Goal: Task Accomplishment & Management: Complete application form

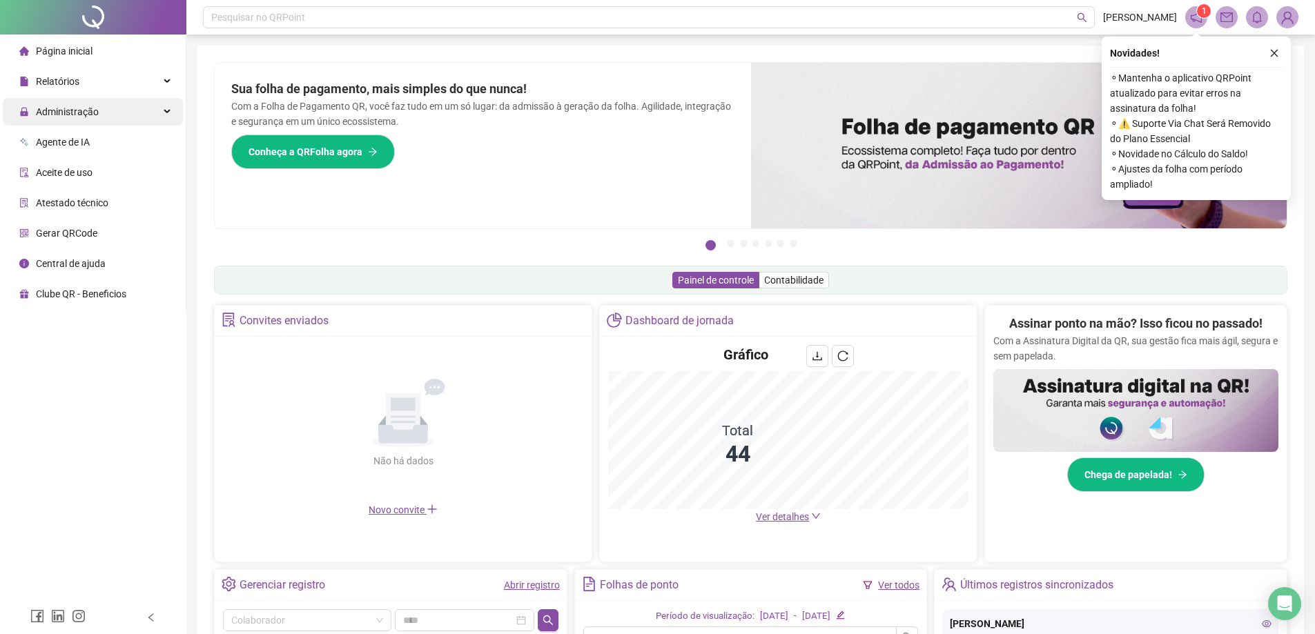
click at [63, 108] on span "Administração" at bounding box center [67, 111] width 63 height 11
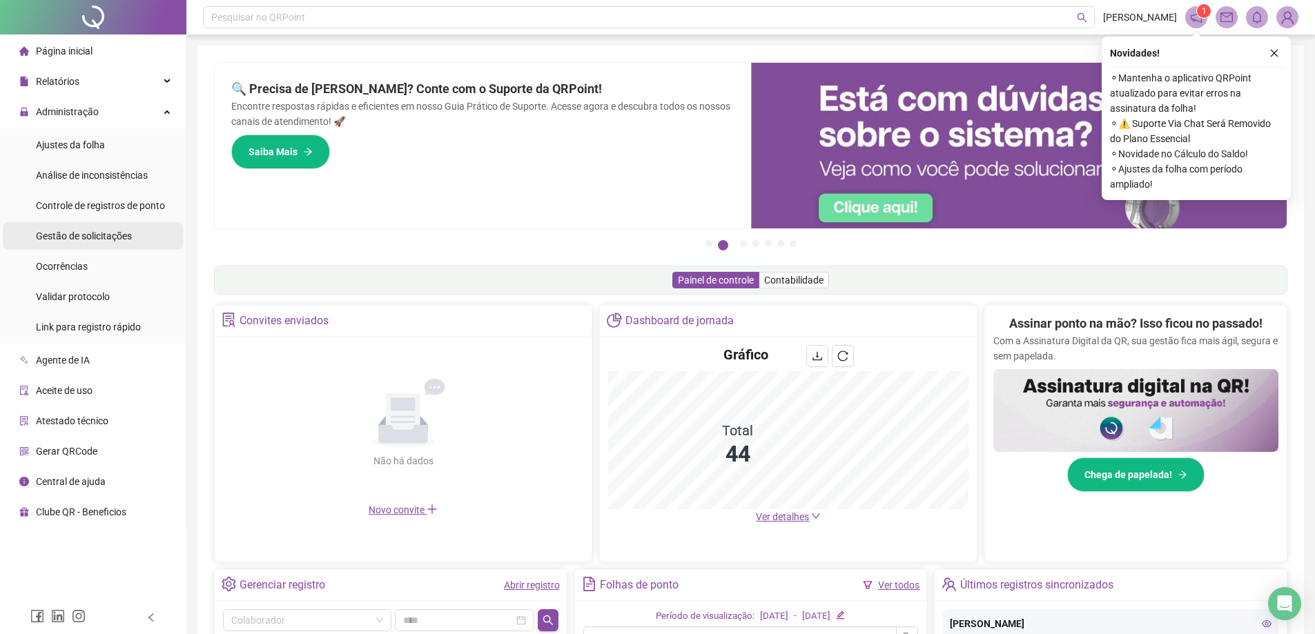
click at [98, 239] on span "Gestão de solicitações" at bounding box center [84, 236] width 96 height 11
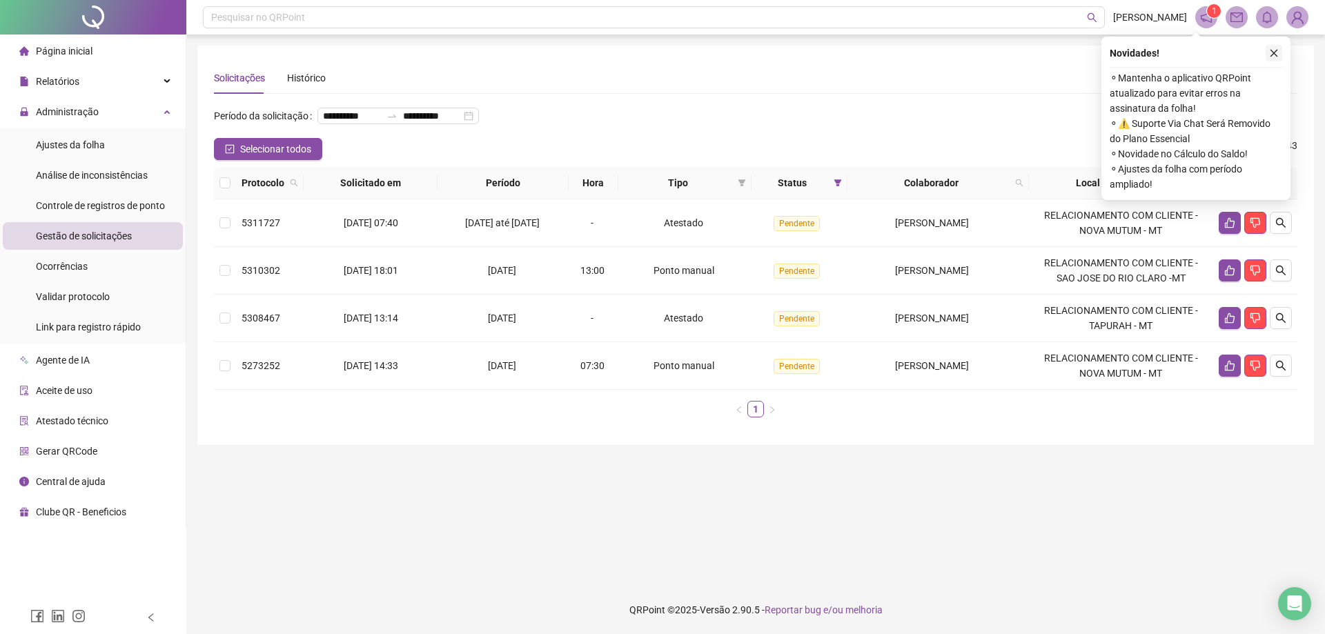
click at [1272, 55] on icon "close" at bounding box center [1274, 53] width 10 height 10
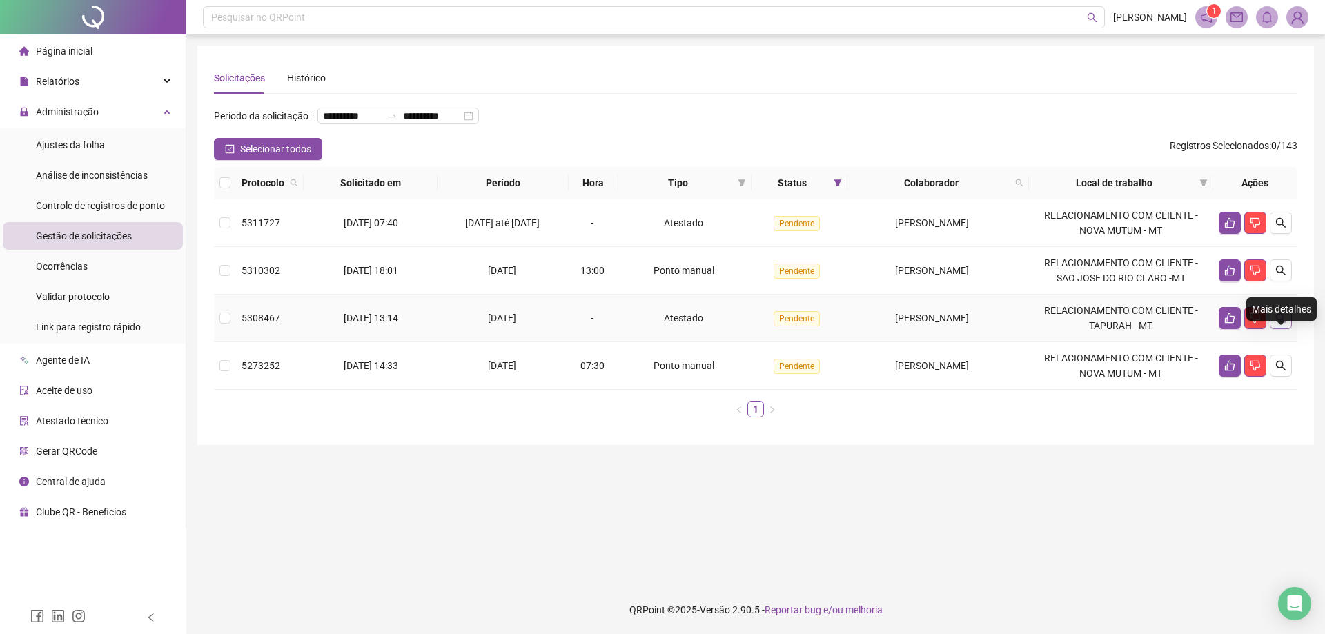
click at [1278, 324] on icon "search" at bounding box center [1281, 318] width 11 height 11
click at [1284, 275] on icon "search" at bounding box center [1281, 271] width 10 height 10
click at [1282, 288] on div "**********" at bounding box center [662, 317] width 1325 height 634
click at [1047, 128] on div "**********" at bounding box center [662, 317] width 1325 height 634
click at [652, 508] on div "**********" at bounding box center [662, 317] width 1325 height 634
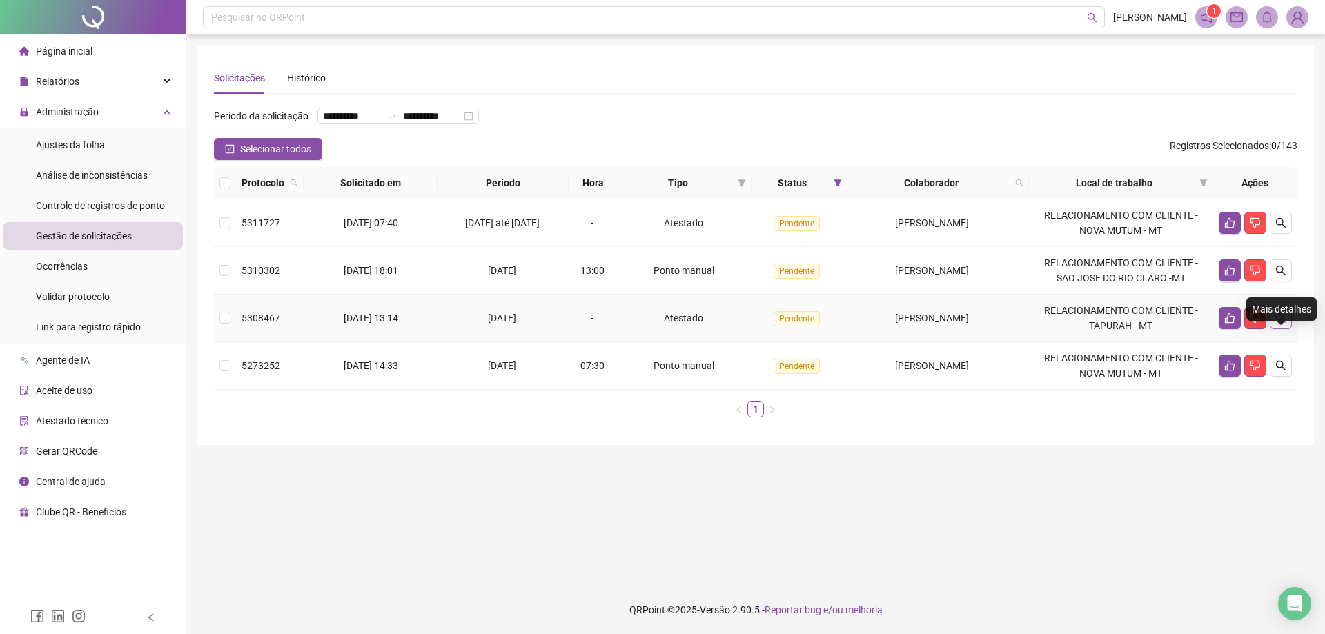
click at [1287, 329] on button "button" at bounding box center [1281, 318] width 22 height 22
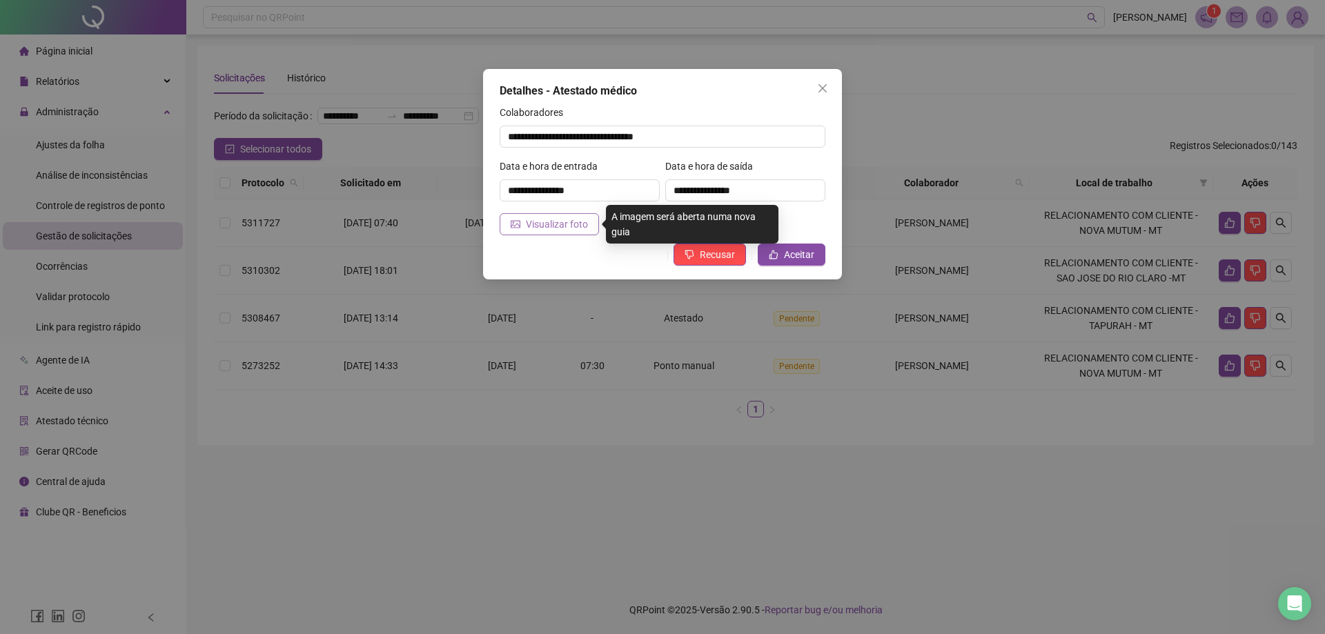
click at [575, 225] on span "Visualizar foto" at bounding box center [557, 224] width 62 height 15
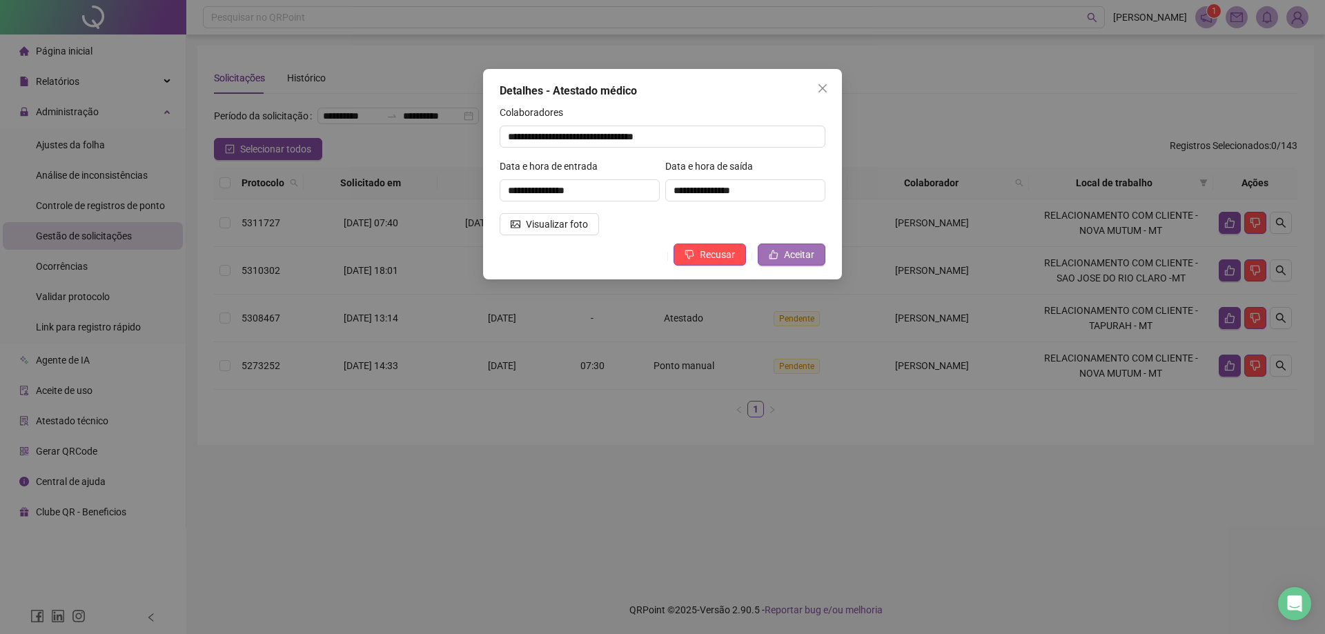
click at [778, 255] on icon "like" at bounding box center [774, 255] width 9 height 9
click at [778, 255] on body "**********" at bounding box center [662, 317] width 1325 height 634
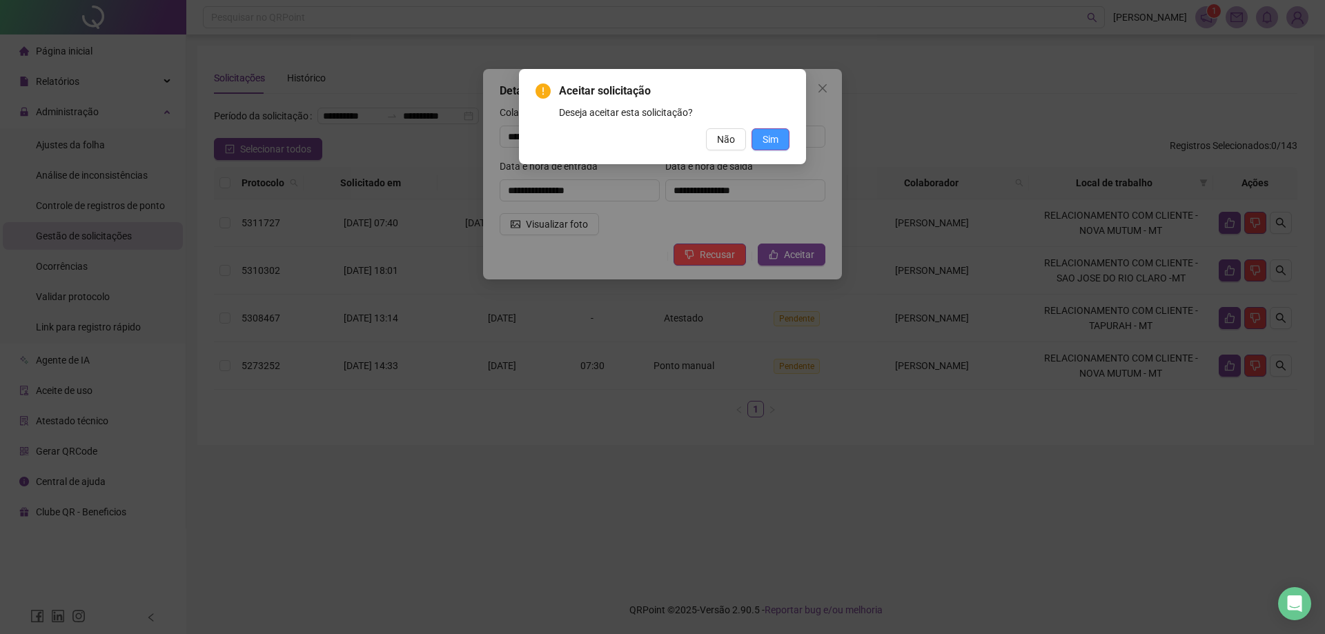
click at [770, 131] on button "Sim" at bounding box center [771, 139] width 38 height 22
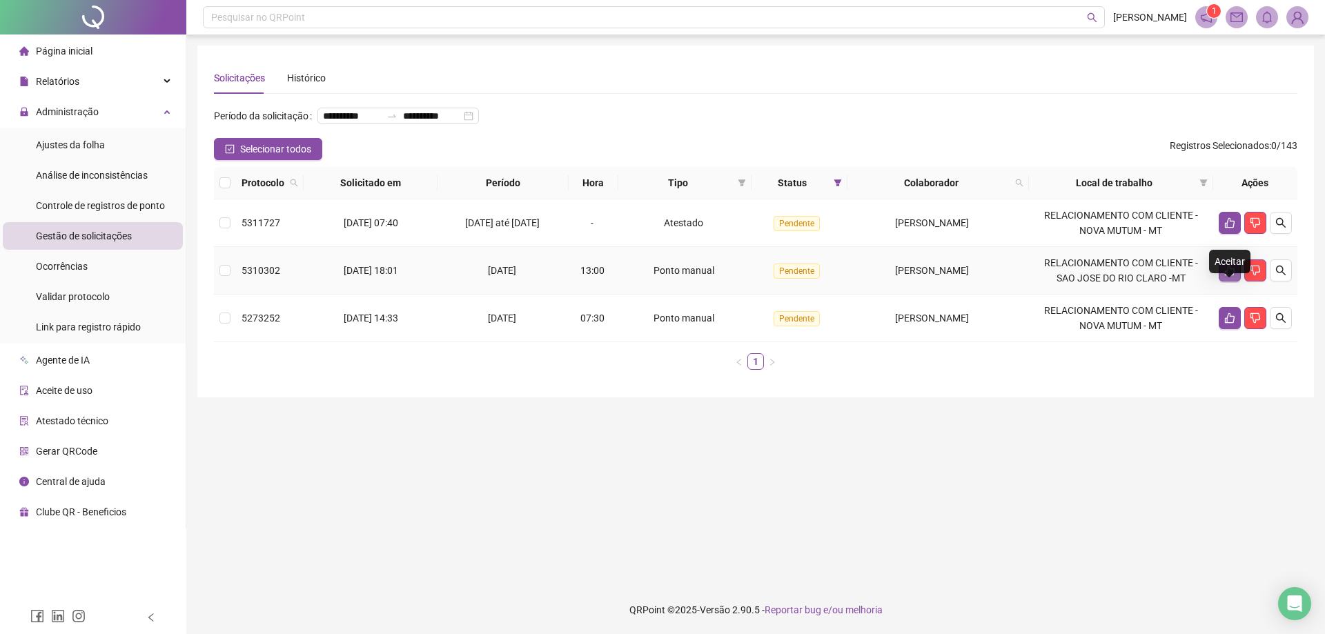
click at [1226, 276] on icon "like" at bounding box center [1230, 271] width 10 height 10
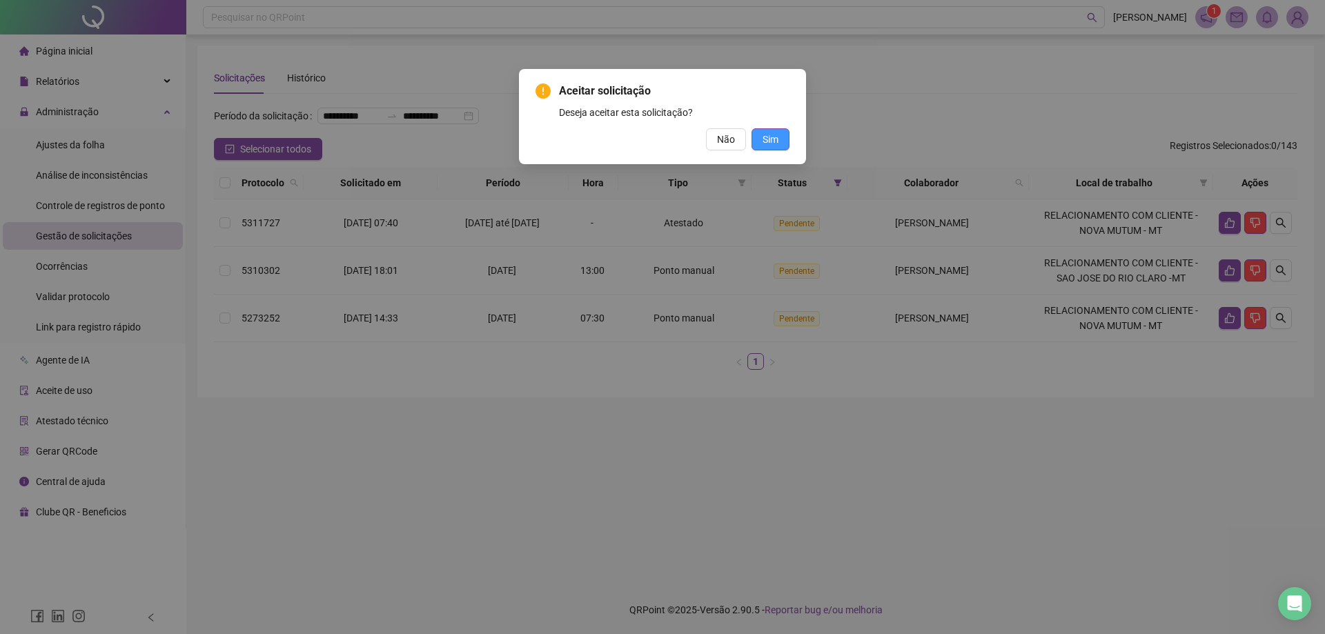
click at [775, 147] on button "Sim" at bounding box center [771, 139] width 38 height 22
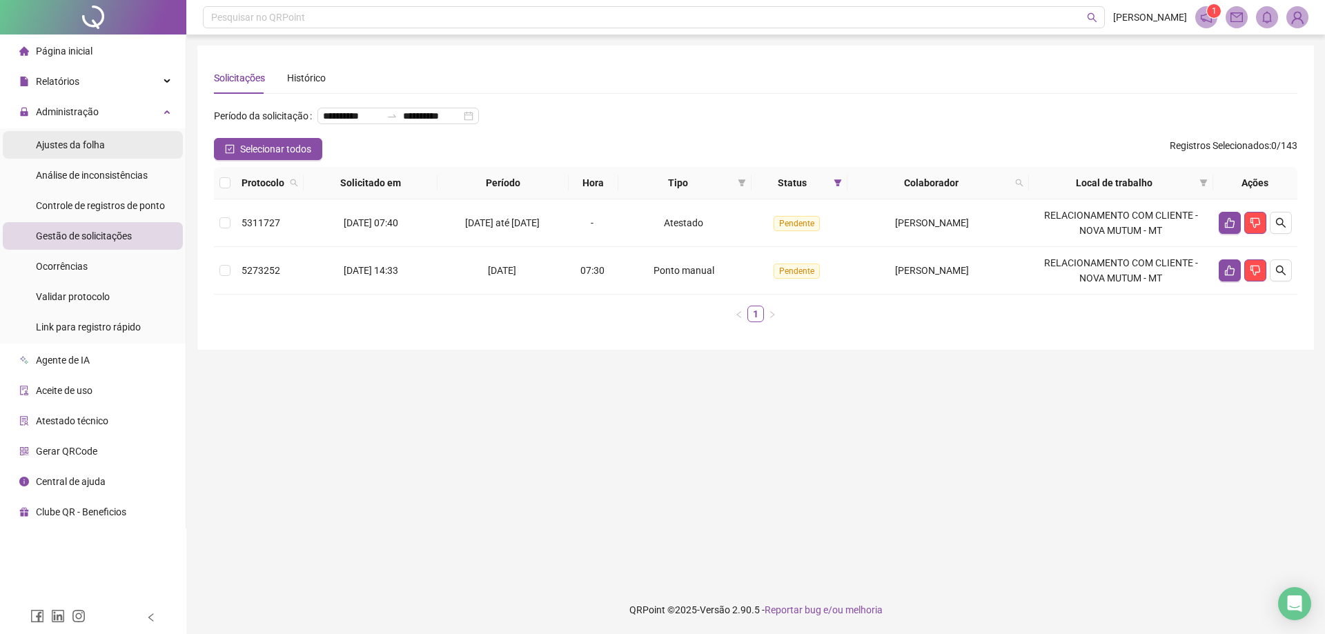
click at [104, 153] on li "Ajustes da folha" at bounding box center [93, 145] width 180 height 28
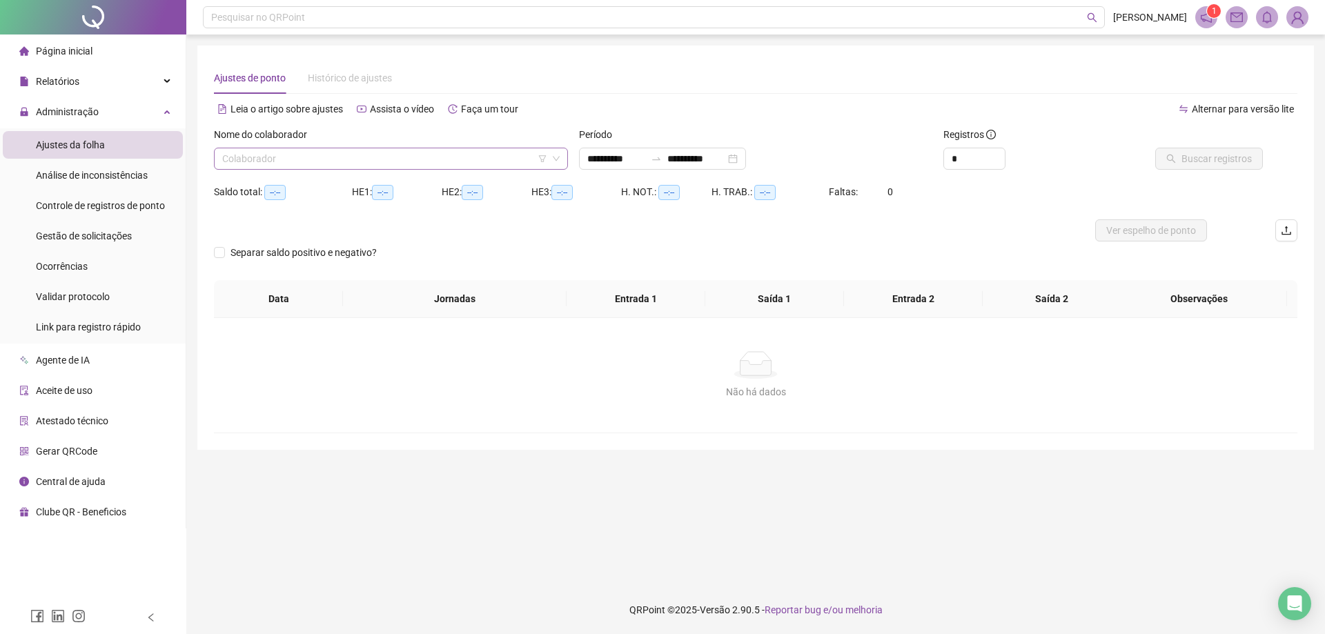
click at [278, 157] on input "search" at bounding box center [384, 158] width 325 height 21
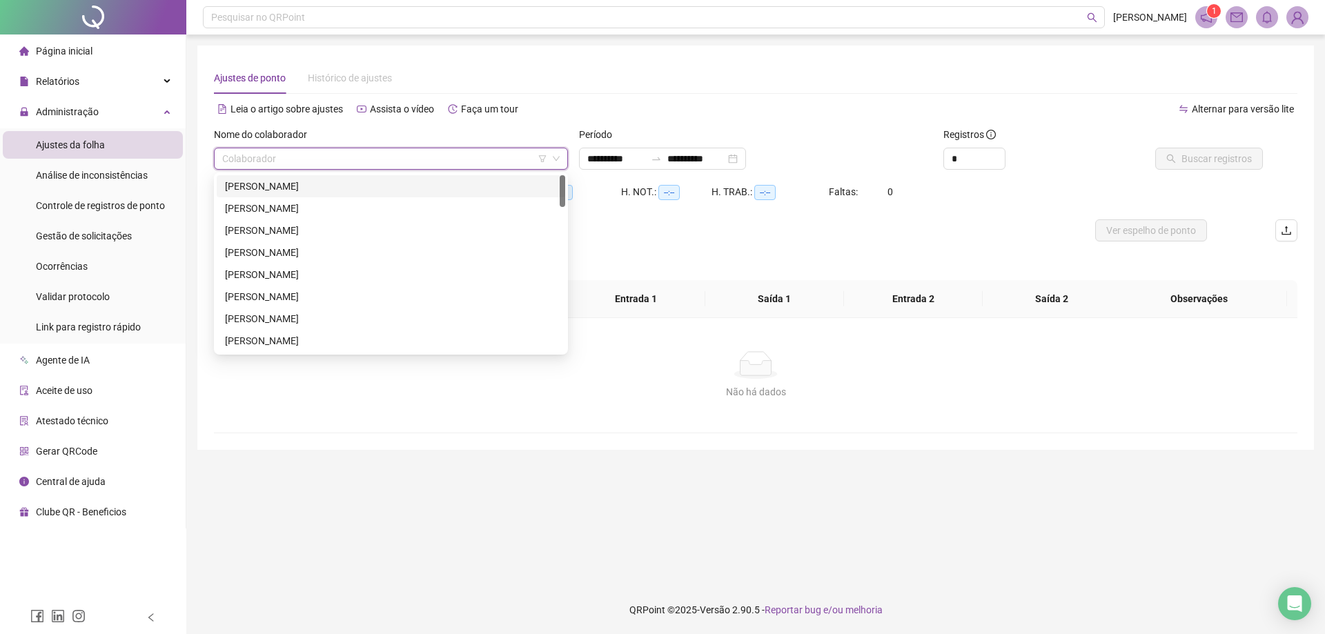
click at [278, 189] on div "[PERSON_NAME]" at bounding box center [391, 186] width 332 height 15
click at [278, 189] on span "--:--" at bounding box center [274, 192] width 21 height 15
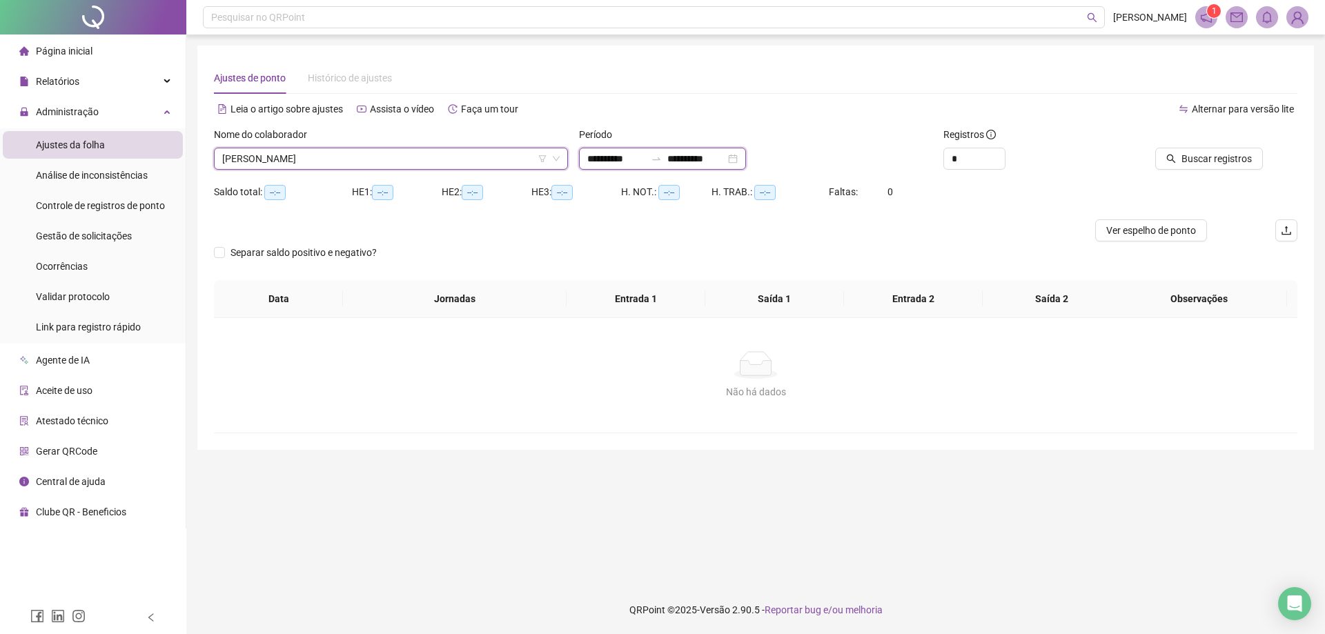
click at [596, 160] on input "**********" at bounding box center [616, 158] width 58 height 15
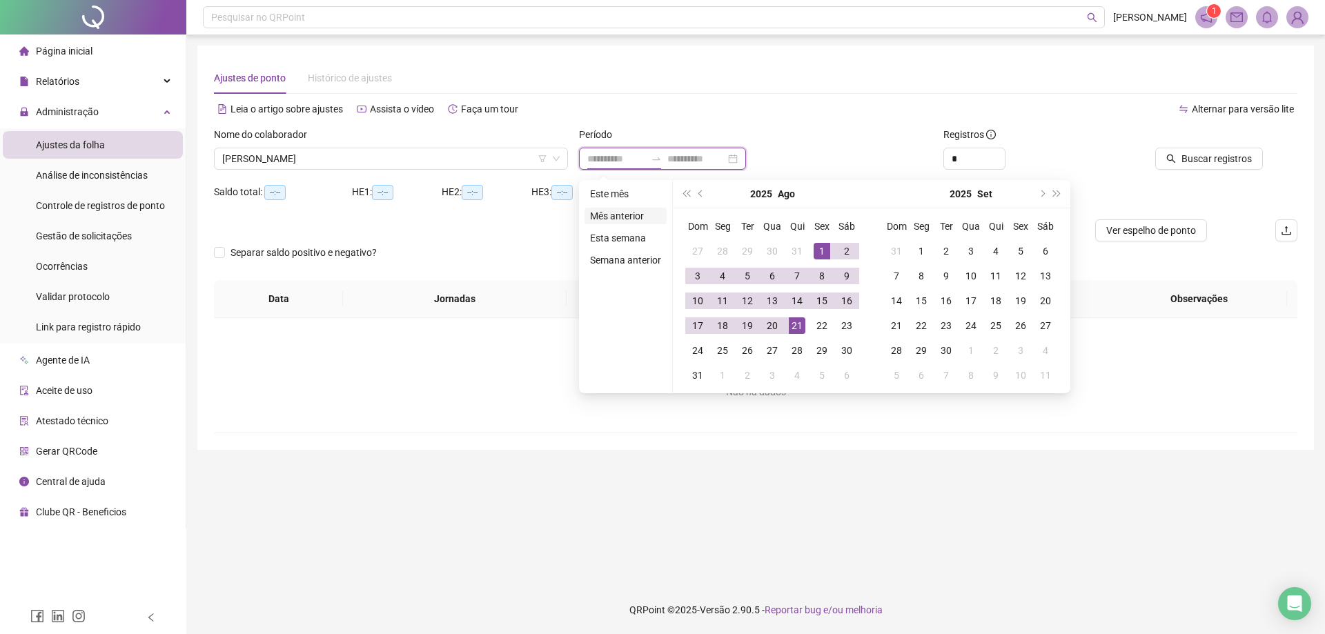
type input "**********"
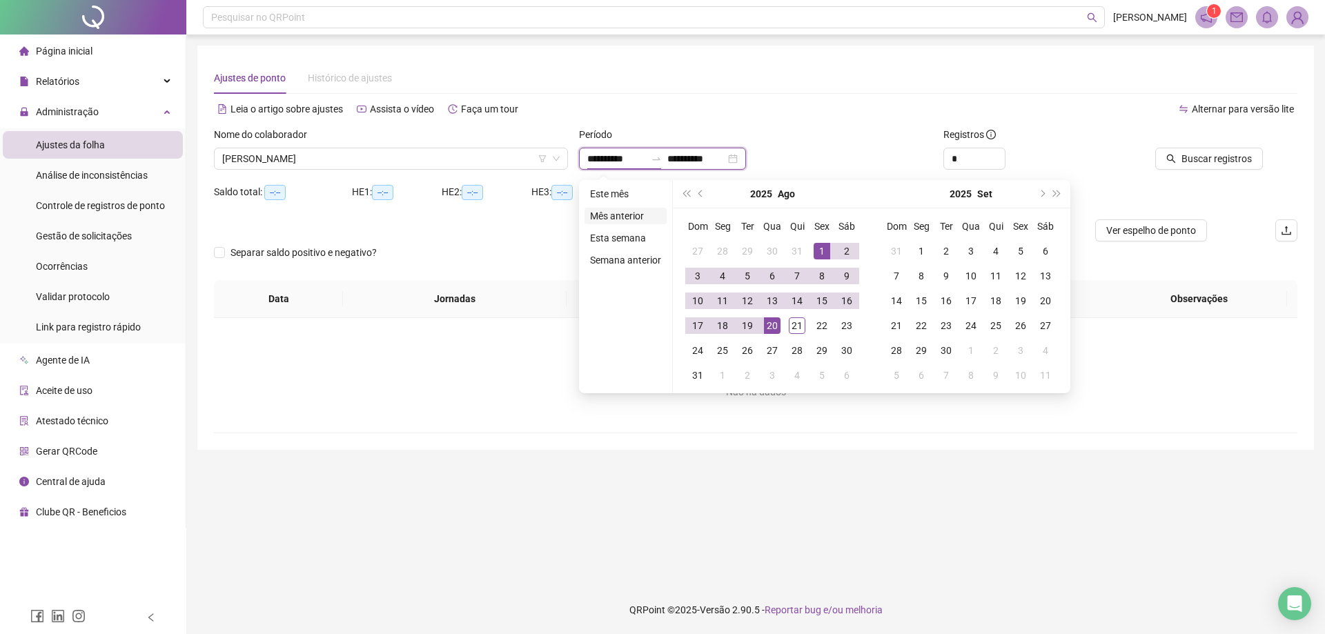
type input "**********"
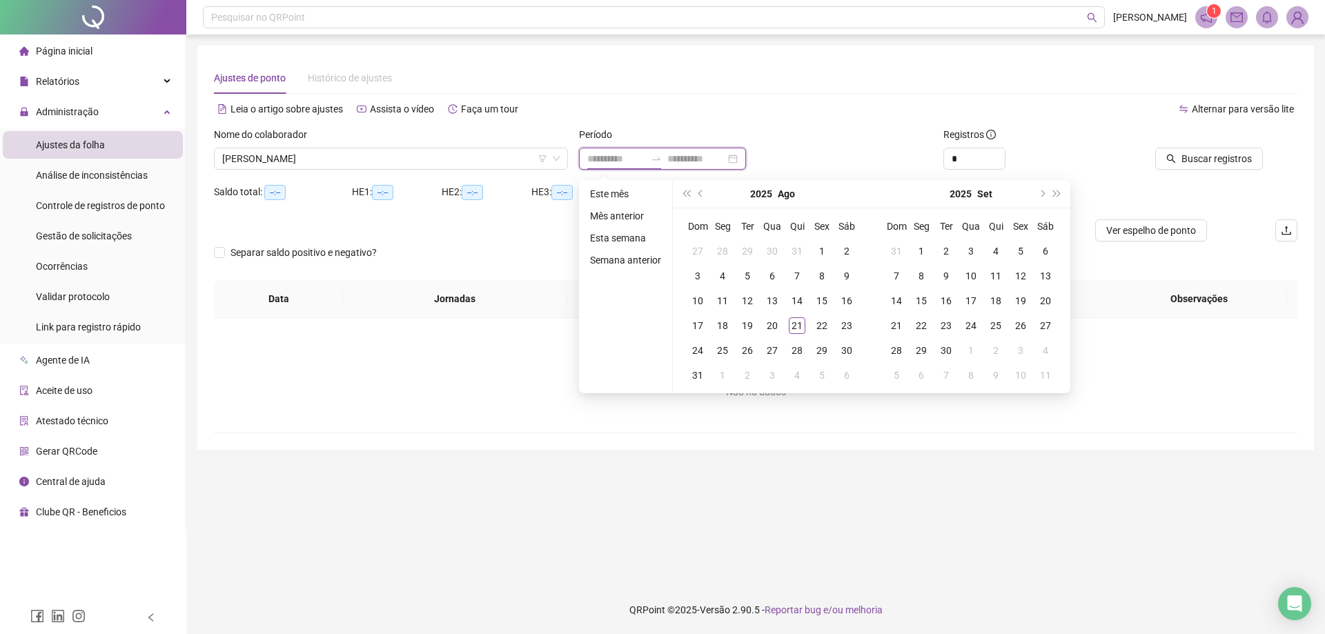
type input "**********"
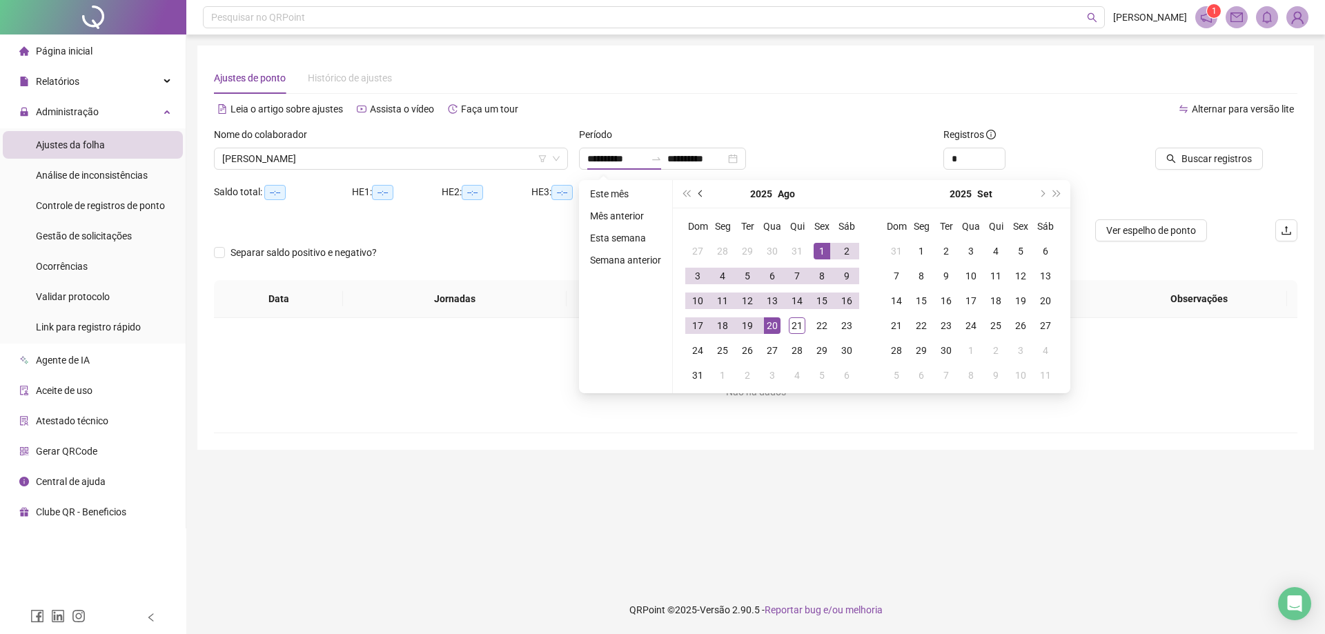
click at [703, 193] on span "prev-year" at bounding box center [701, 193] width 7 height 7
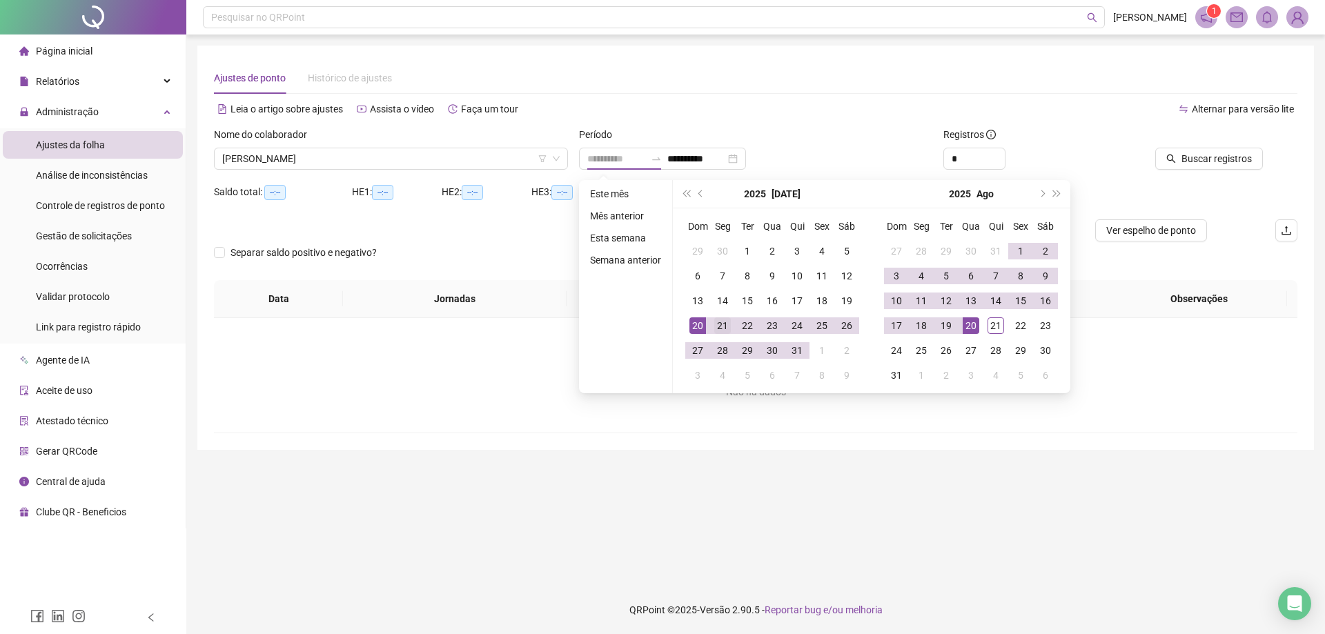
type input "**********"
click at [716, 329] on div "21" at bounding box center [722, 325] width 17 height 17
type input "**********"
click at [965, 326] on div "20" at bounding box center [971, 325] width 17 height 17
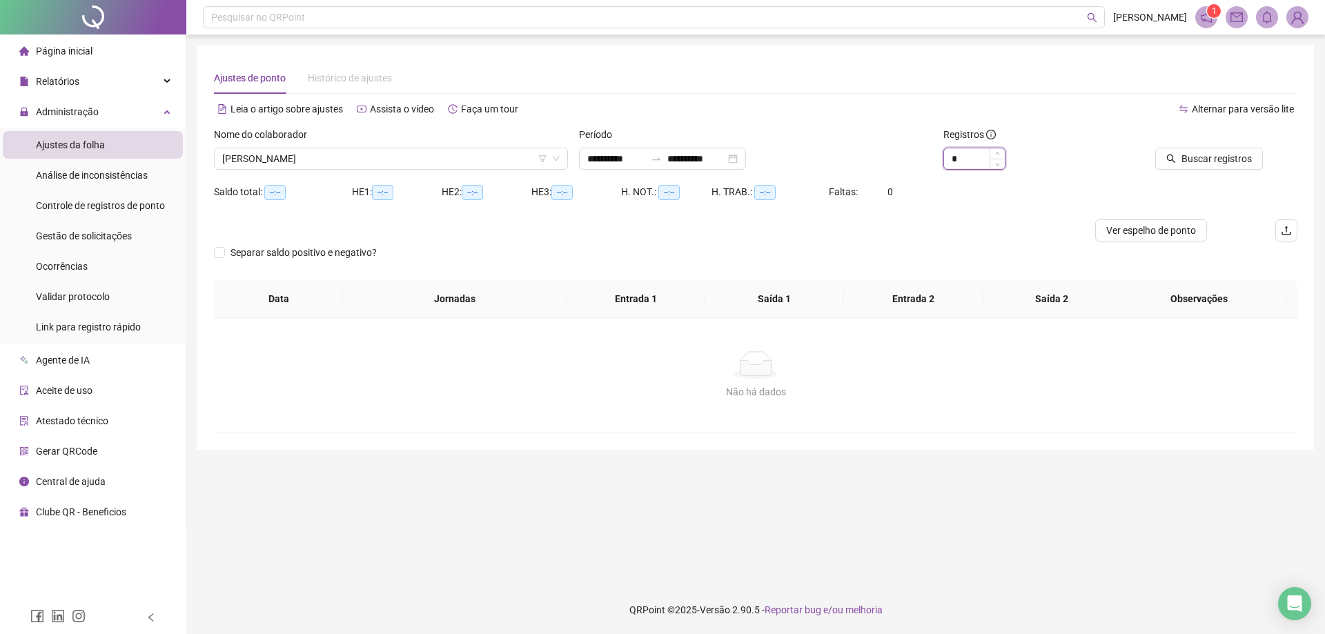
click at [983, 157] on input "*" at bounding box center [974, 158] width 61 height 21
type input "*"
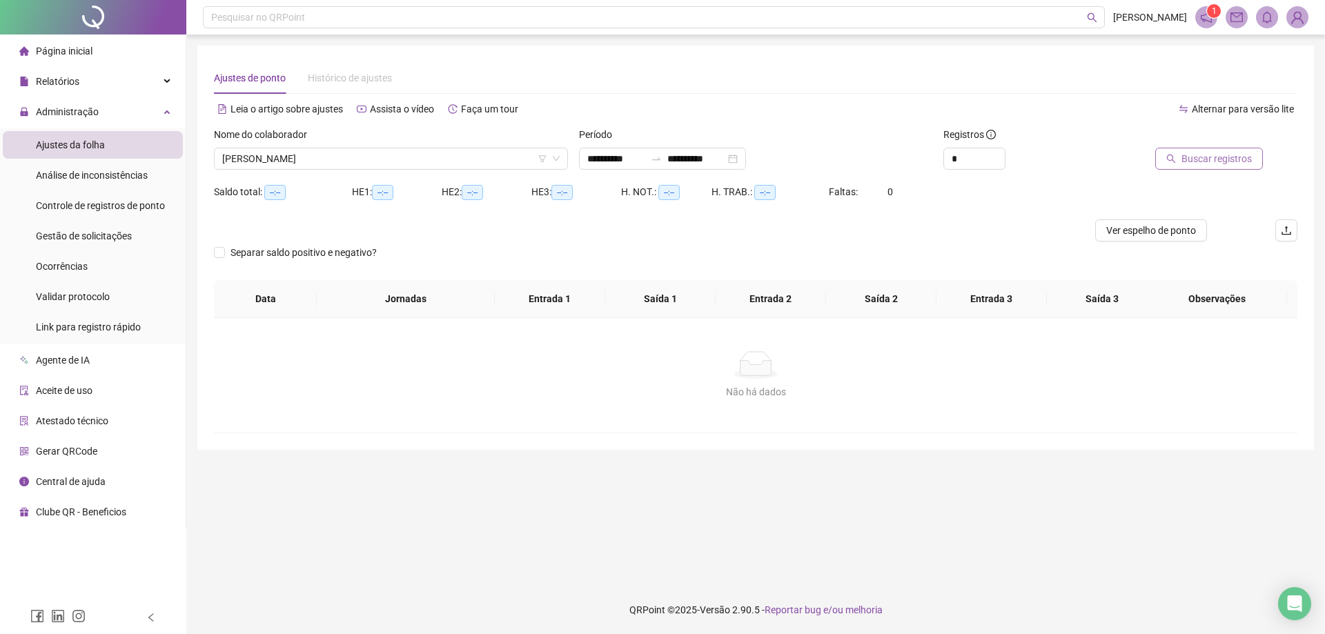
click at [1213, 164] on span "Buscar registros" at bounding box center [1217, 158] width 70 height 15
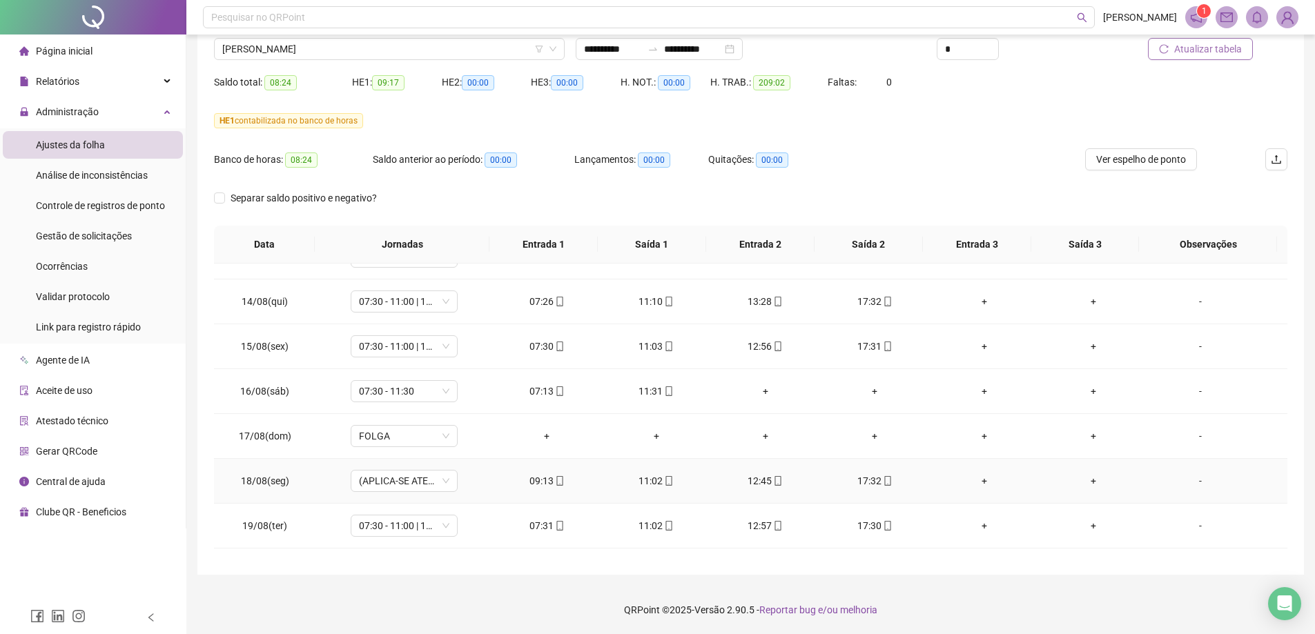
scroll to position [1096, 0]
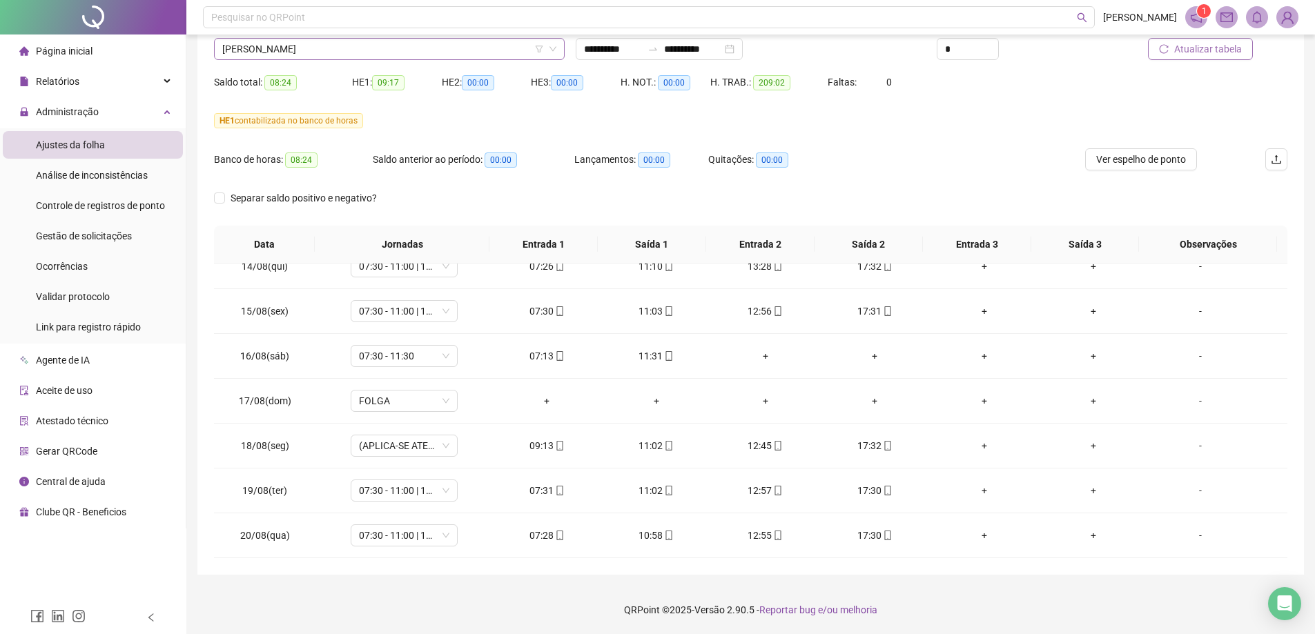
click at [324, 50] on span "[PERSON_NAME]" at bounding box center [389, 49] width 334 height 21
click at [276, 49] on span "[PERSON_NAME]" at bounding box center [389, 49] width 334 height 21
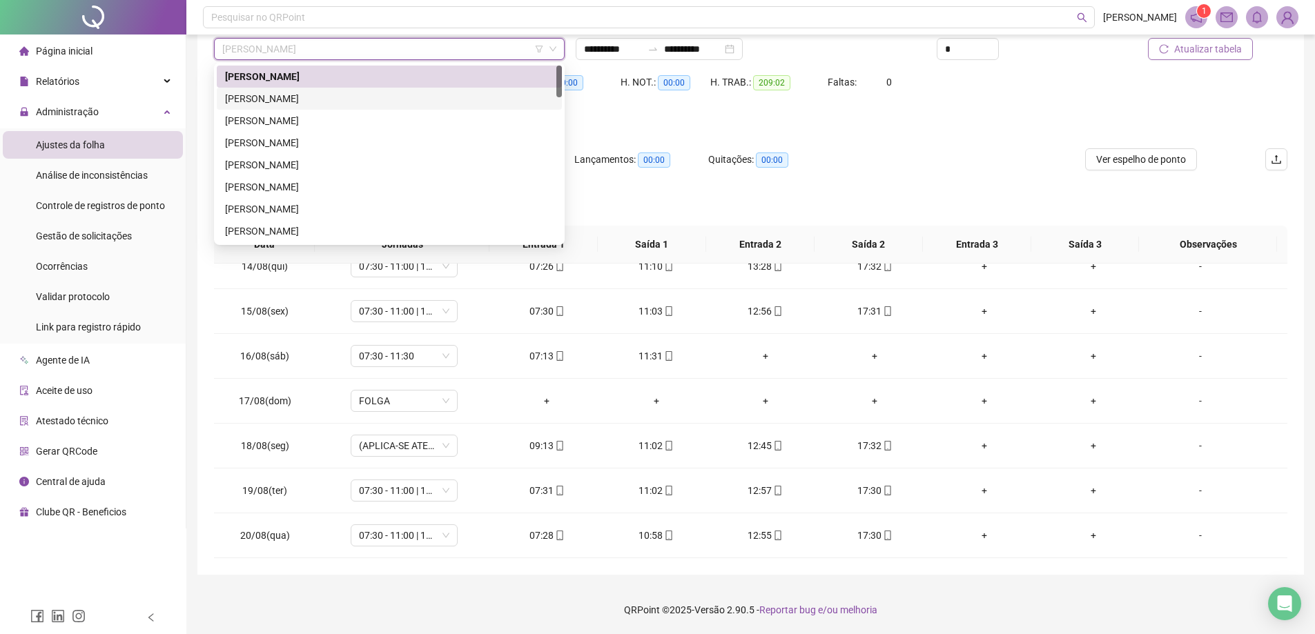
click at [249, 95] on div "[PERSON_NAME]" at bounding box center [389, 98] width 329 height 15
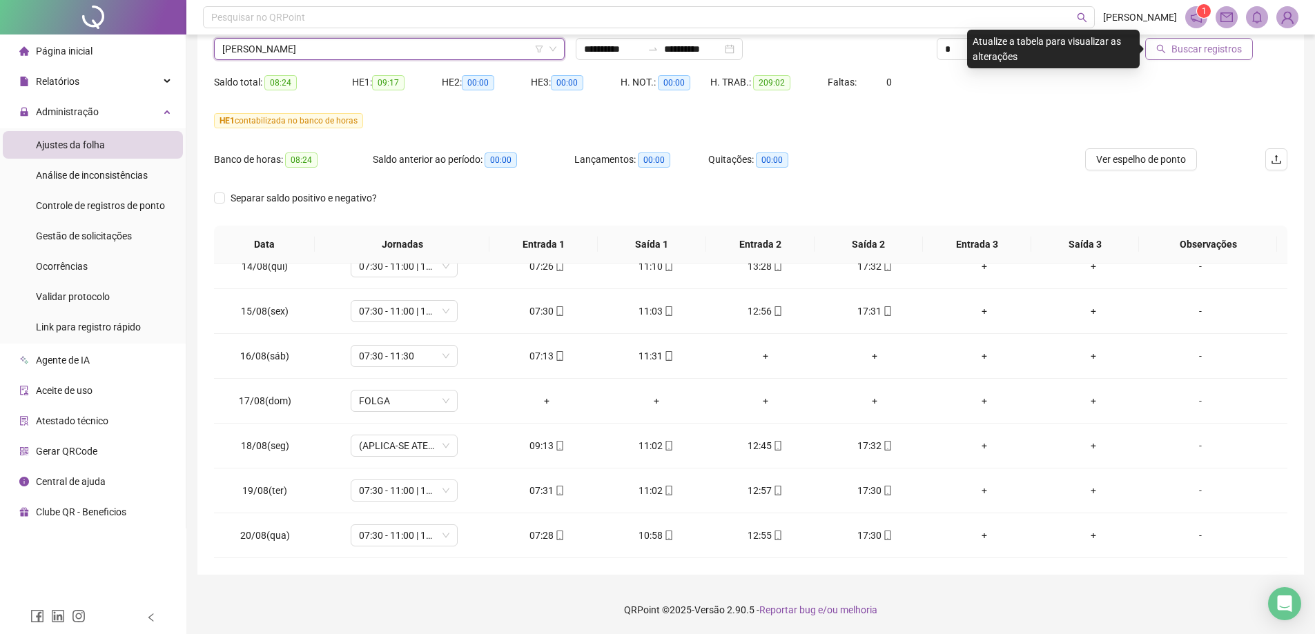
click at [1181, 59] on button "Buscar registros" at bounding box center [1199, 49] width 108 height 22
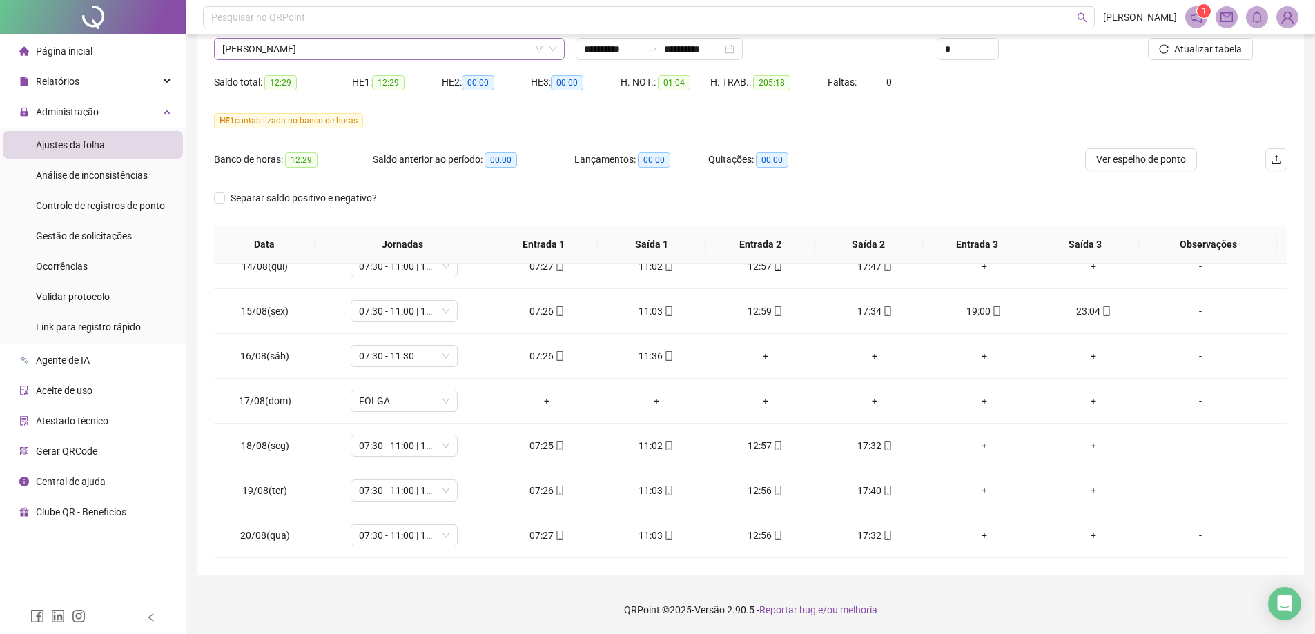
click at [330, 55] on span "[PERSON_NAME]" at bounding box center [389, 49] width 334 height 21
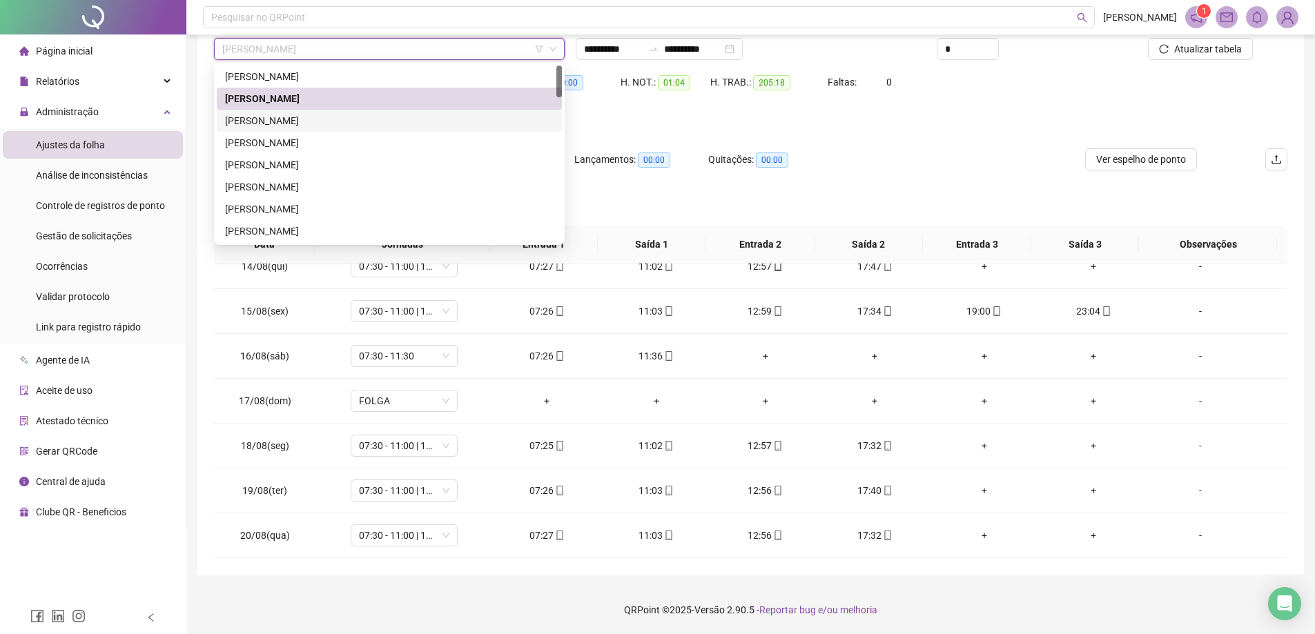
click at [322, 126] on div "[PERSON_NAME]" at bounding box center [389, 120] width 329 height 15
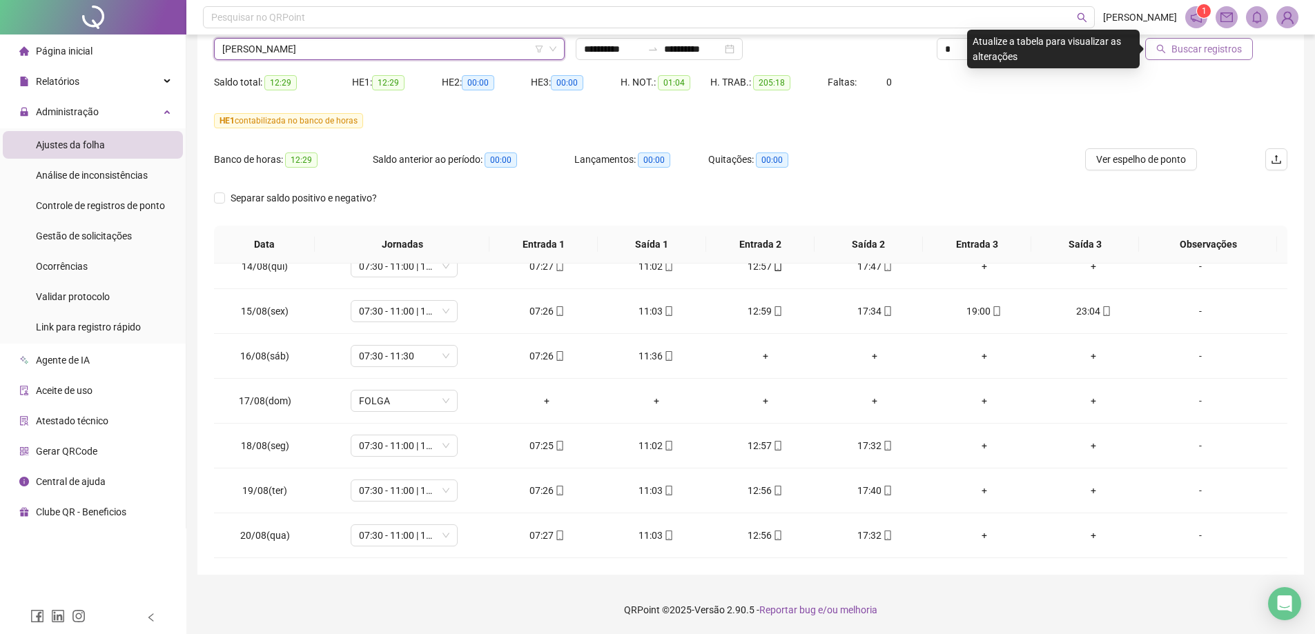
click at [1213, 57] on button "Buscar registros" at bounding box center [1199, 49] width 108 height 22
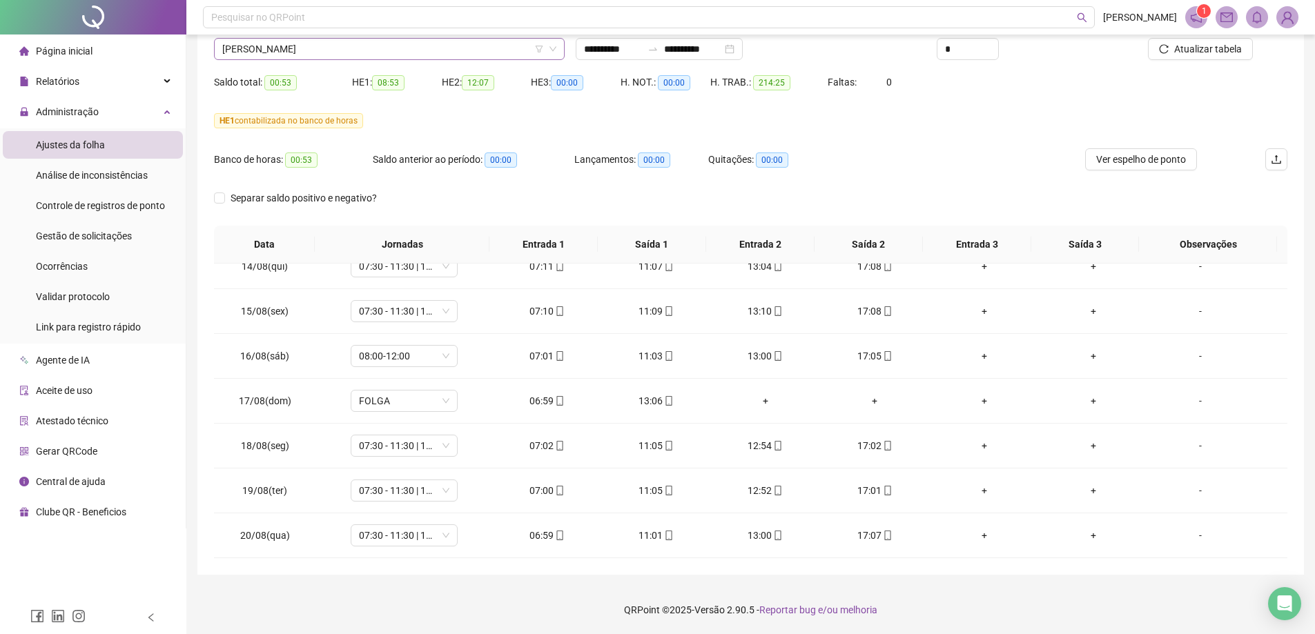
click at [277, 47] on span "[PERSON_NAME]" at bounding box center [389, 49] width 334 height 21
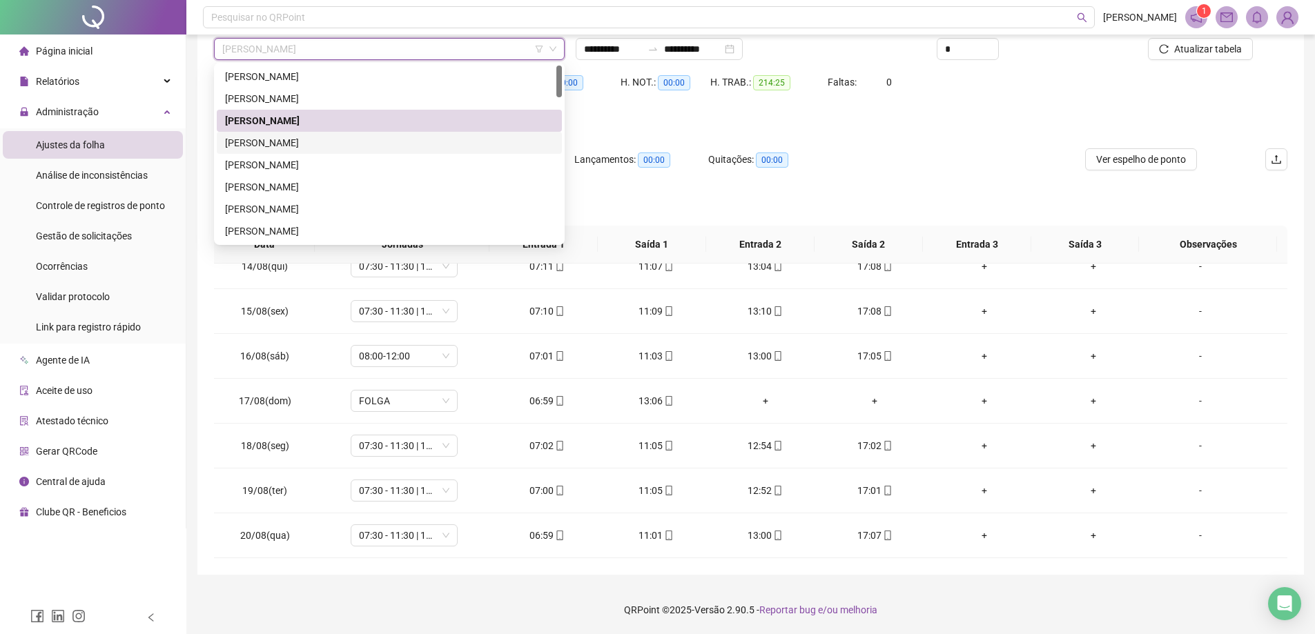
click at [270, 147] on div "[PERSON_NAME]" at bounding box center [389, 142] width 329 height 15
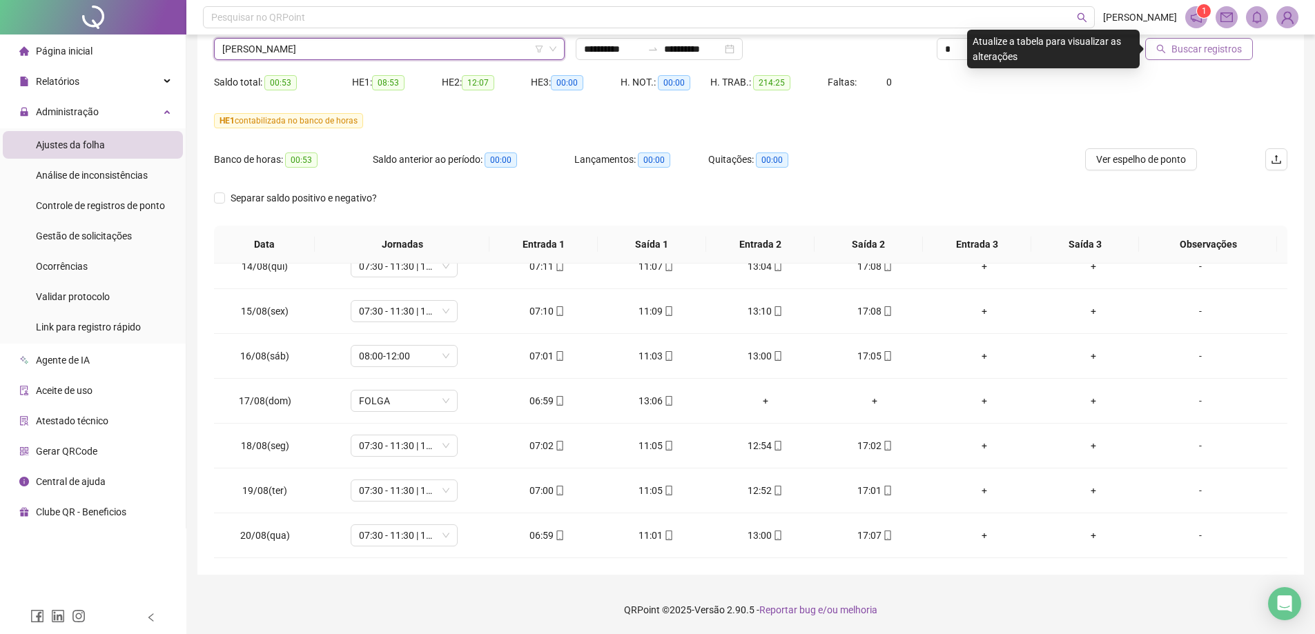
click at [1161, 57] on button "Buscar registros" at bounding box center [1199, 49] width 108 height 22
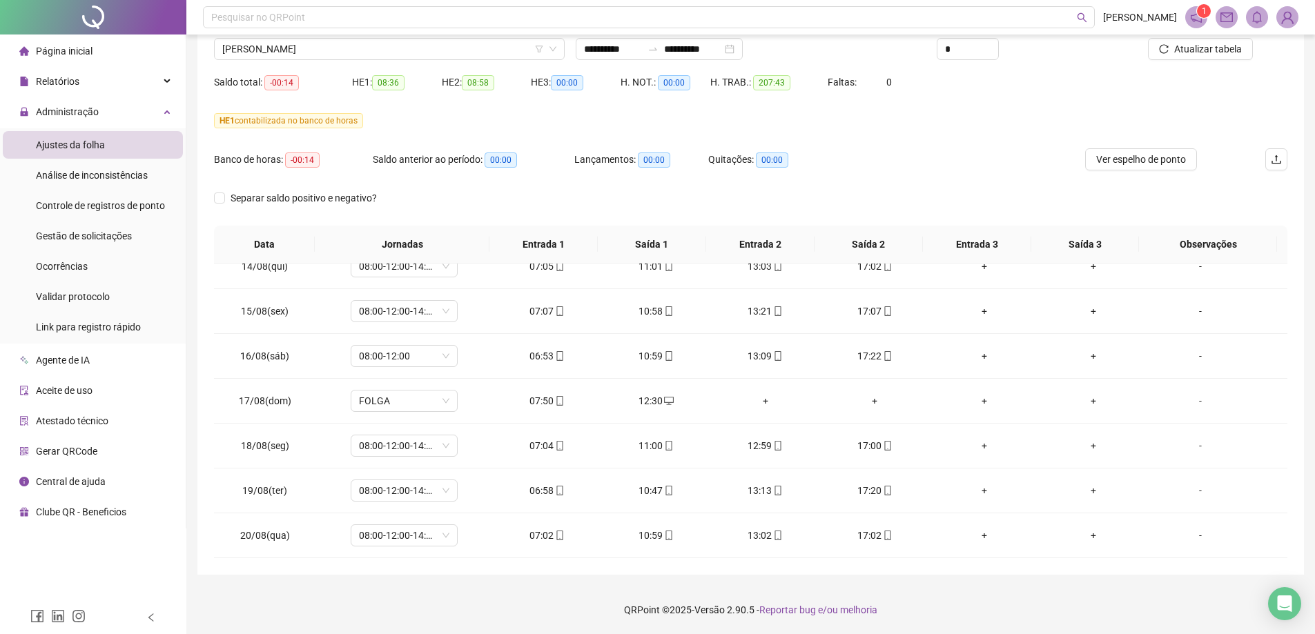
click at [329, 62] on div "Nome do colaborador BEILA [PERSON_NAME]" at bounding box center [389, 44] width 362 height 54
click at [320, 55] on span "[PERSON_NAME]" at bounding box center [389, 49] width 334 height 21
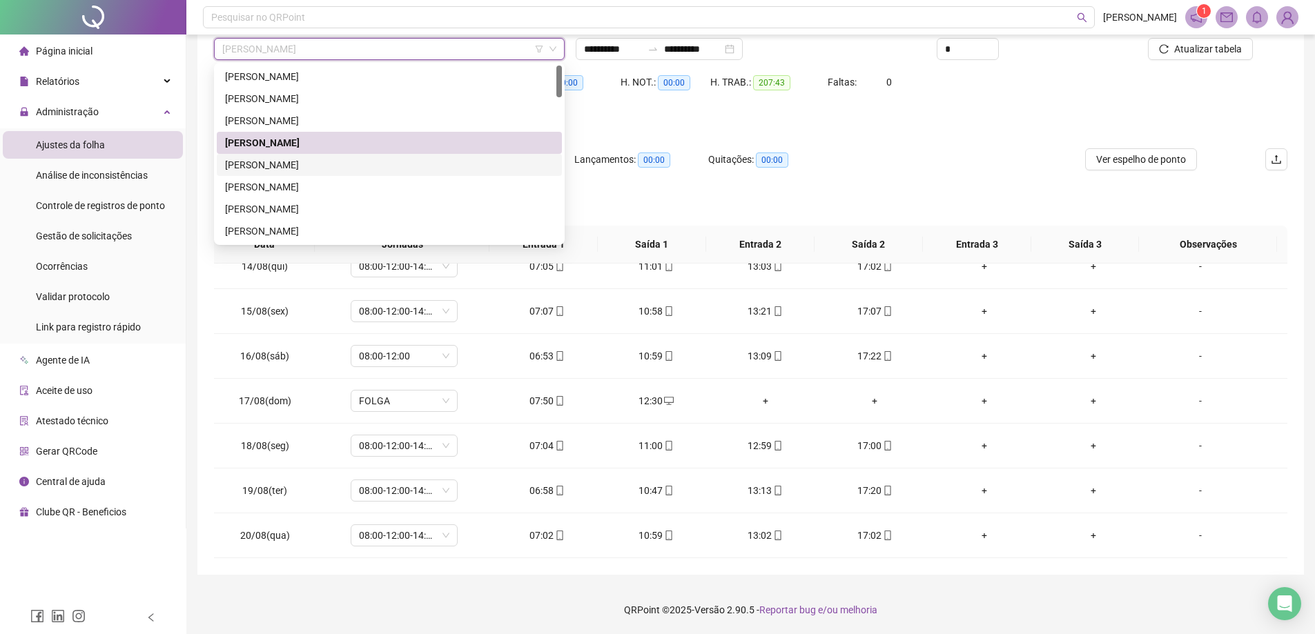
click at [258, 171] on div "[PERSON_NAME]" at bounding box center [389, 164] width 329 height 15
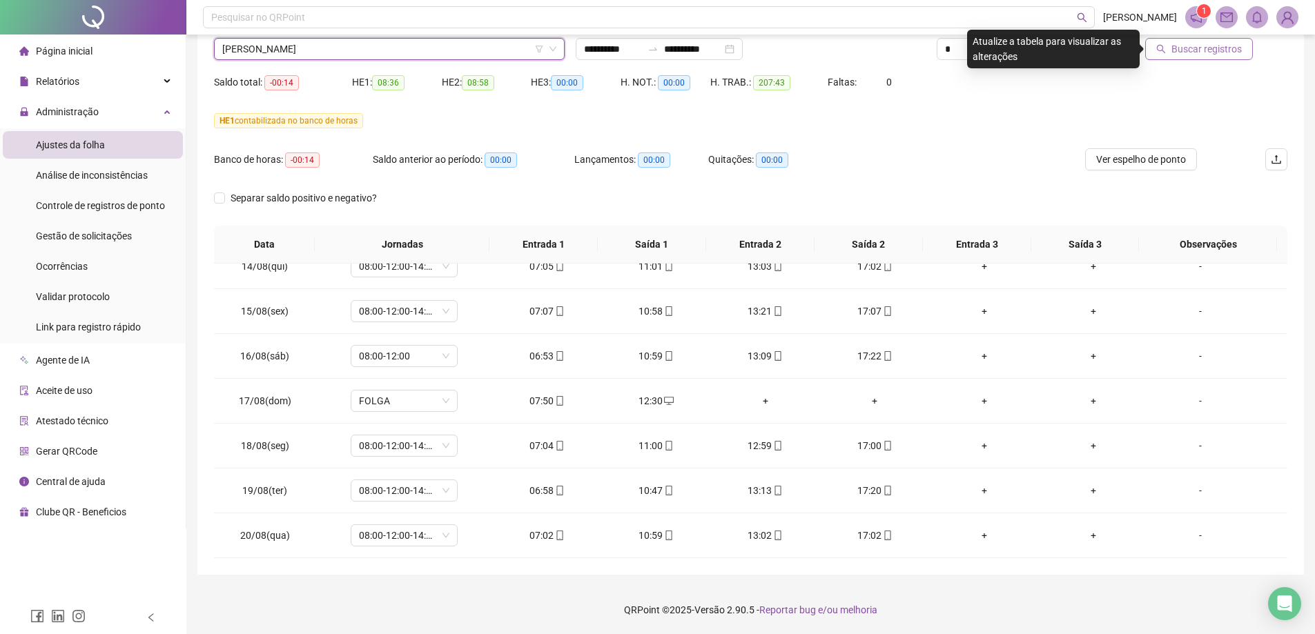
click at [1166, 51] on icon "search" at bounding box center [1161, 49] width 10 height 10
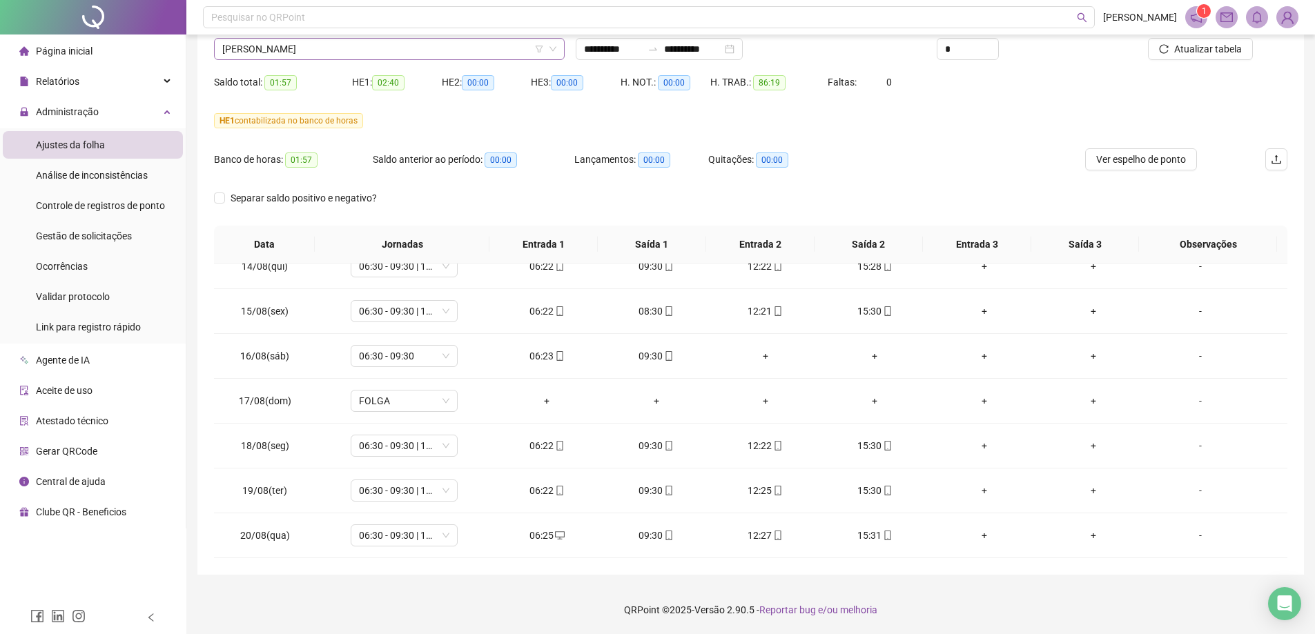
click at [331, 50] on span "[PERSON_NAME]" at bounding box center [389, 49] width 334 height 21
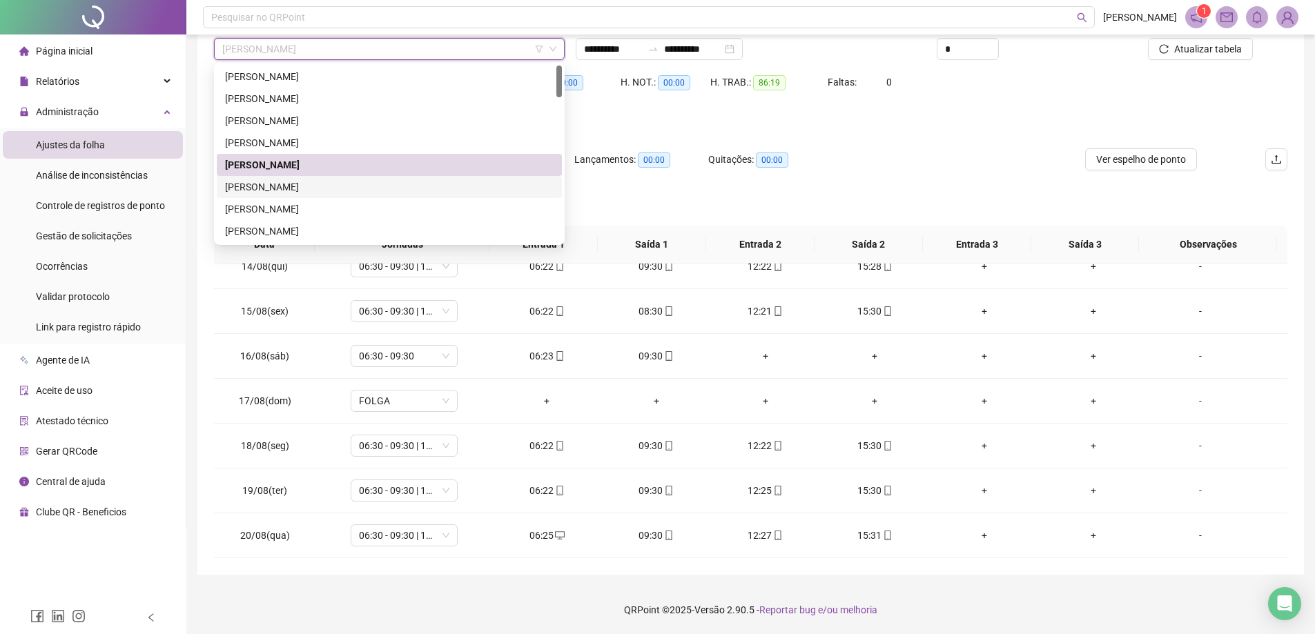
click at [265, 183] on div "[PERSON_NAME]" at bounding box center [389, 186] width 329 height 15
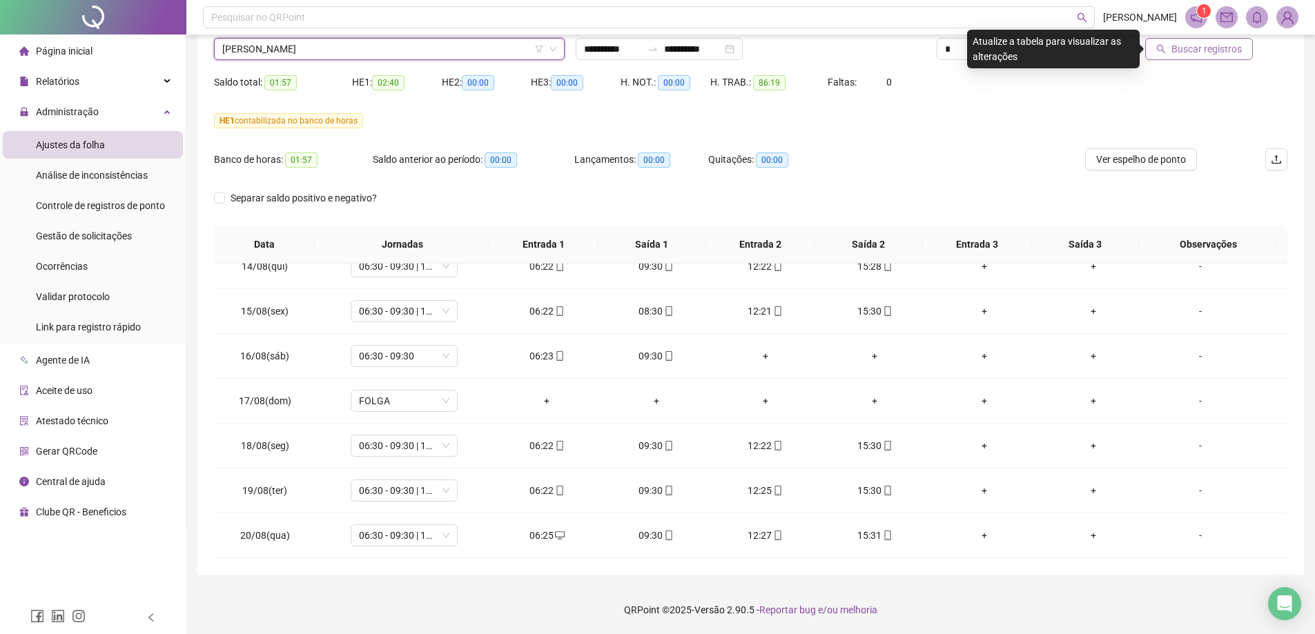
click at [1207, 52] on span "Buscar registros" at bounding box center [1206, 48] width 70 height 15
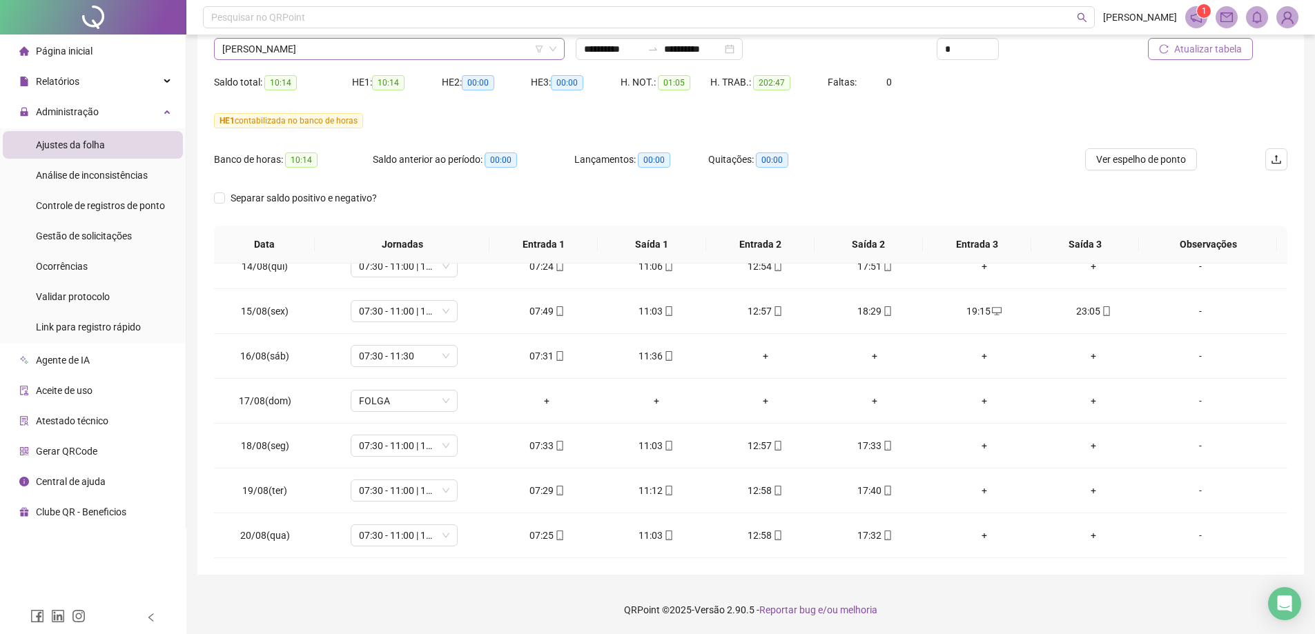
click at [333, 49] on span "[PERSON_NAME]" at bounding box center [389, 49] width 334 height 21
click at [306, 49] on span "[PERSON_NAME]" at bounding box center [389, 49] width 334 height 21
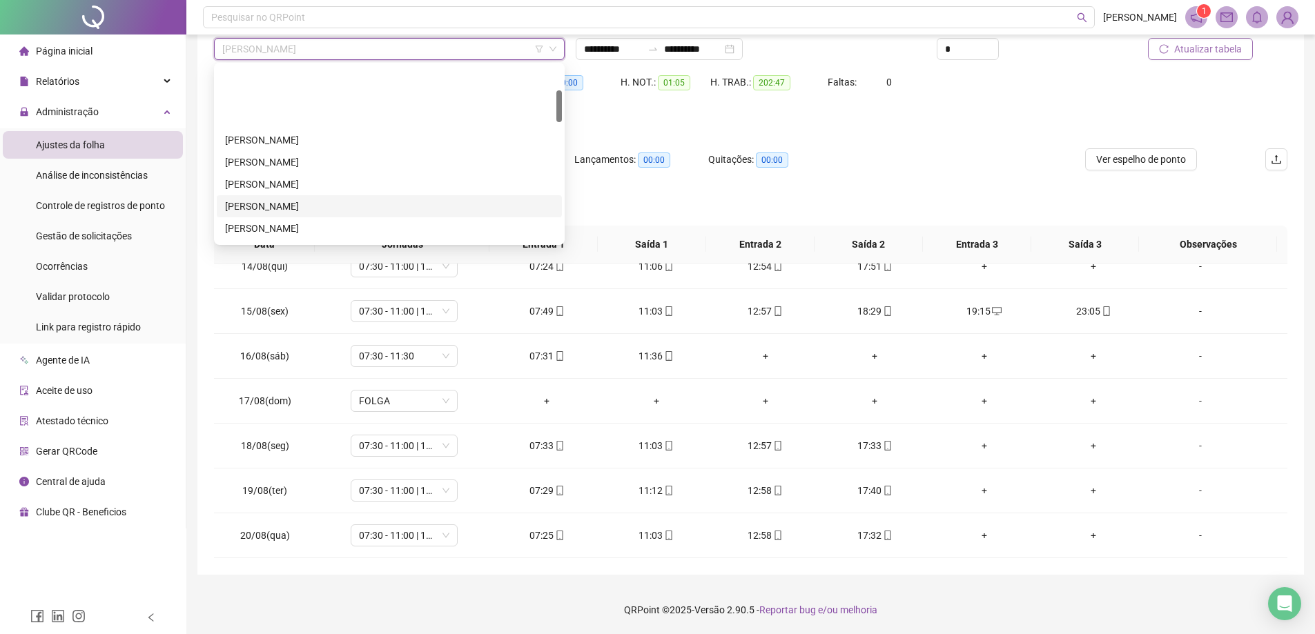
scroll to position [138, 0]
click at [286, 202] on div "[PERSON_NAME]" at bounding box center [389, 203] width 329 height 15
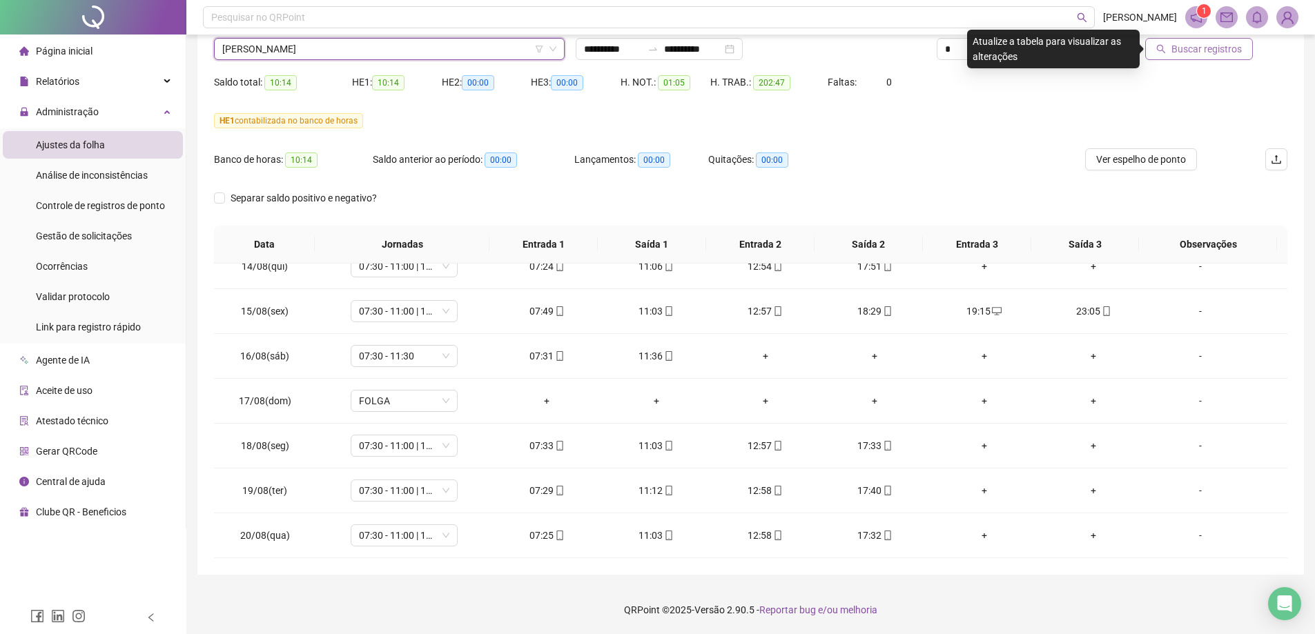
click at [1200, 50] on span "Buscar registros" at bounding box center [1206, 48] width 70 height 15
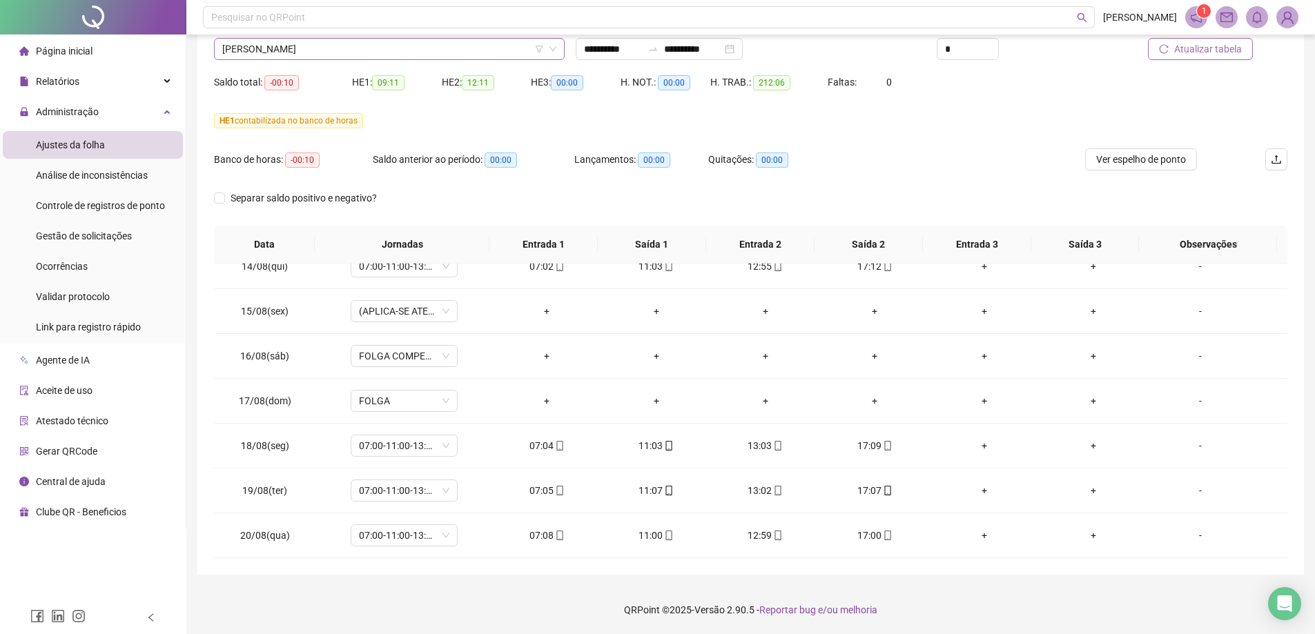
click at [282, 53] on span "[PERSON_NAME]" at bounding box center [389, 49] width 334 height 21
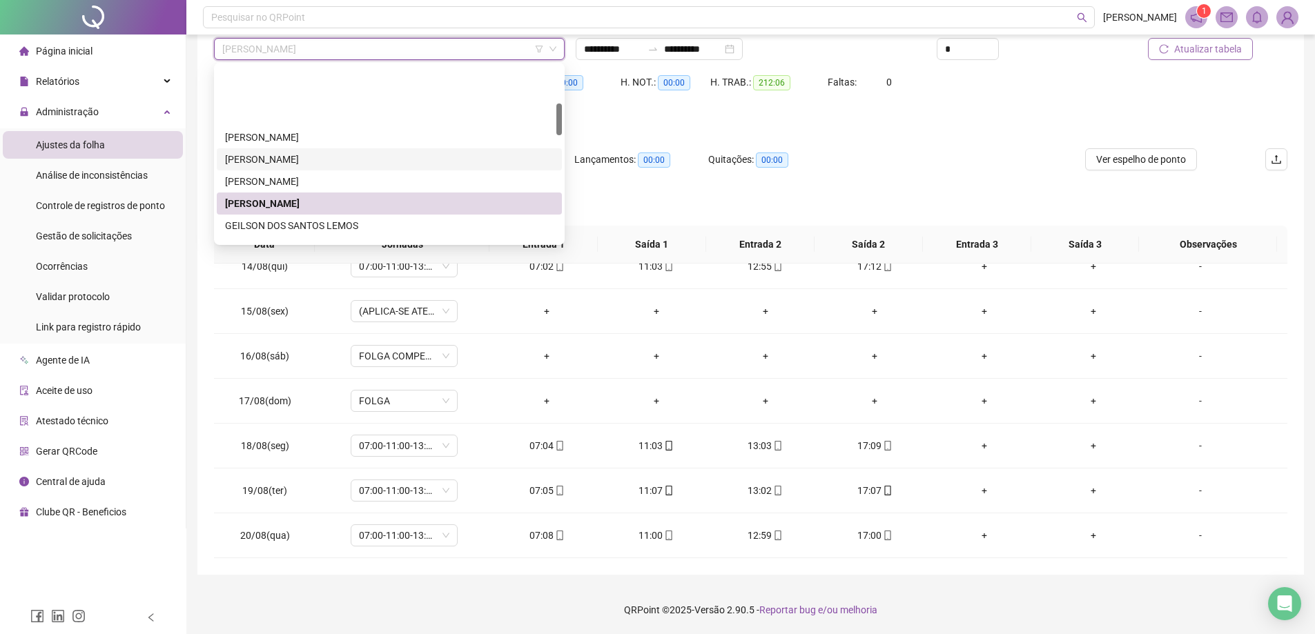
scroll to position [207, 0]
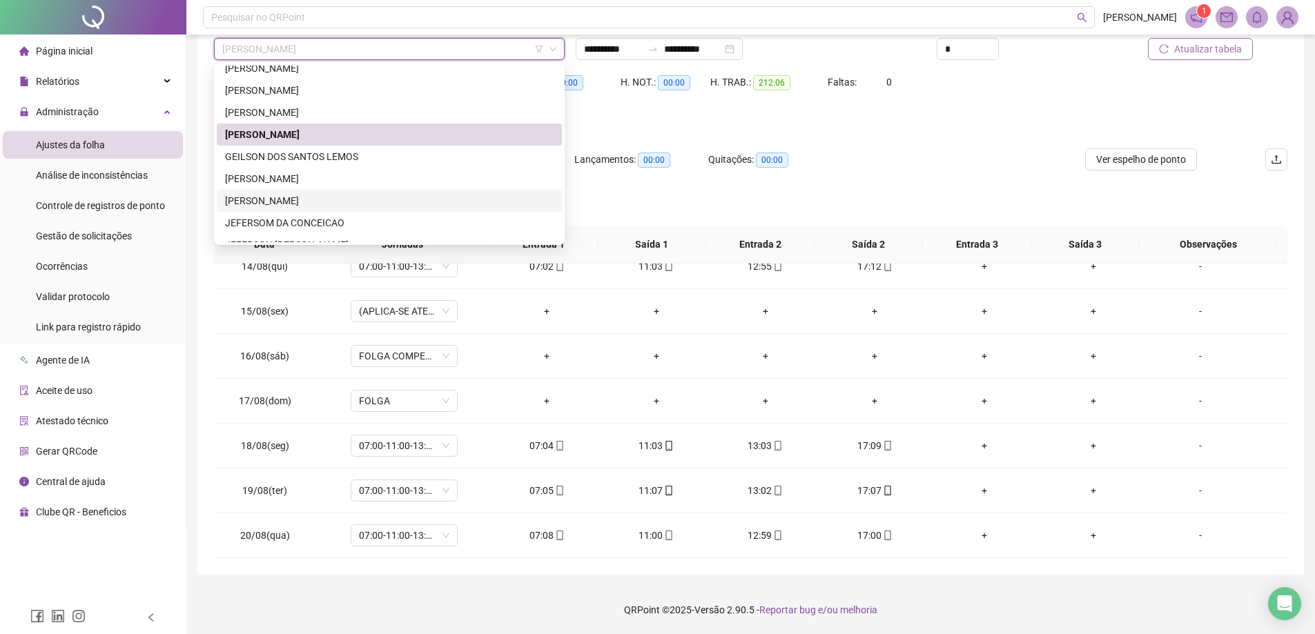
click at [269, 204] on div "[PERSON_NAME]" at bounding box center [389, 200] width 329 height 15
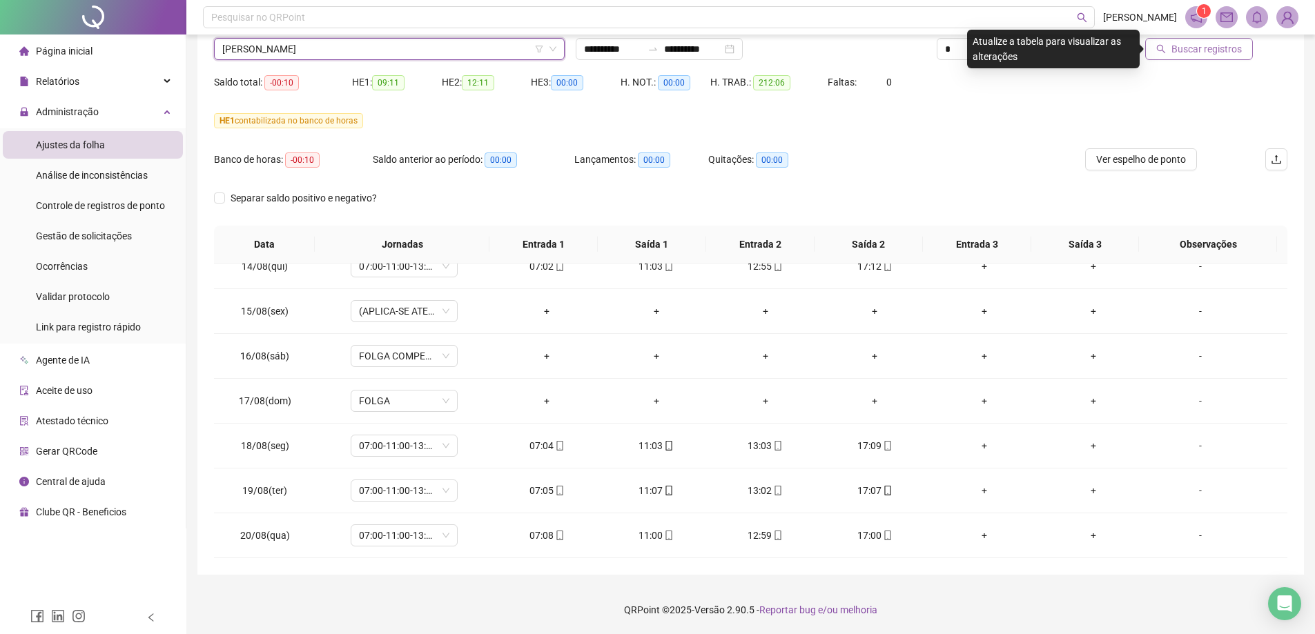
click at [1194, 55] on span "Buscar registros" at bounding box center [1206, 48] width 70 height 15
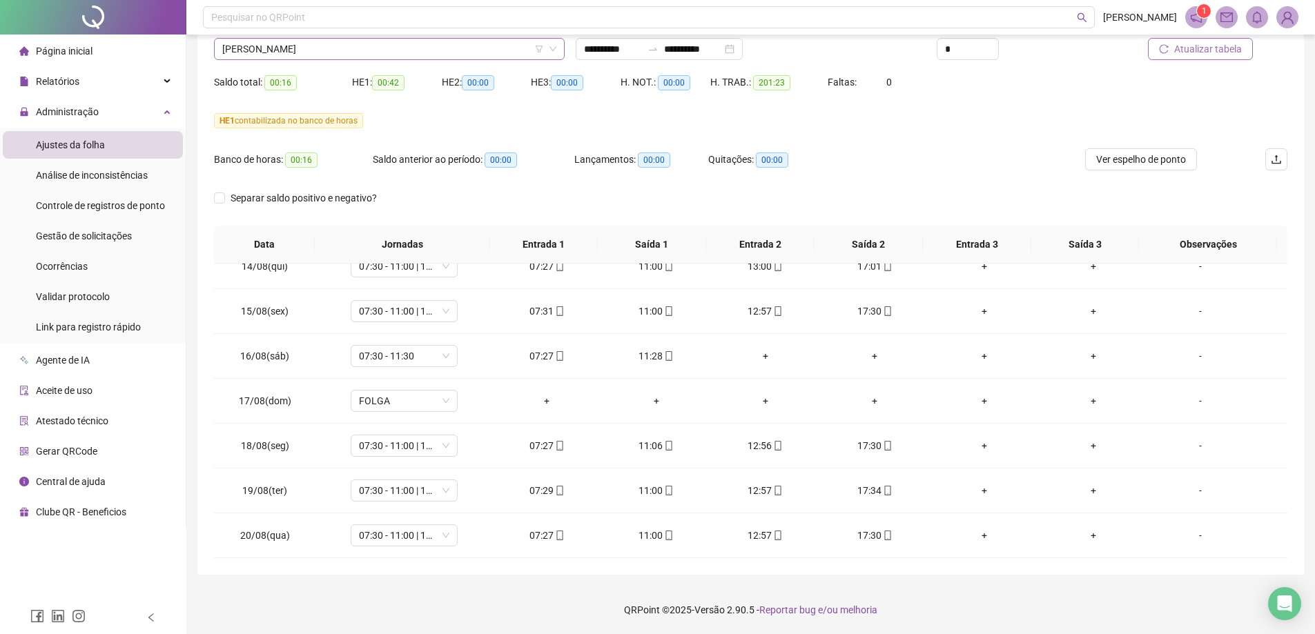
click at [340, 49] on span "[PERSON_NAME]" at bounding box center [389, 49] width 334 height 21
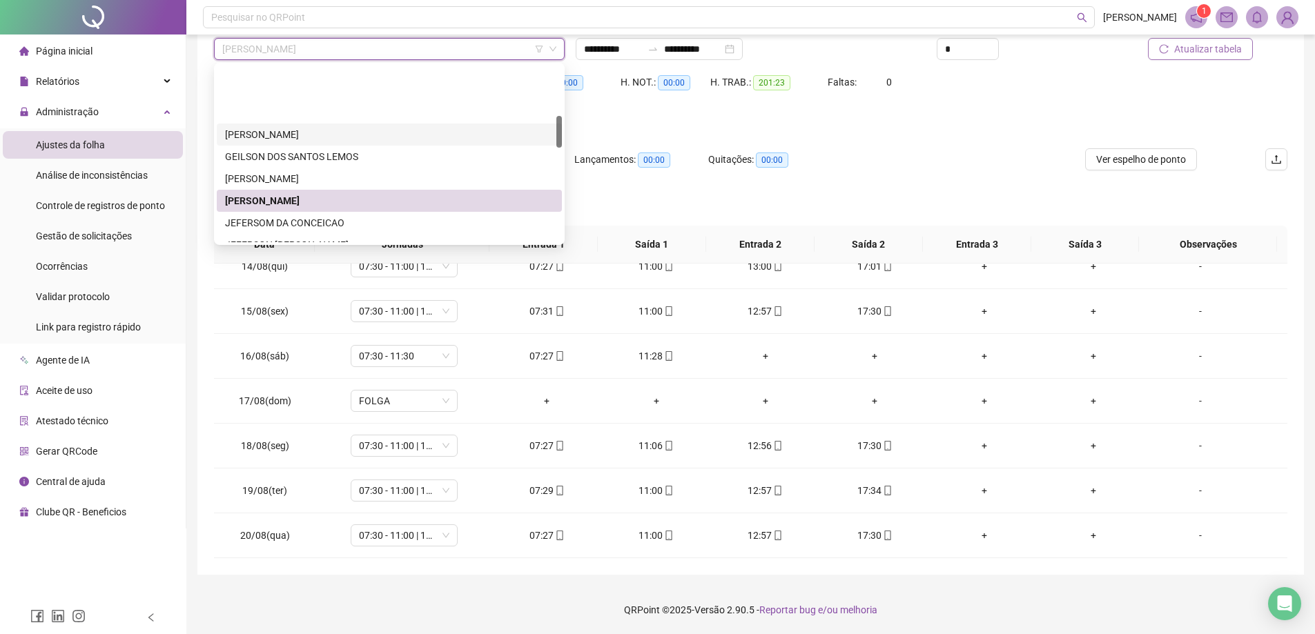
scroll to position [276, 0]
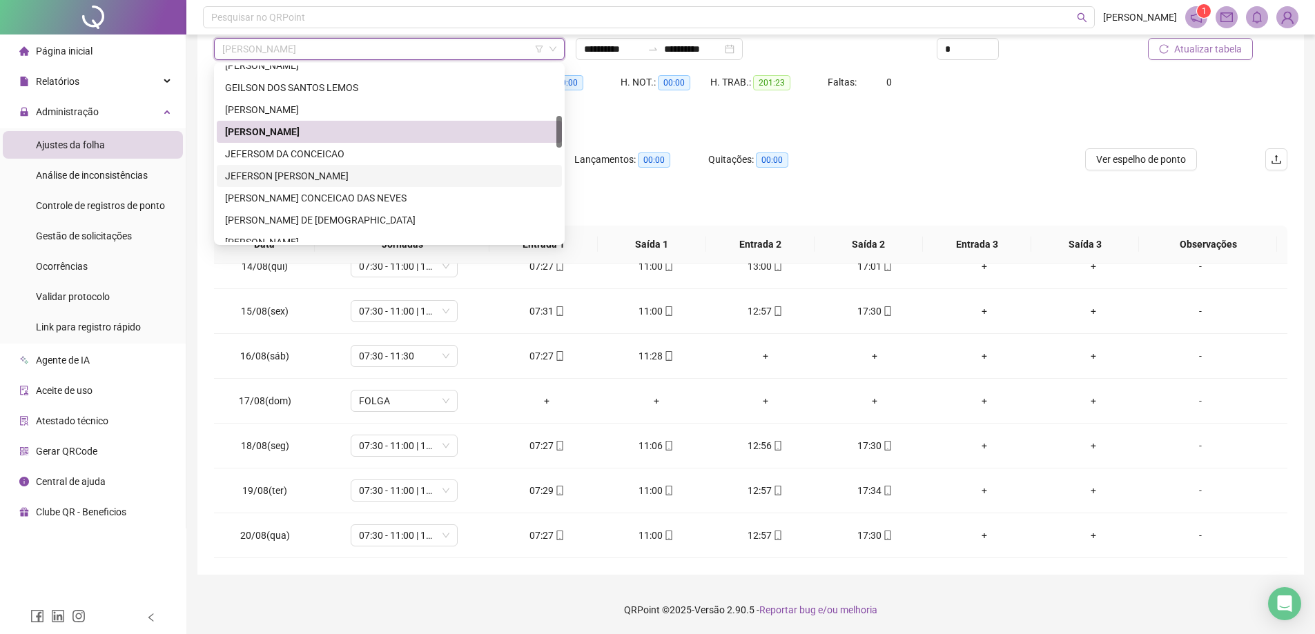
click at [280, 177] on div "JEFERSON [PERSON_NAME]" at bounding box center [389, 175] width 329 height 15
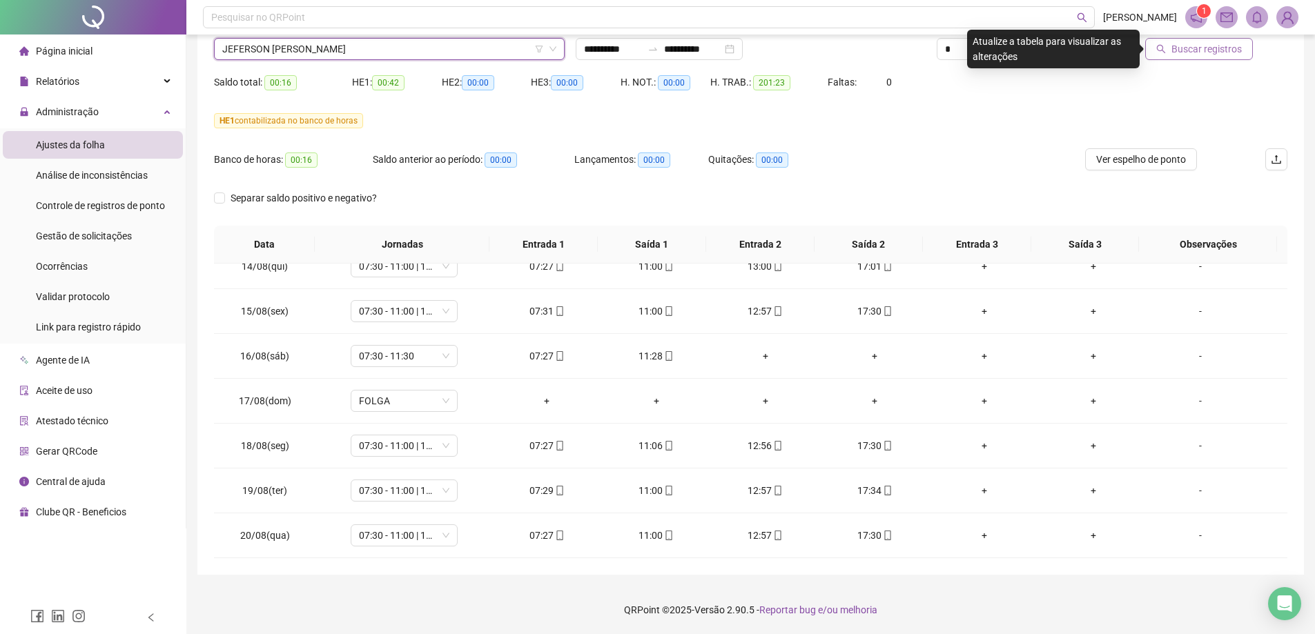
click at [1198, 52] on span "Buscar registros" at bounding box center [1206, 48] width 70 height 15
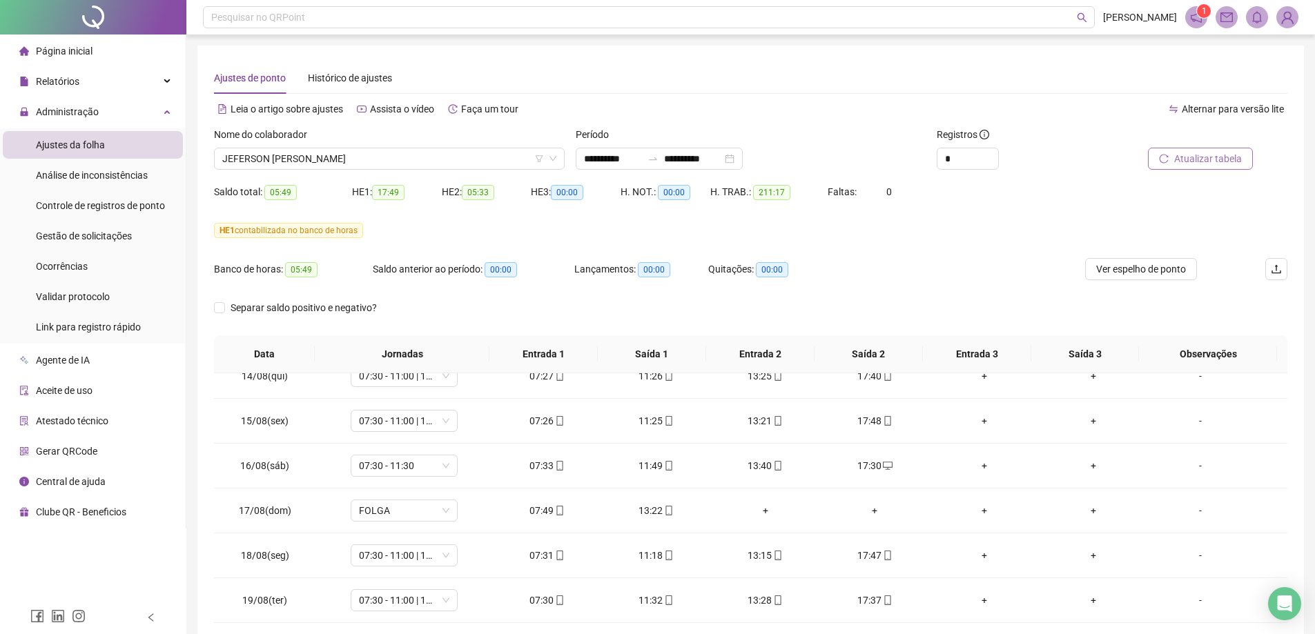
scroll to position [110, 0]
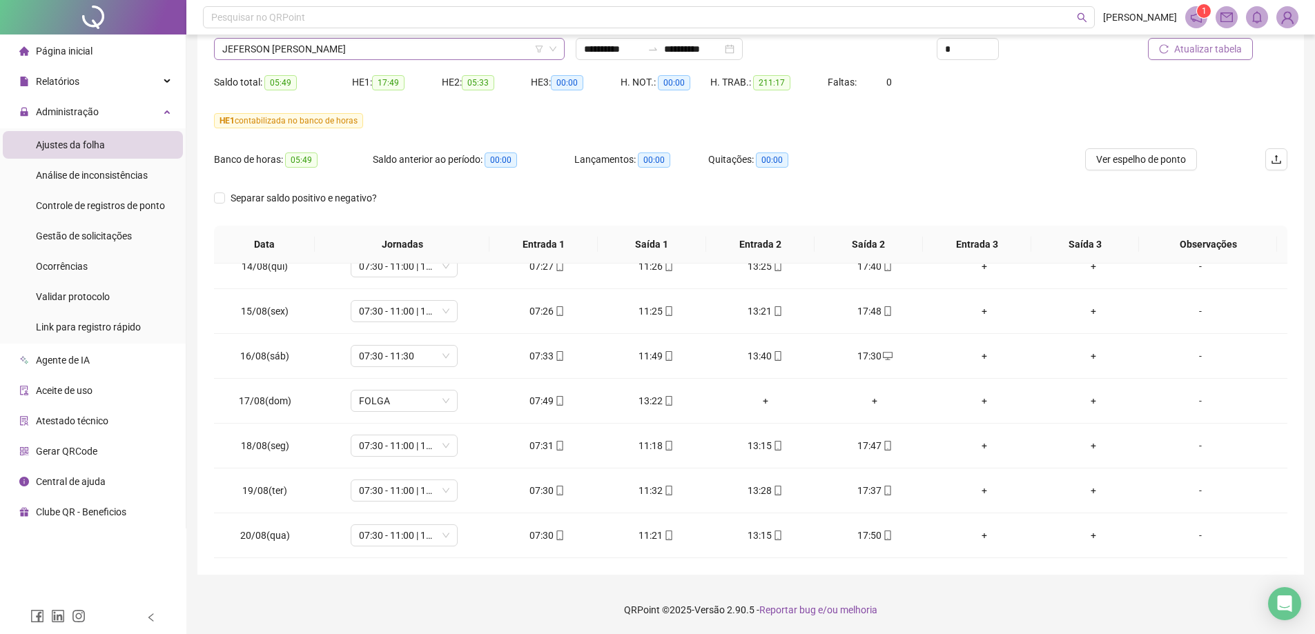
click at [324, 50] on span "JEFERSON [PERSON_NAME]" at bounding box center [389, 49] width 334 height 21
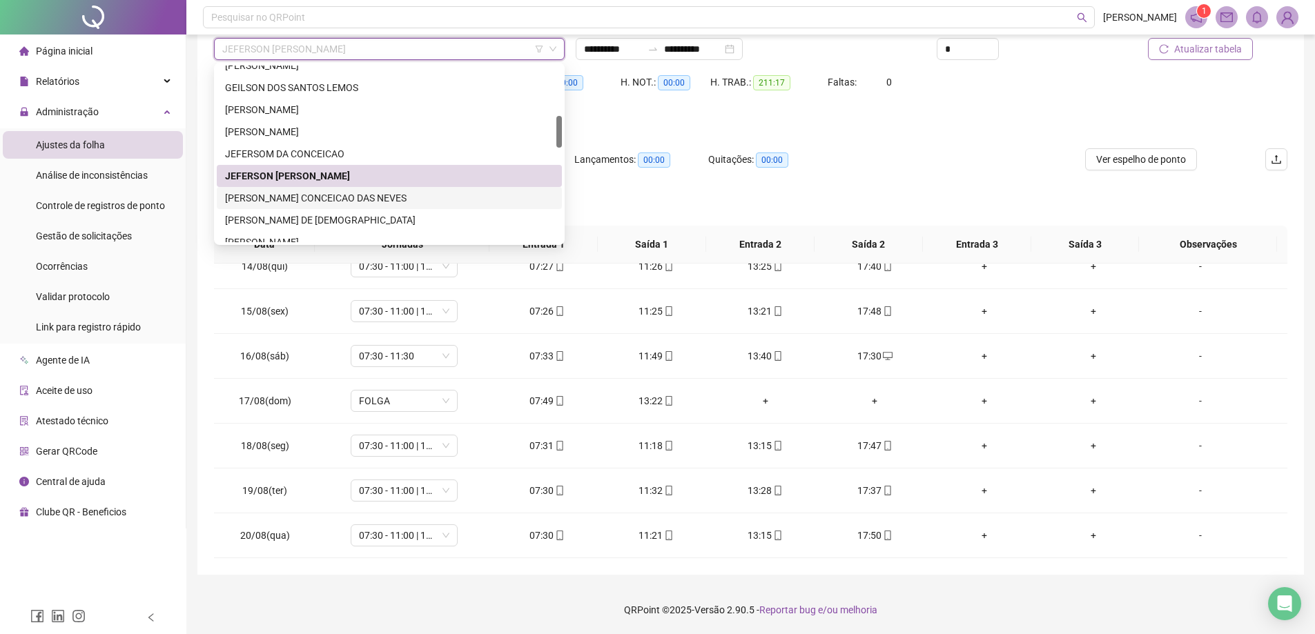
click at [375, 204] on div "[PERSON_NAME] CONCEICAO DAS NEVES" at bounding box center [389, 197] width 329 height 15
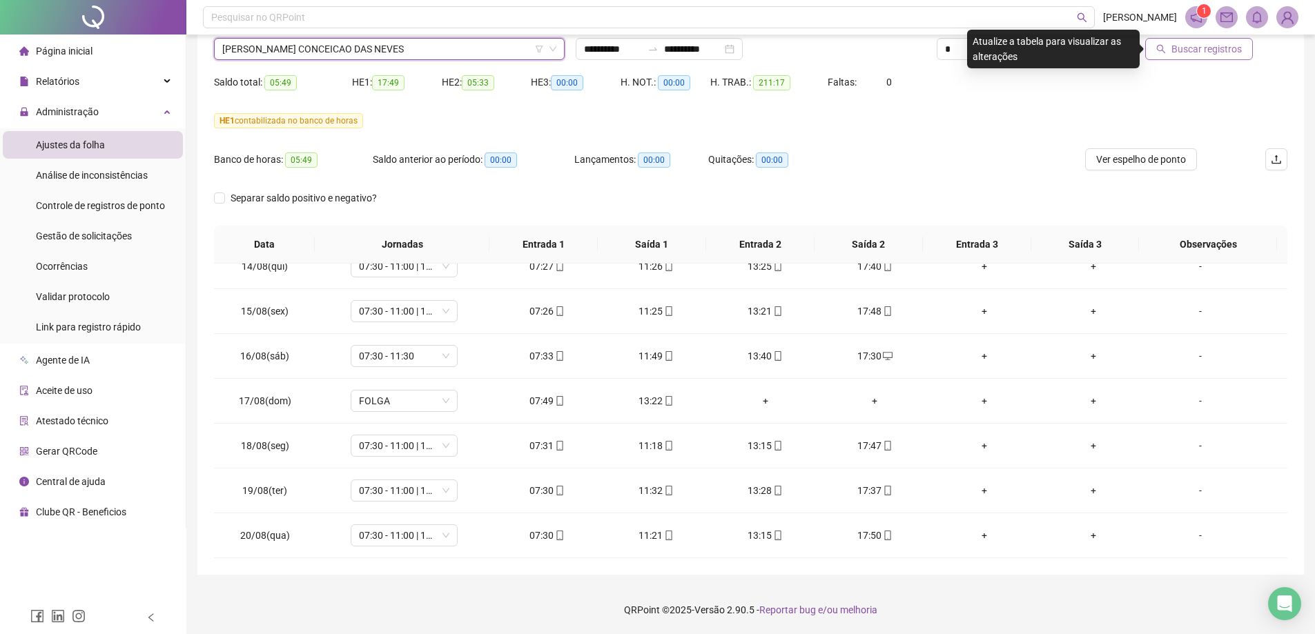
click at [1177, 56] on span "Buscar registros" at bounding box center [1206, 48] width 70 height 15
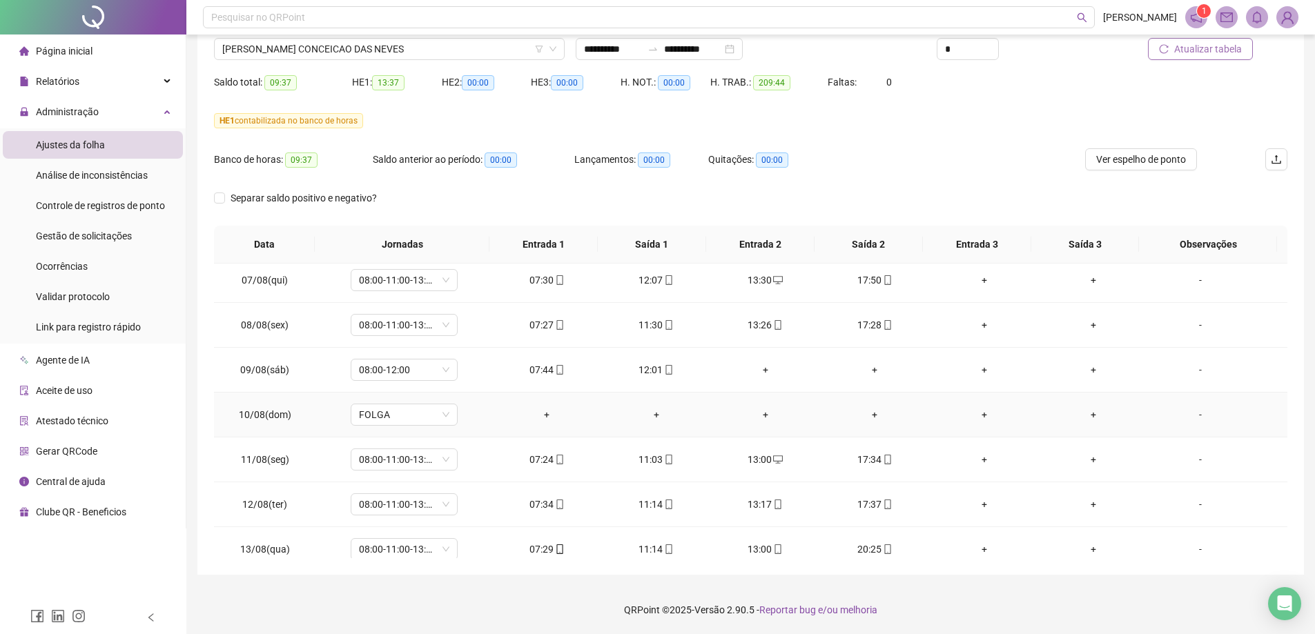
scroll to position [1096, 0]
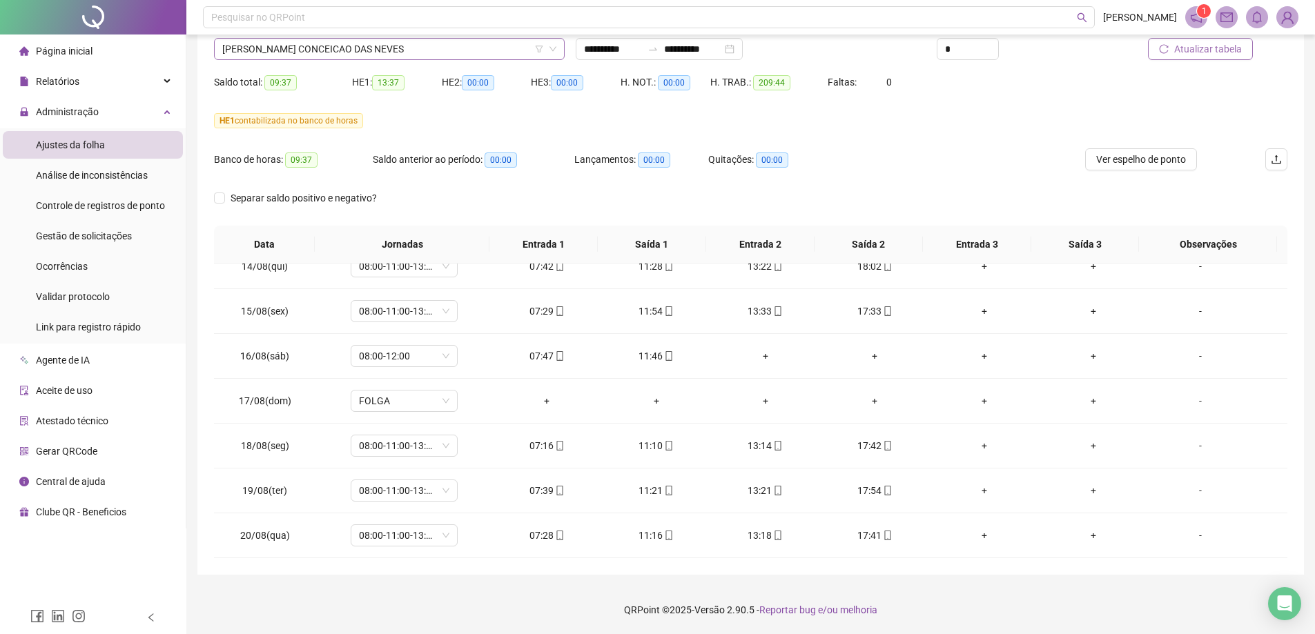
click at [391, 52] on span "[PERSON_NAME] CONCEICAO DAS NEVES" at bounding box center [389, 49] width 334 height 21
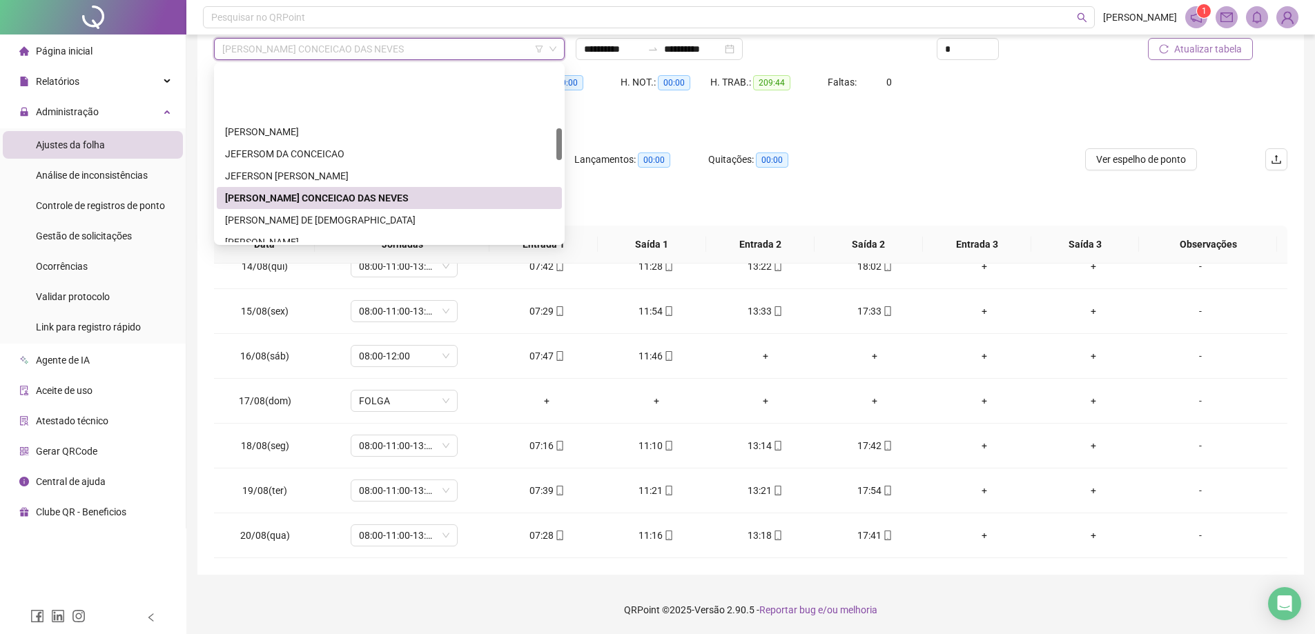
scroll to position [345, 0]
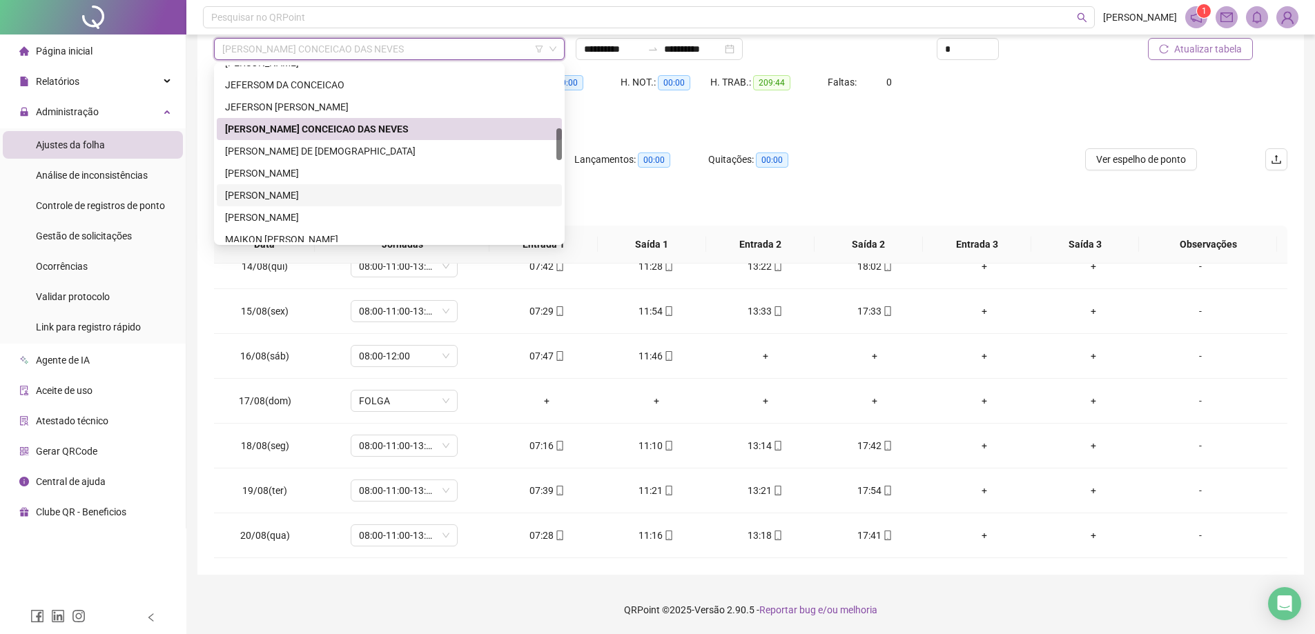
click at [254, 195] on div "[PERSON_NAME]" at bounding box center [389, 195] width 329 height 15
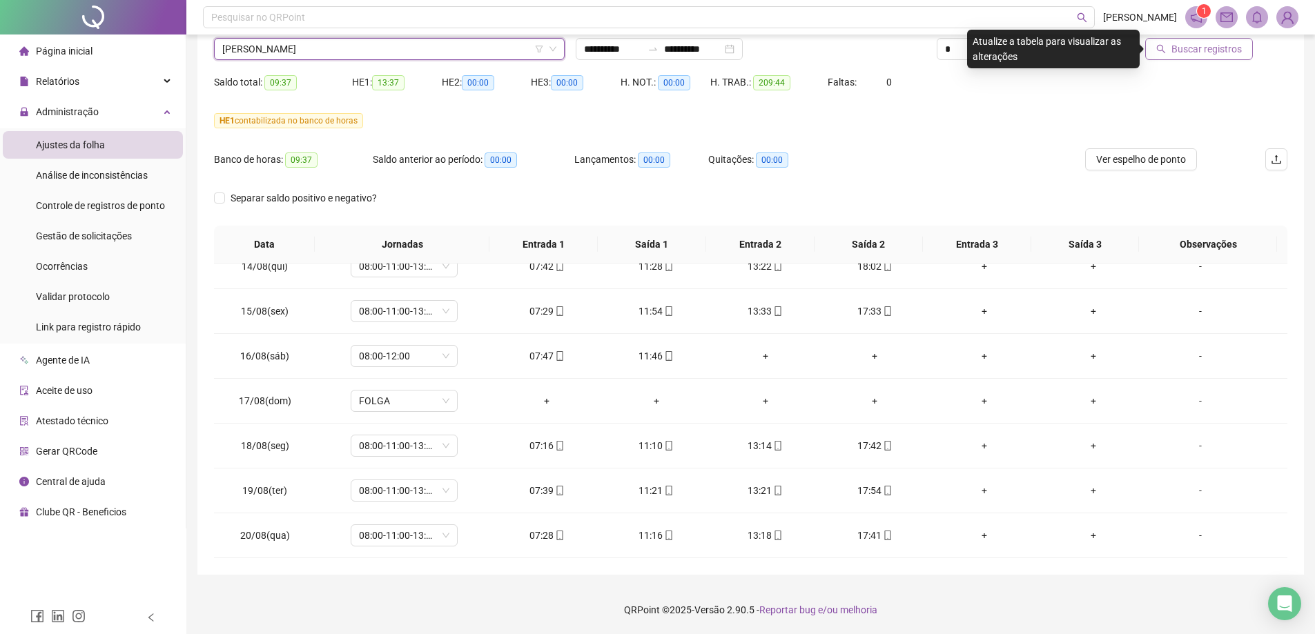
click at [1191, 50] on span "Buscar registros" at bounding box center [1206, 48] width 70 height 15
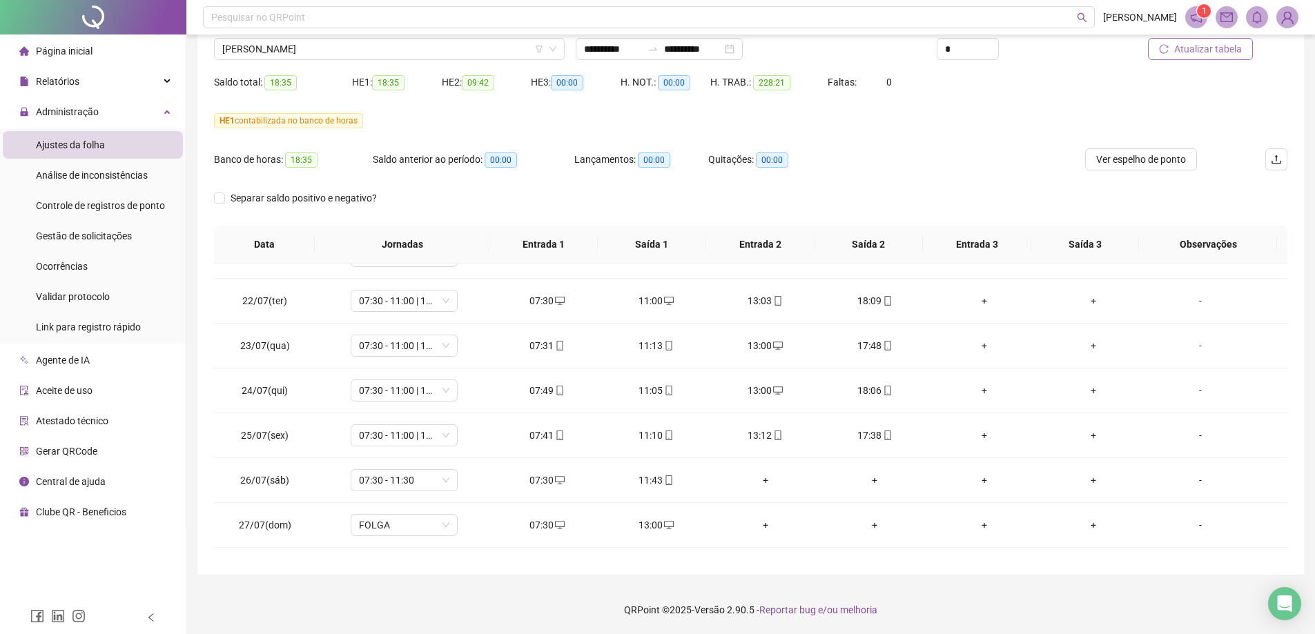
scroll to position [0, 0]
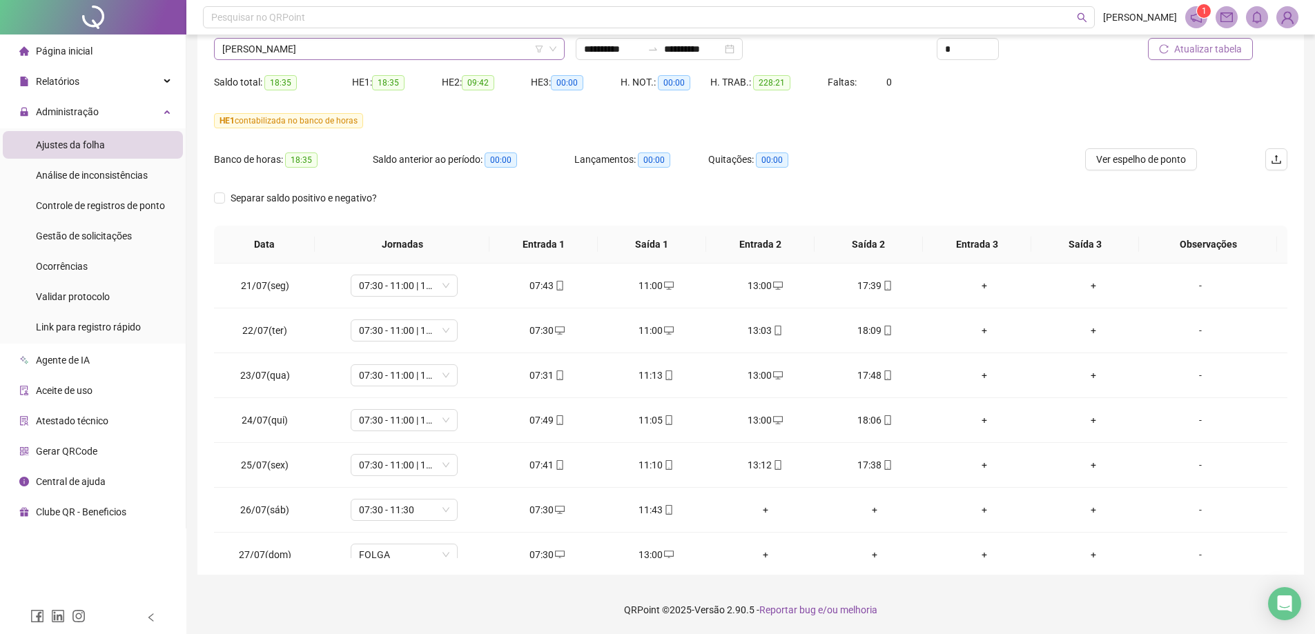
click at [309, 56] on span "[PERSON_NAME]" at bounding box center [389, 49] width 334 height 21
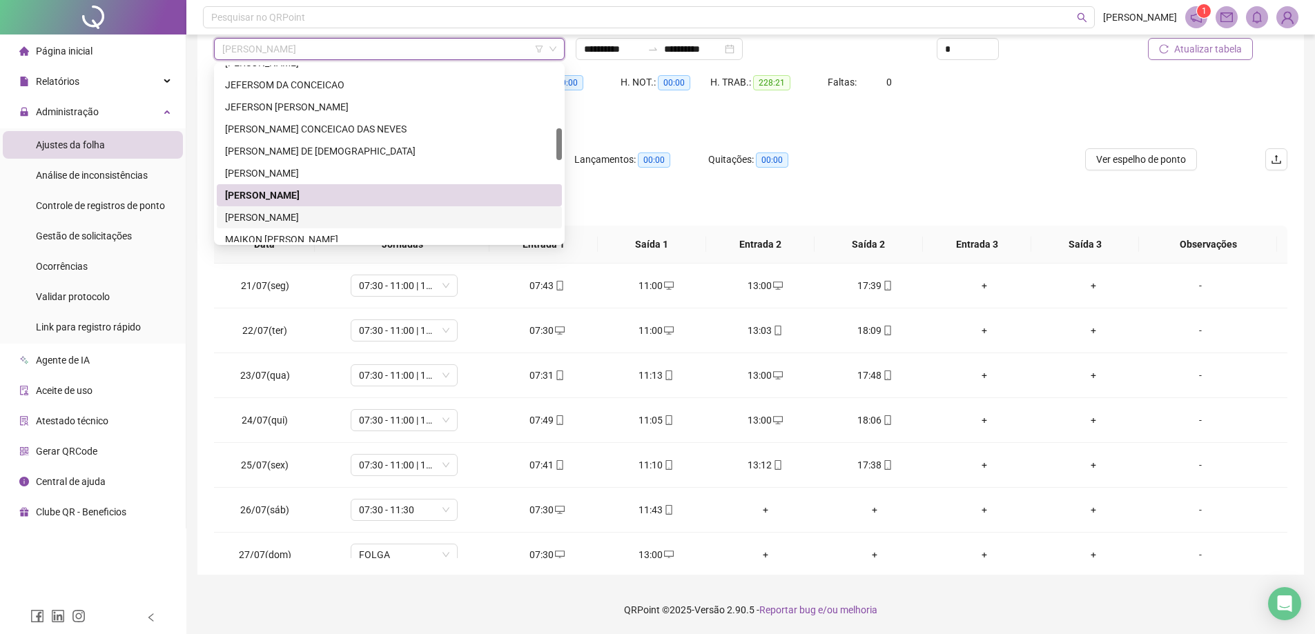
click at [306, 218] on div "[PERSON_NAME]" at bounding box center [389, 217] width 329 height 15
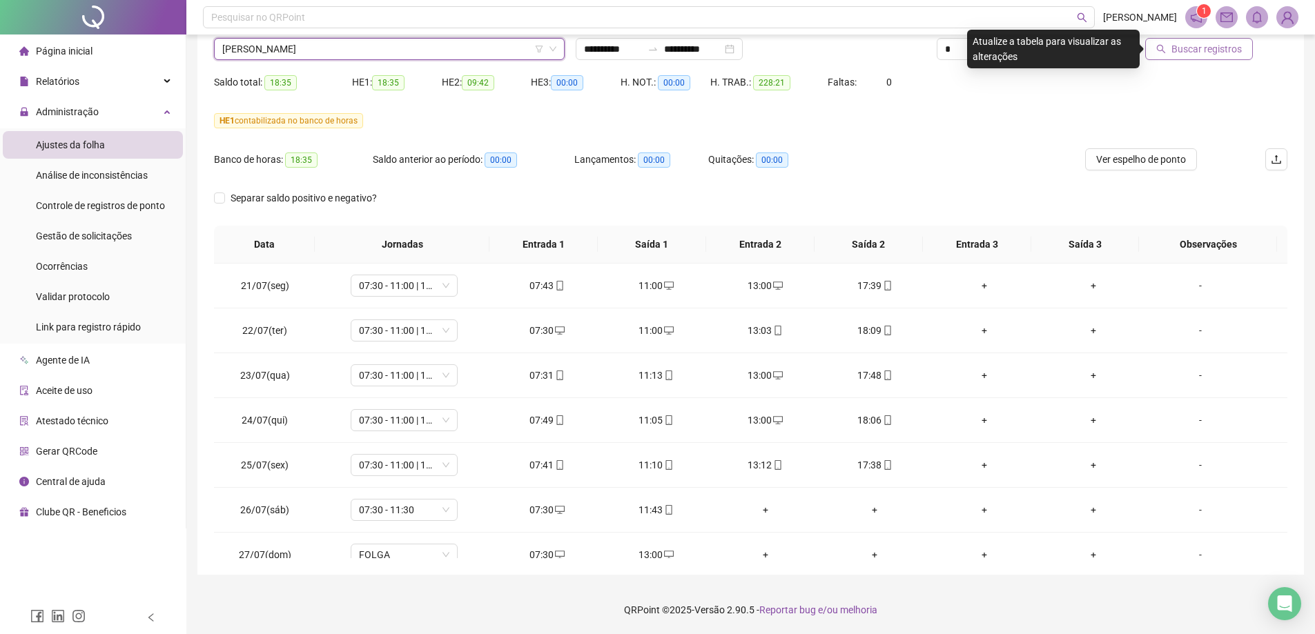
click at [1184, 53] on span "Buscar registros" at bounding box center [1206, 48] width 70 height 15
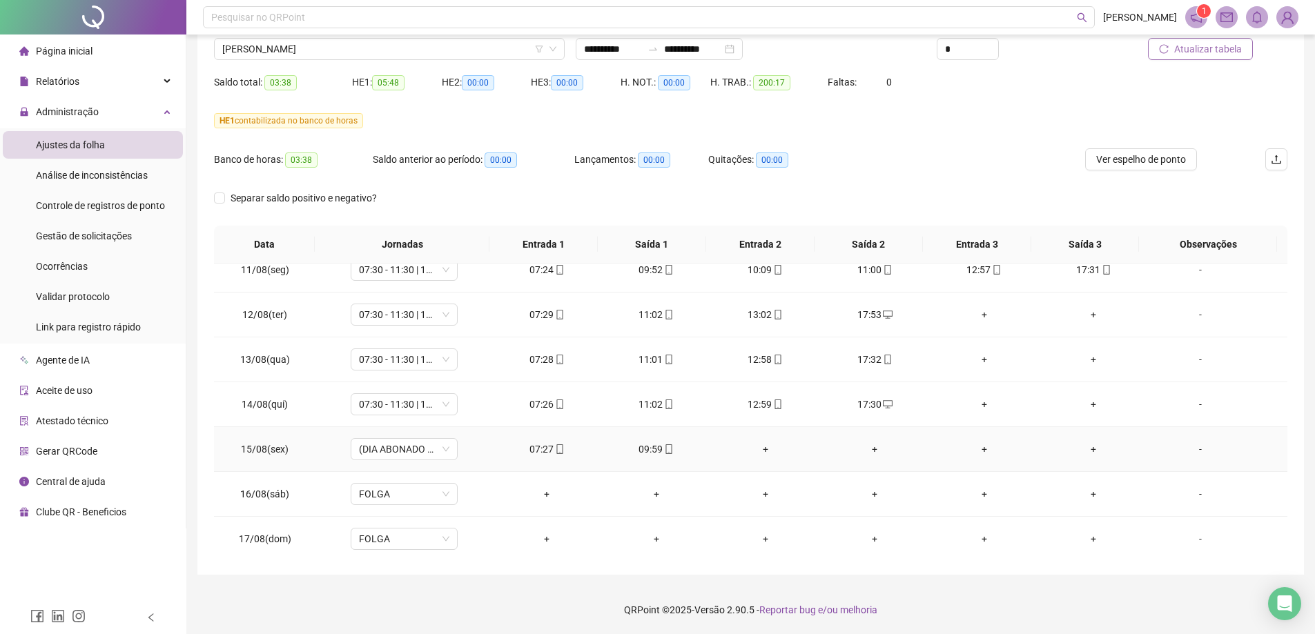
scroll to position [889, 0]
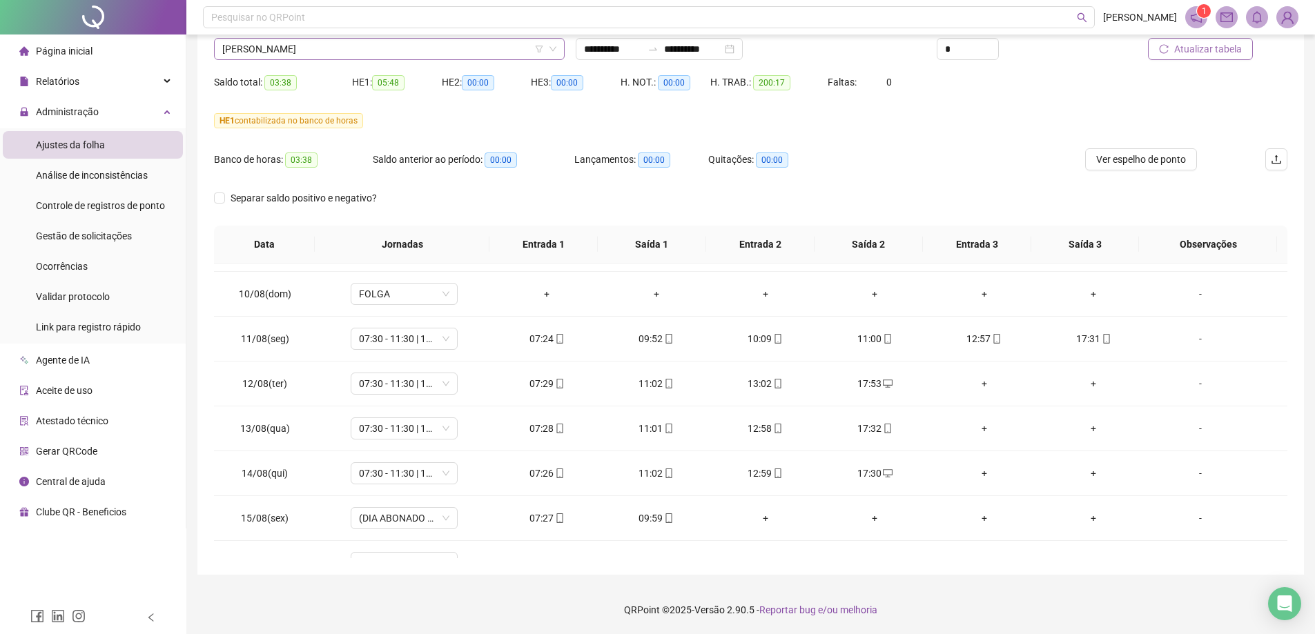
click at [359, 49] on span "[PERSON_NAME]" at bounding box center [389, 49] width 334 height 21
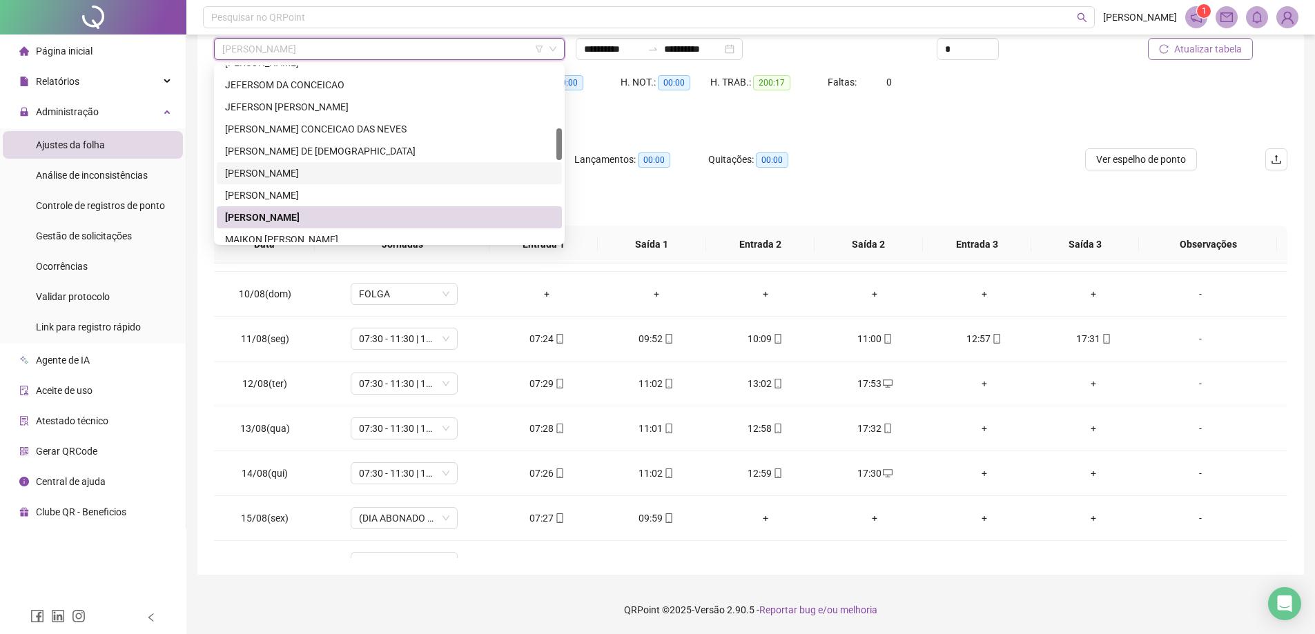
scroll to position [414, 0]
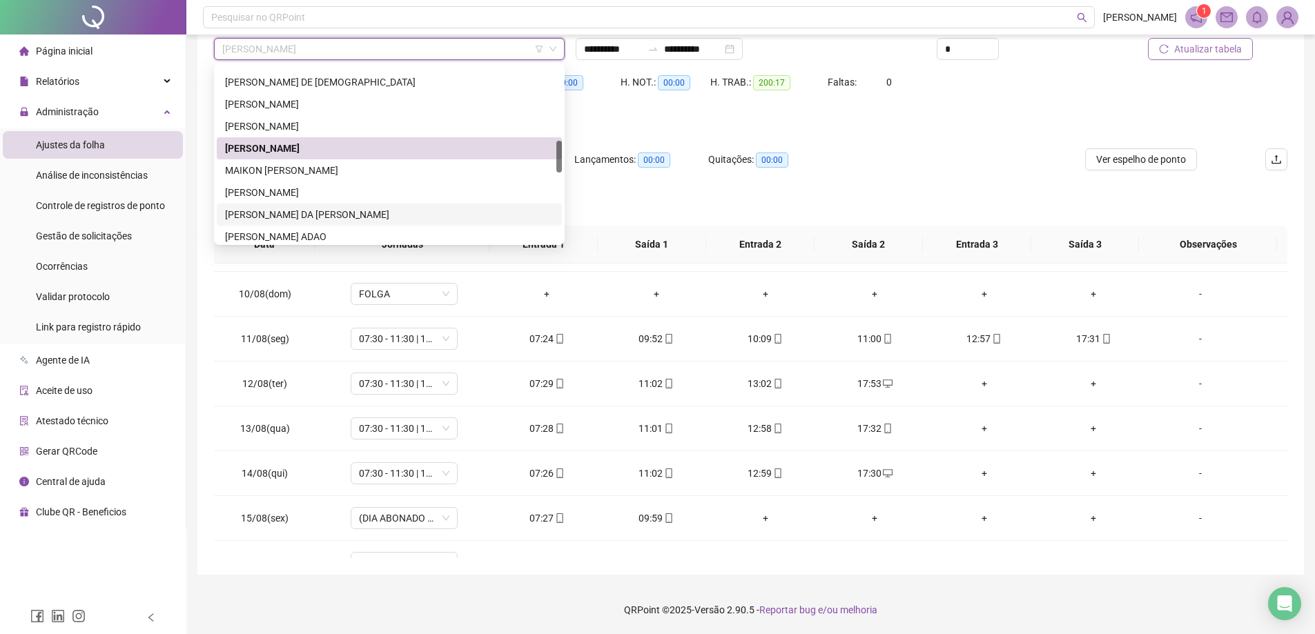
click at [289, 217] on div "[PERSON_NAME] DA [PERSON_NAME]" at bounding box center [389, 214] width 329 height 15
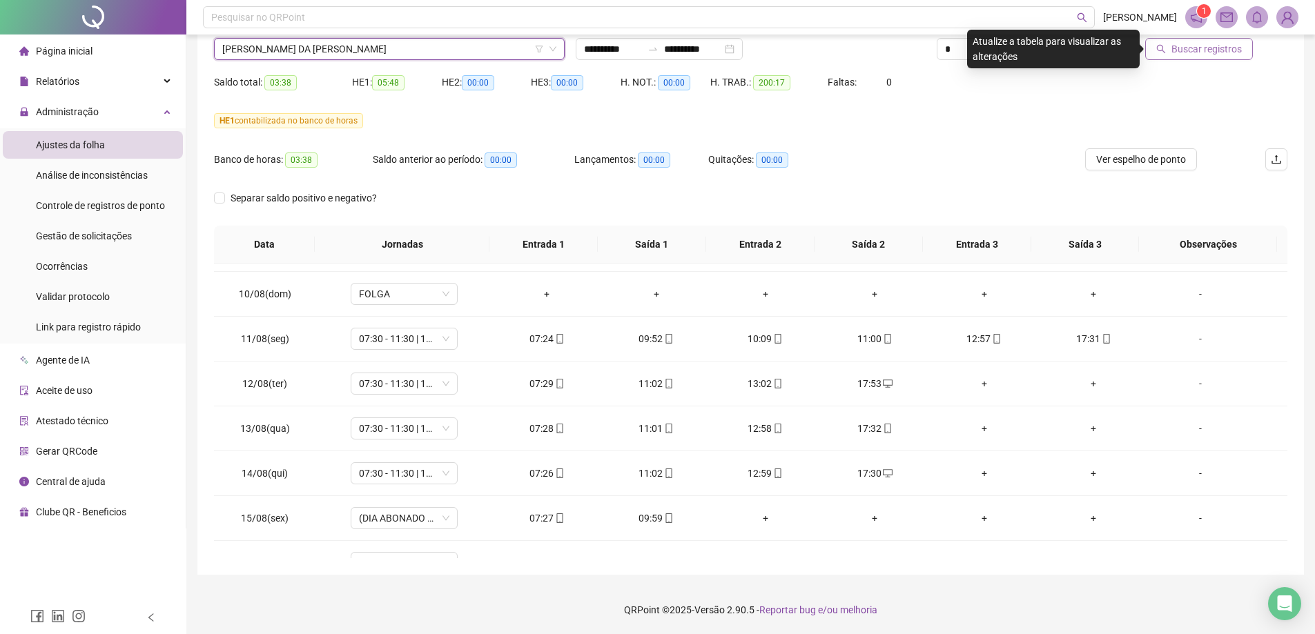
click at [1209, 54] on span "Buscar registros" at bounding box center [1206, 48] width 70 height 15
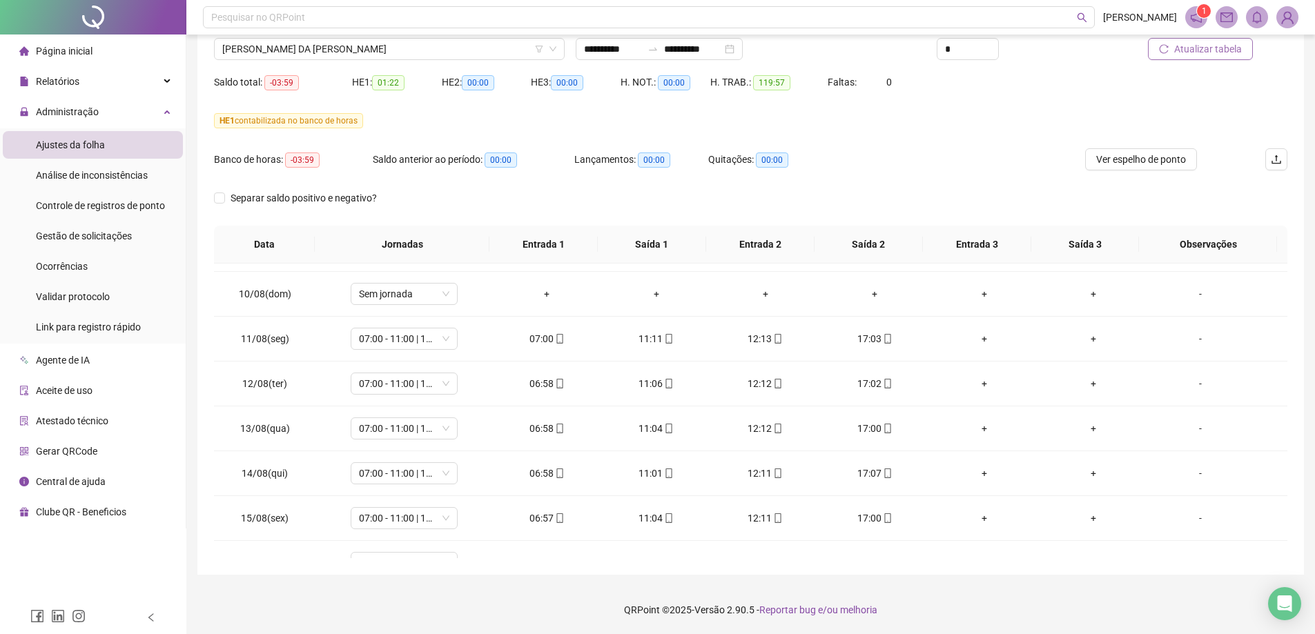
click at [1228, 56] on span "Atualizar tabela" at bounding box center [1208, 48] width 68 height 15
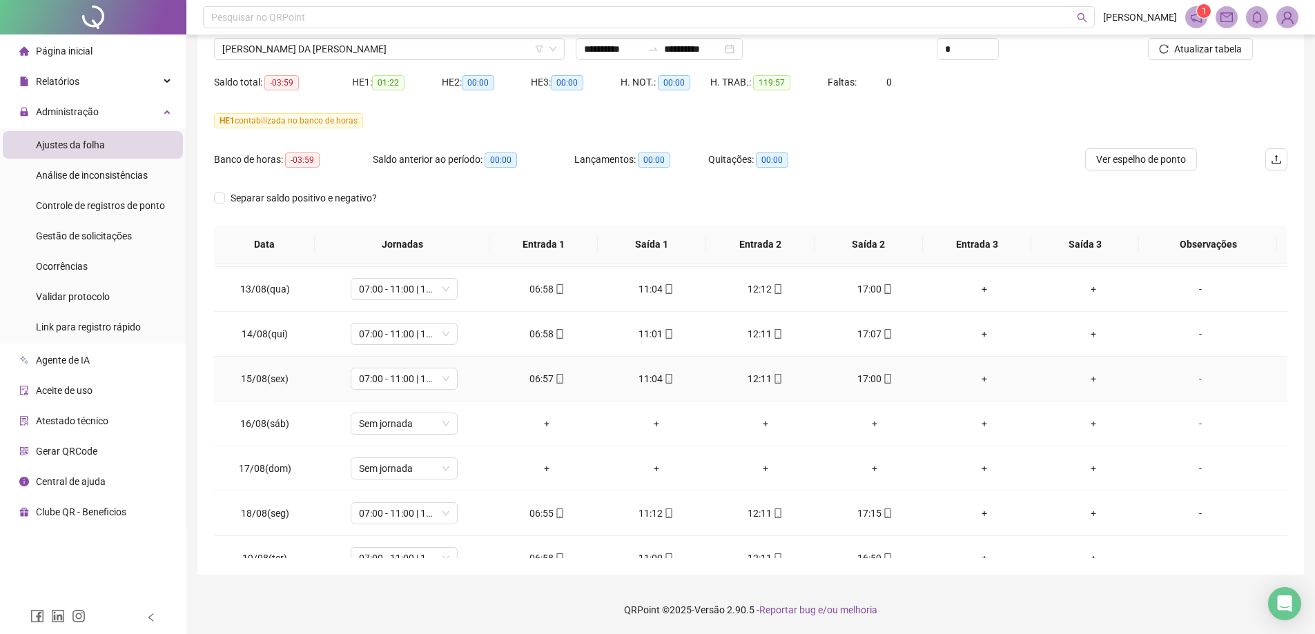
scroll to position [1096, 0]
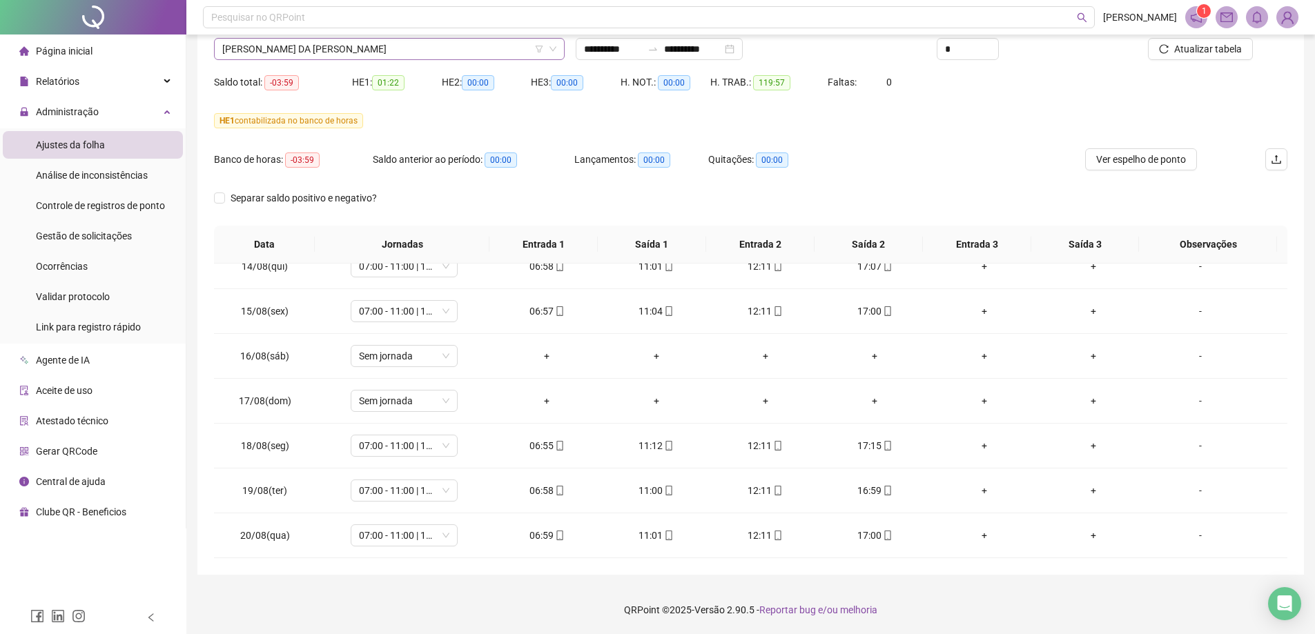
click at [328, 41] on span "[PERSON_NAME] DA [PERSON_NAME]" at bounding box center [389, 49] width 334 height 21
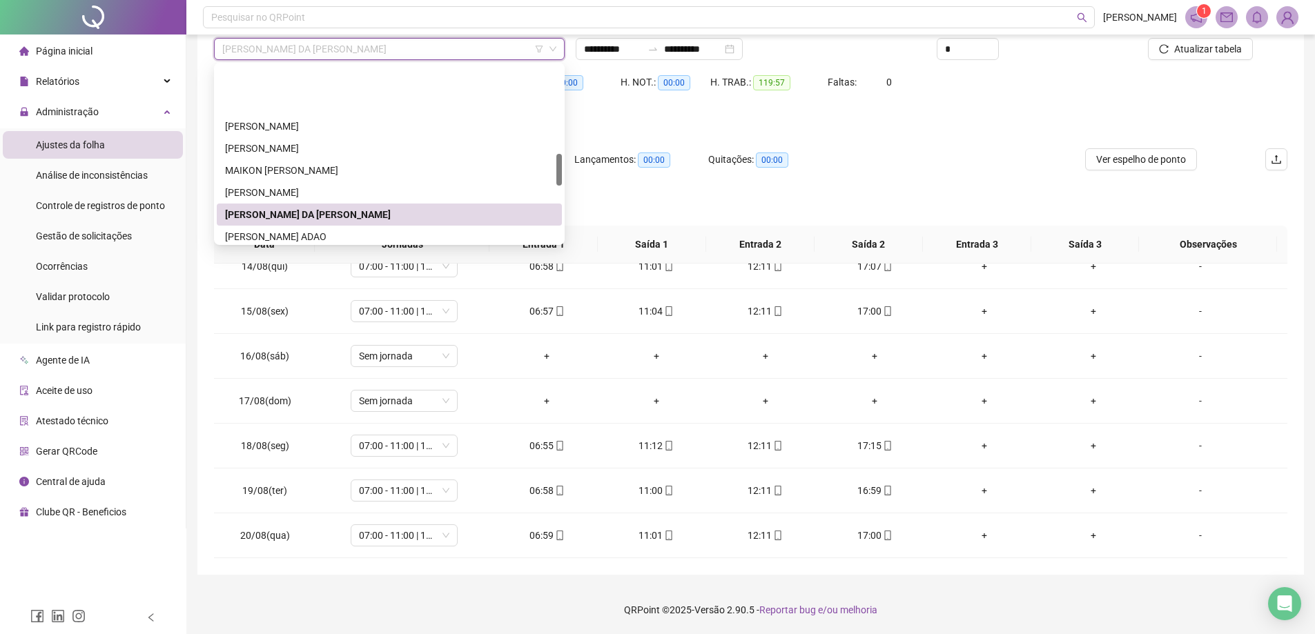
scroll to position [483, 0]
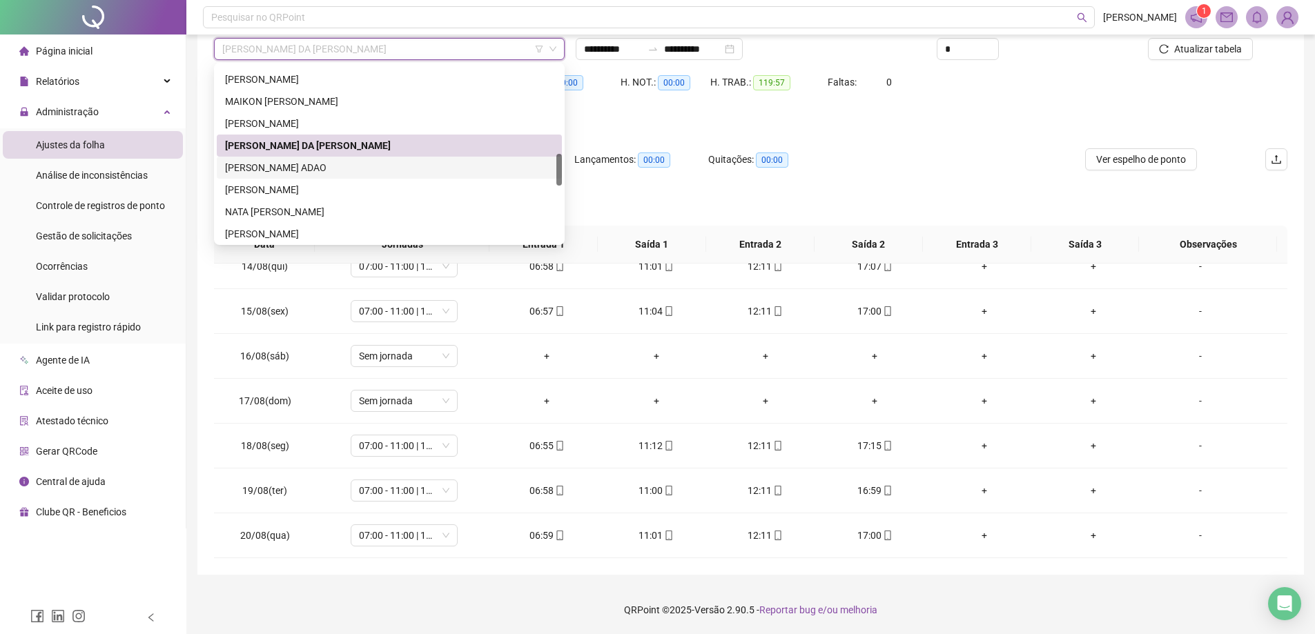
click at [289, 171] on div "[PERSON_NAME] ADAO" at bounding box center [389, 167] width 329 height 15
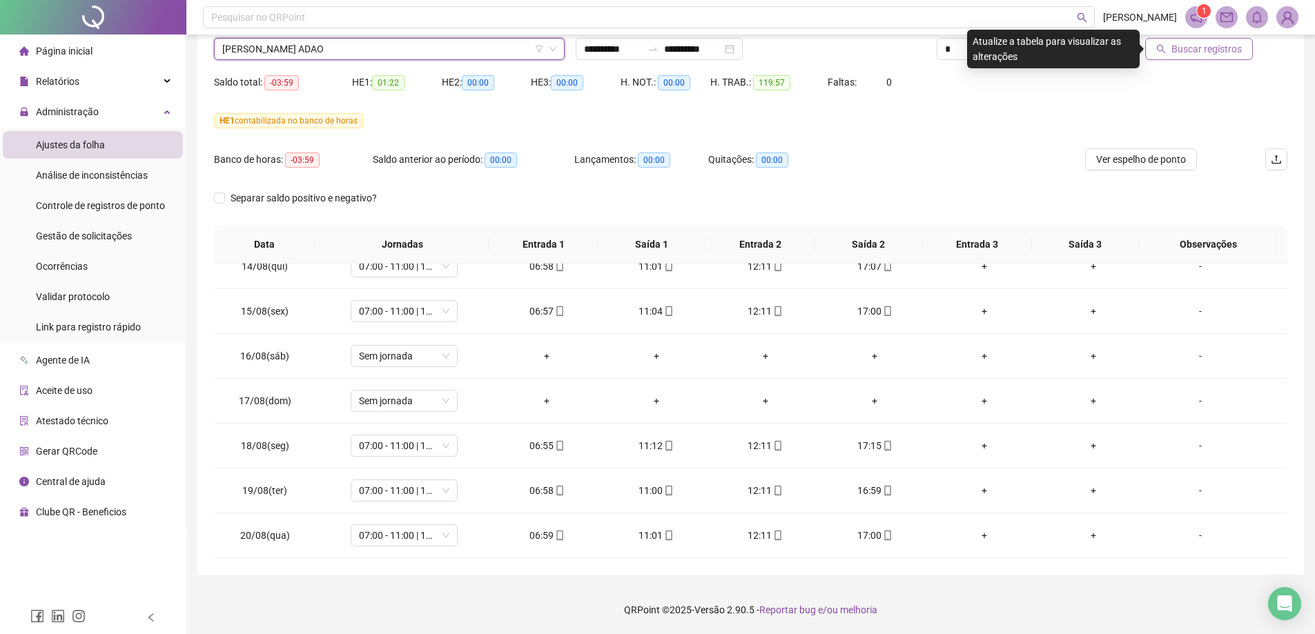
click at [1176, 59] on button "Buscar registros" at bounding box center [1199, 49] width 108 height 22
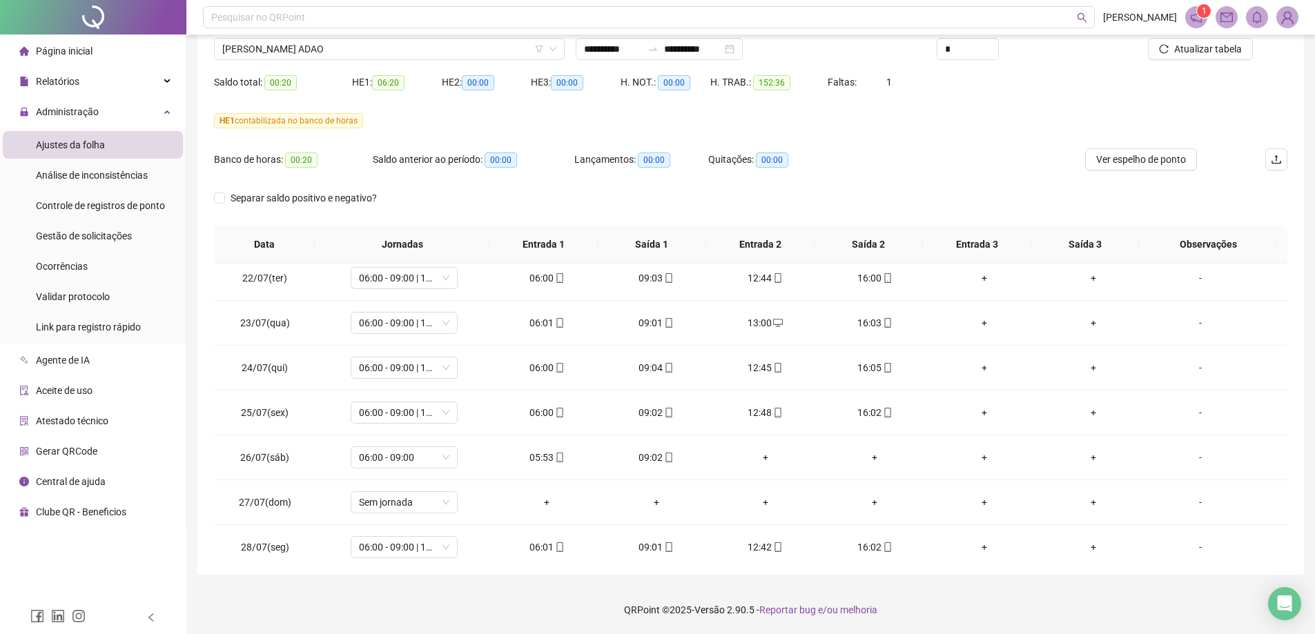
scroll to position [0, 0]
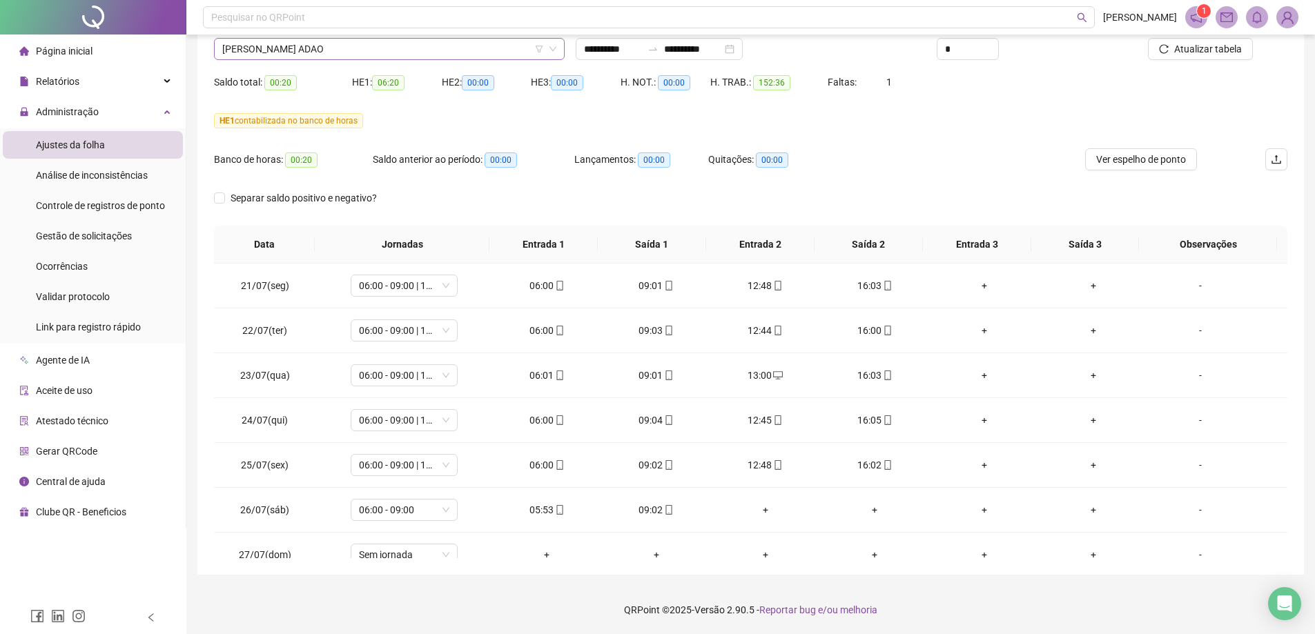
click at [294, 57] on span "[PERSON_NAME] ADAO" at bounding box center [389, 49] width 334 height 21
click at [301, 51] on span "[PERSON_NAME] ADAO" at bounding box center [389, 49] width 334 height 21
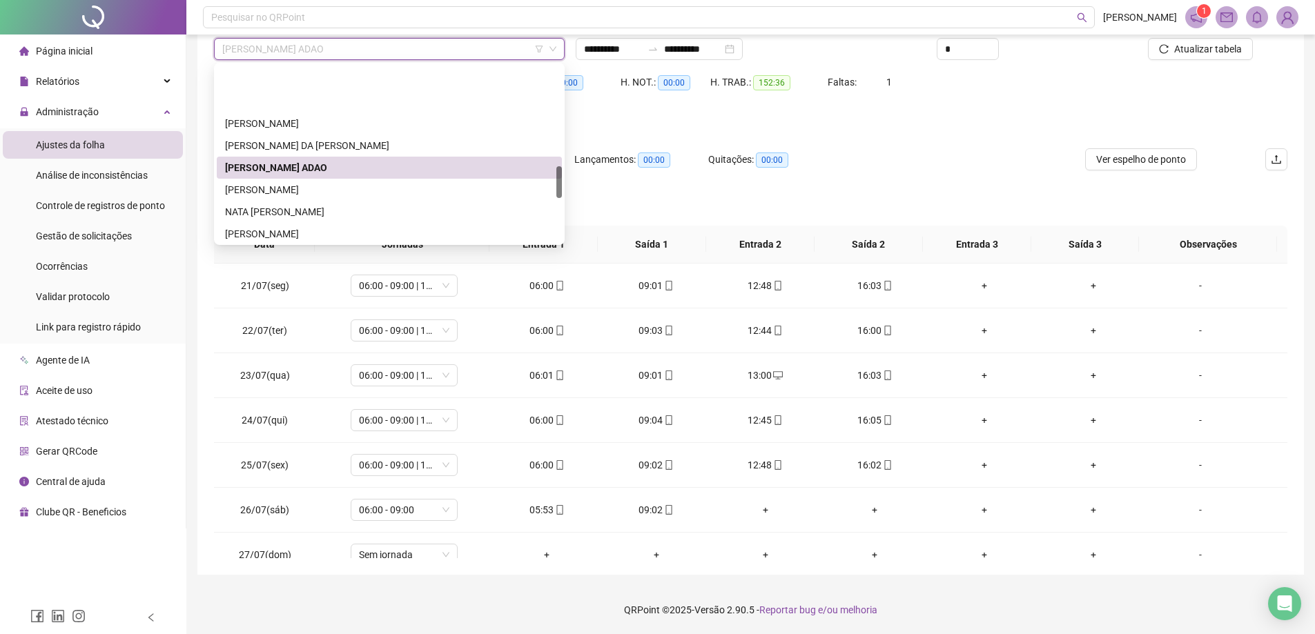
scroll to position [552, 0]
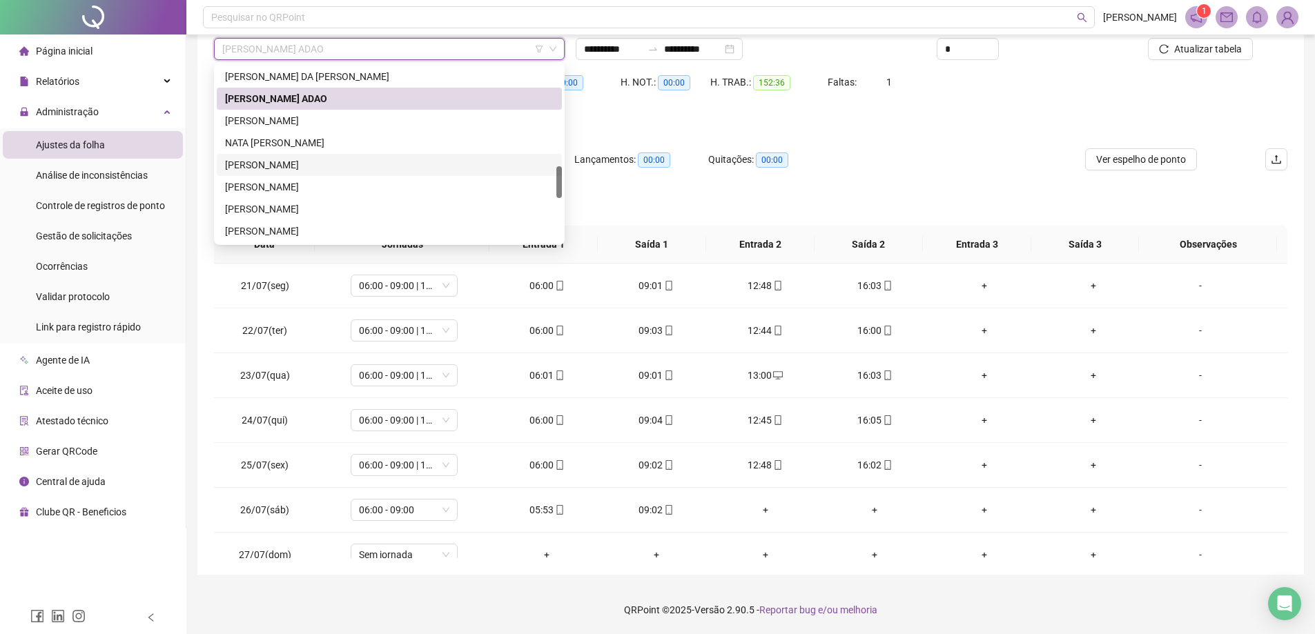
click at [268, 163] on div "[PERSON_NAME]" at bounding box center [389, 164] width 329 height 15
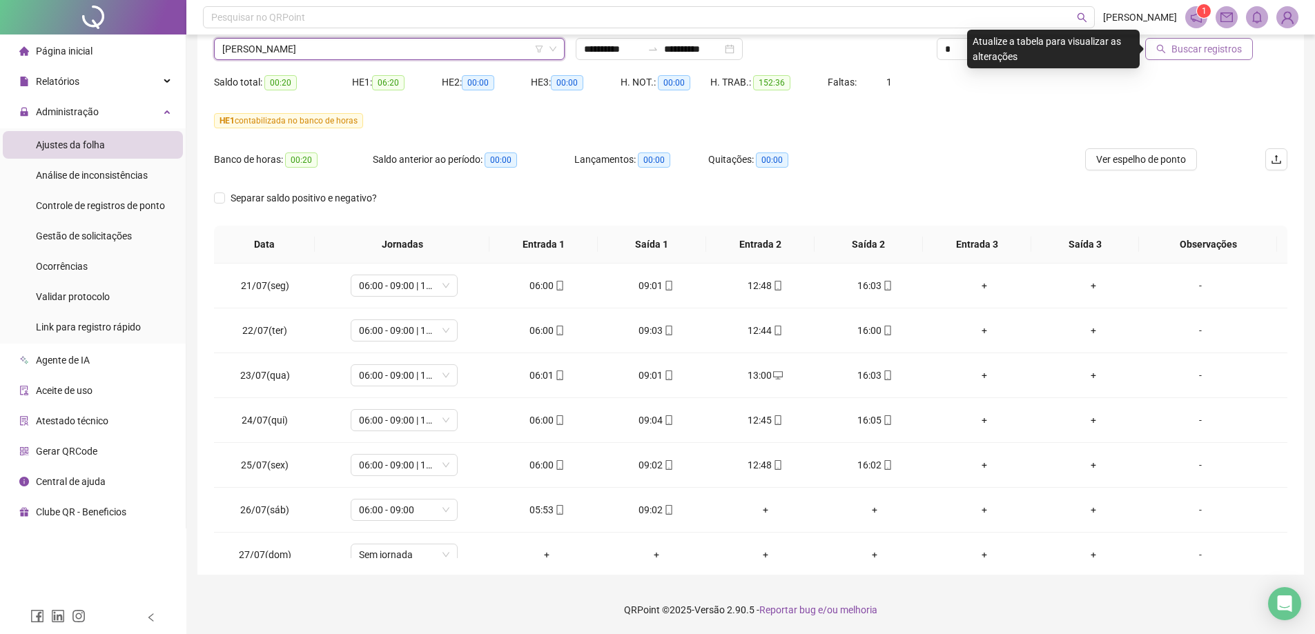
click at [1229, 52] on span "Buscar registros" at bounding box center [1206, 48] width 70 height 15
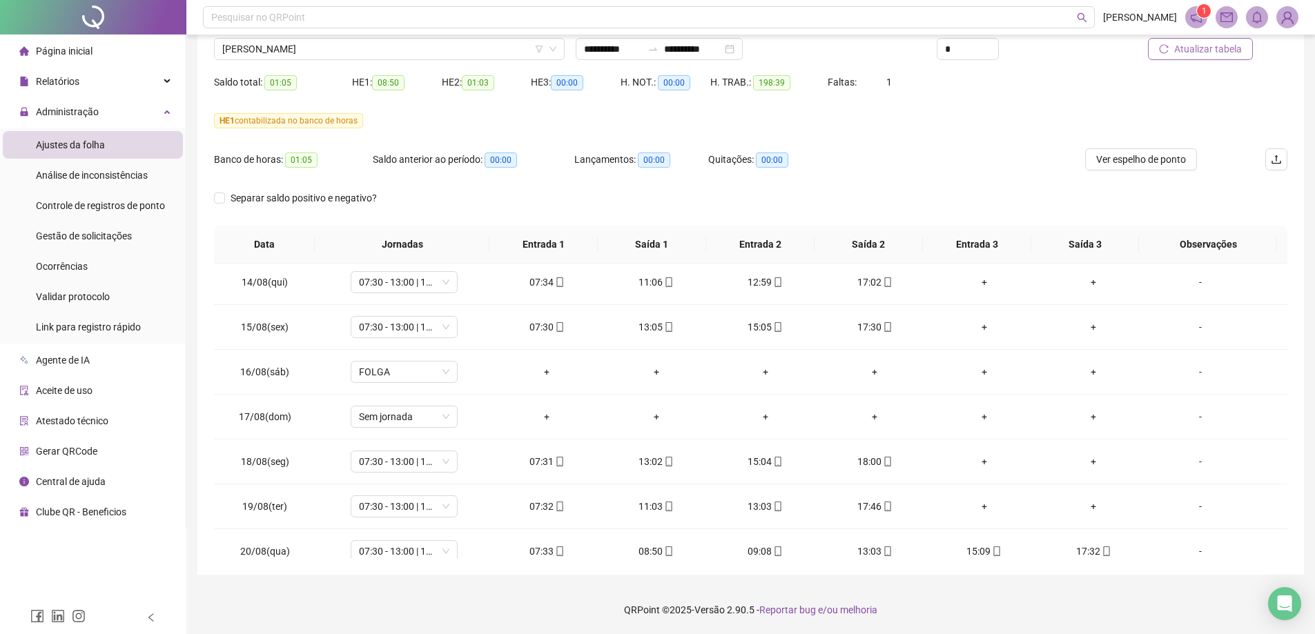
scroll to position [1096, 0]
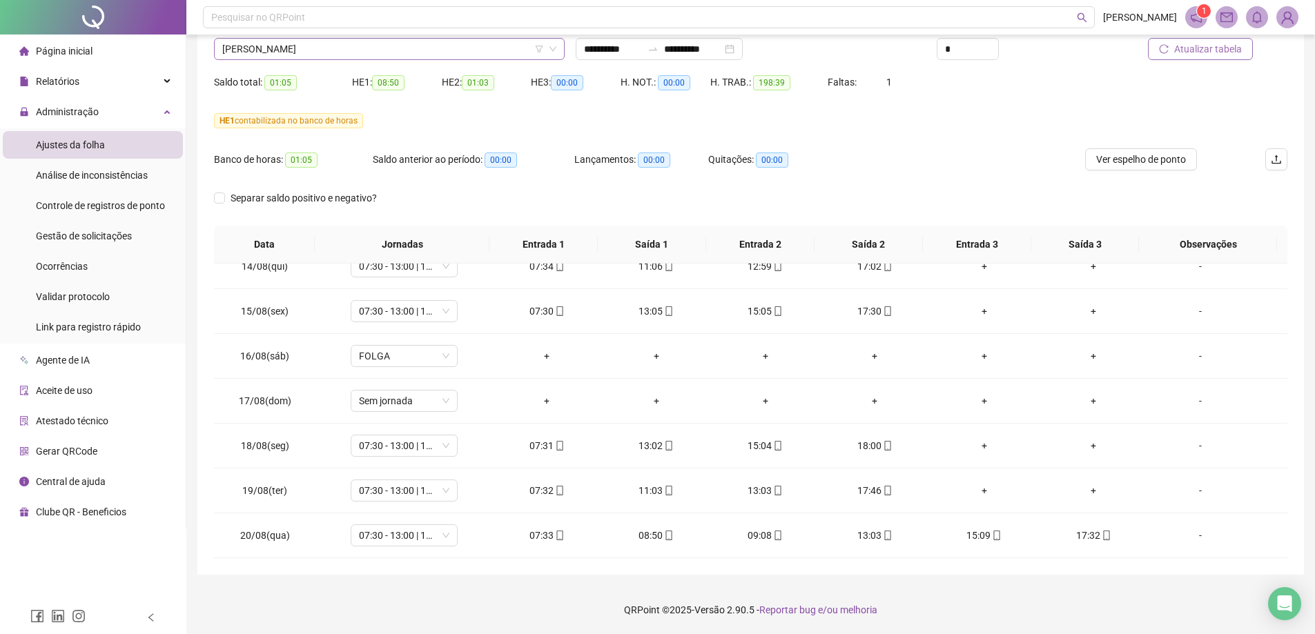
click at [367, 52] on span "[PERSON_NAME]" at bounding box center [389, 49] width 334 height 21
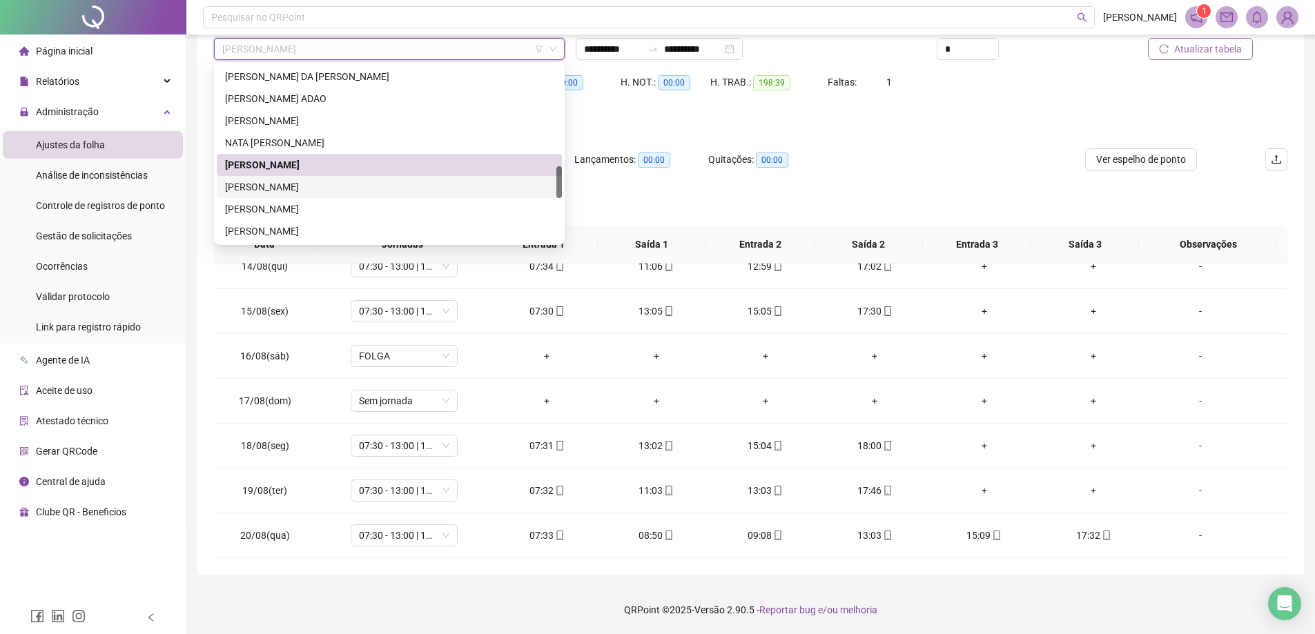
click at [297, 182] on div "[PERSON_NAME]" at bounding box center [389, 186] width 329 height 15
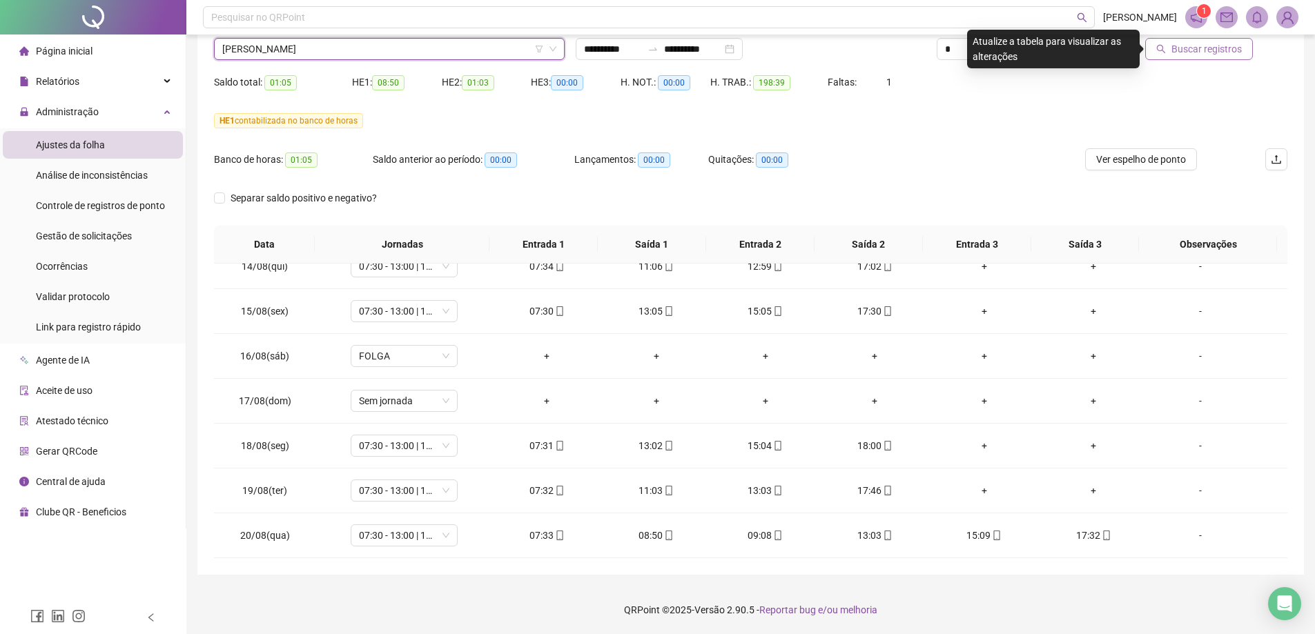
click at [1190, 53] on span "Buscar registros" at bounding box center [1206, 48] width 70 height 15
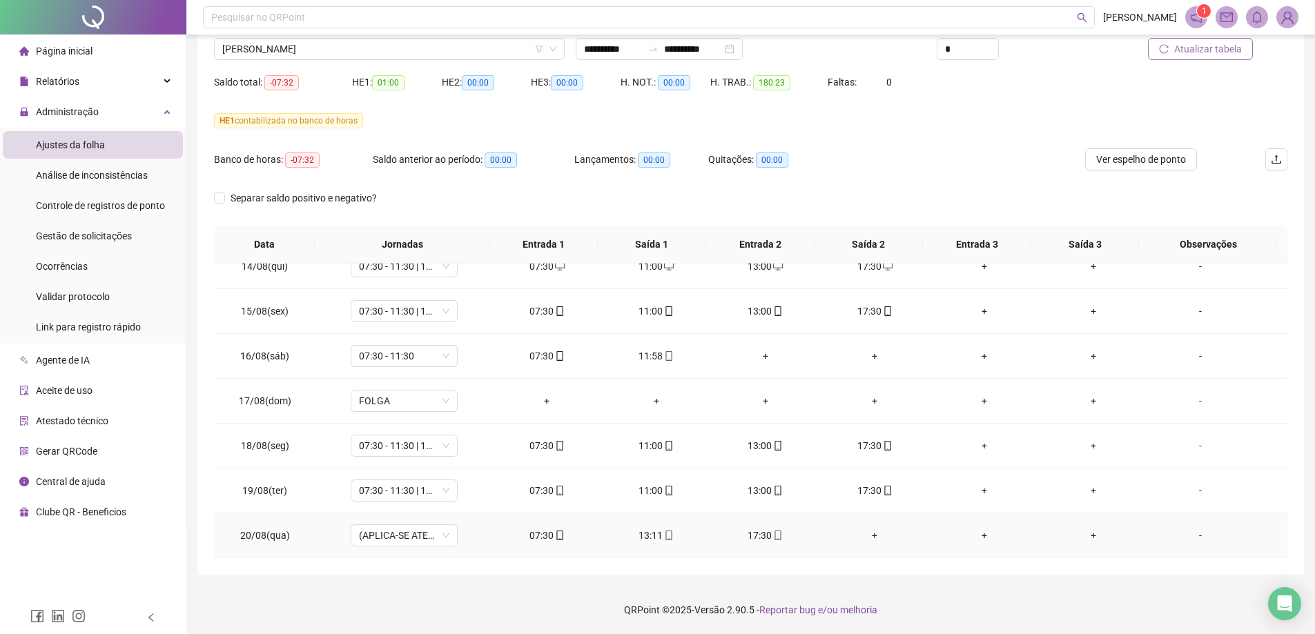
click at [866, 535] on div "+" at bounding box center [874, 535] width 87 height 15
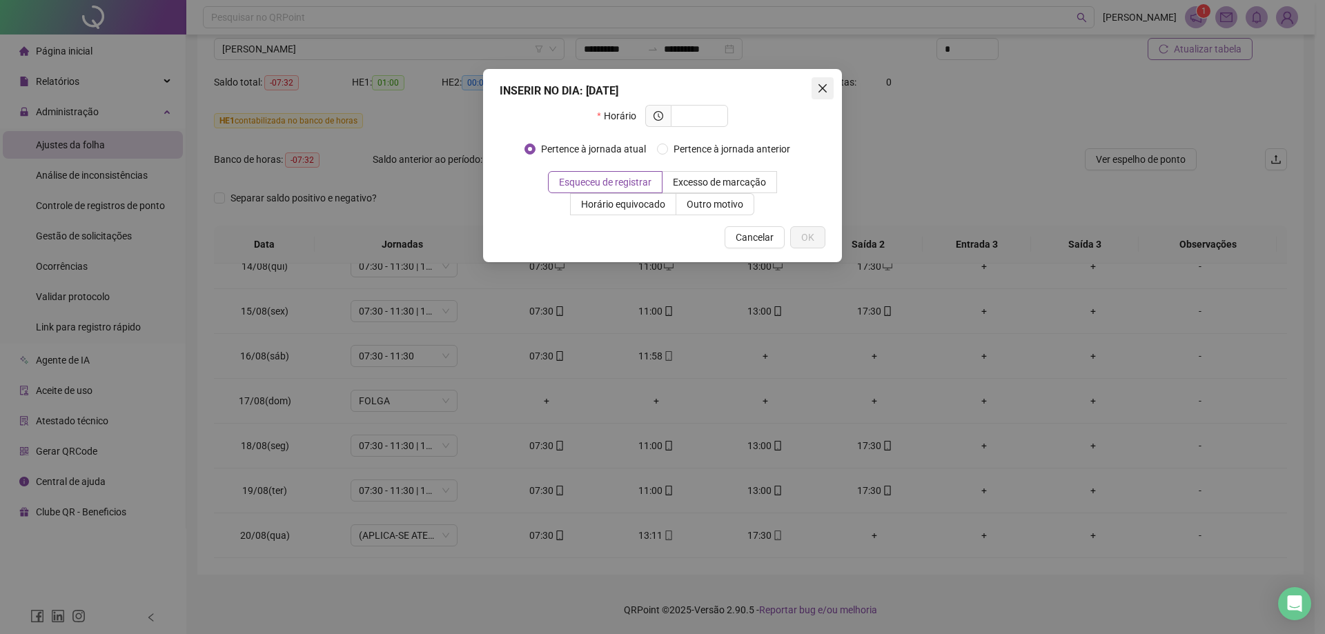
click at [826, 88] on icon "close" at bounding box center [822, 88] width 11 height 11
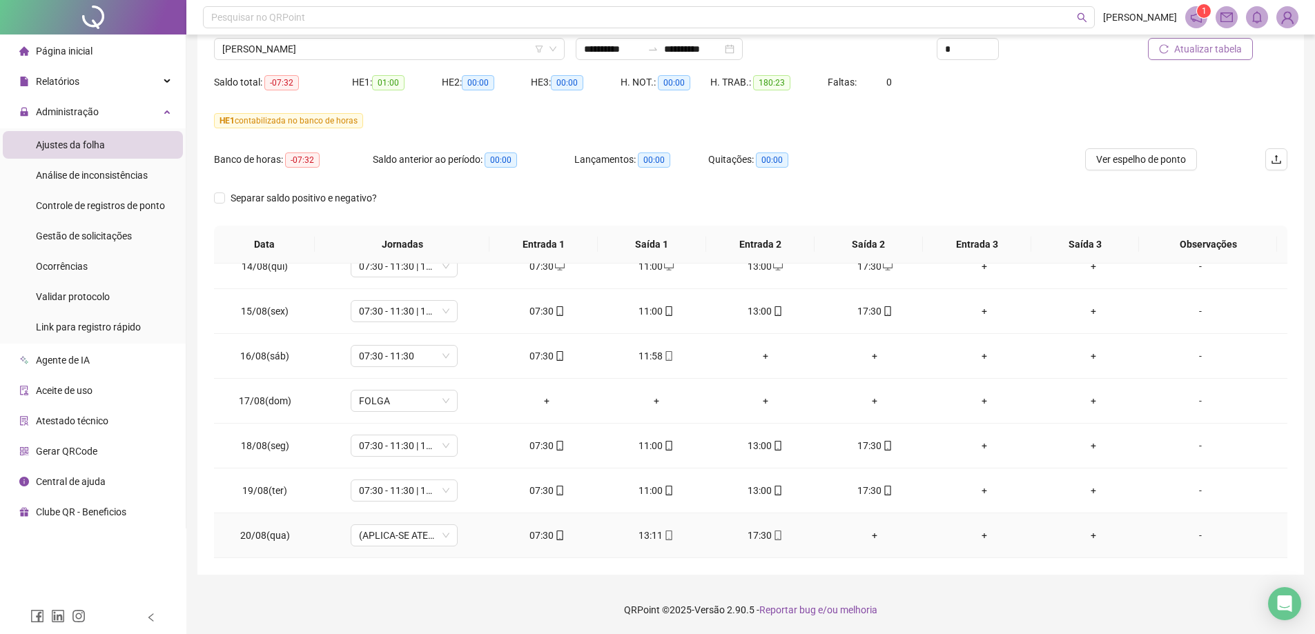
click at [871, 535] on div "+" at bounding box center [874, 535] width 87 height 15
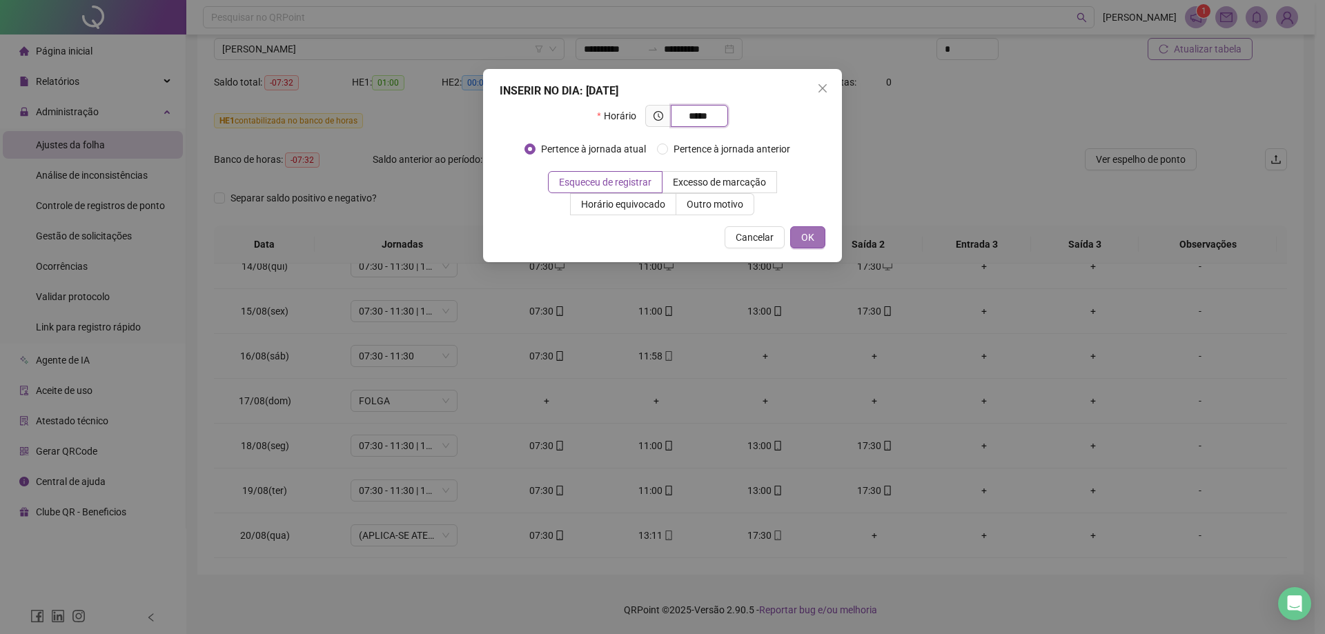
type input "*****"
click at [810, 242] on span "OK" at bounding box center [807, 237] width 13 height 15
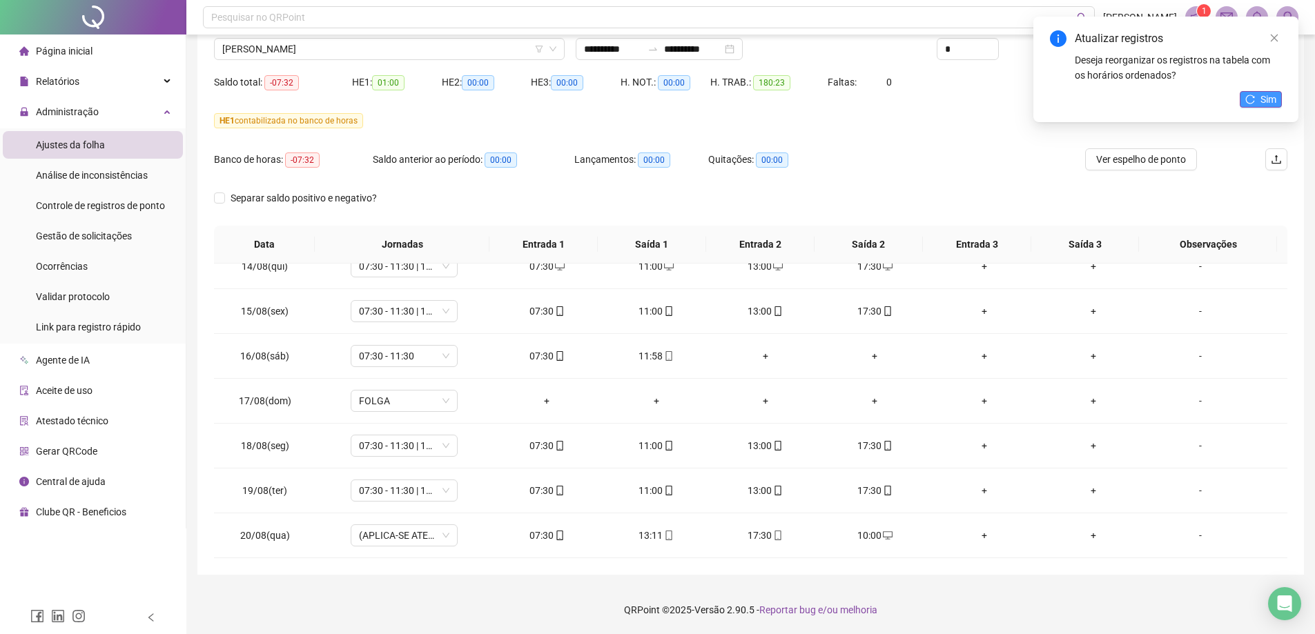
click at [1269, 95] on span "Sim" at bounding box center [1268, 99] width 16 height 15
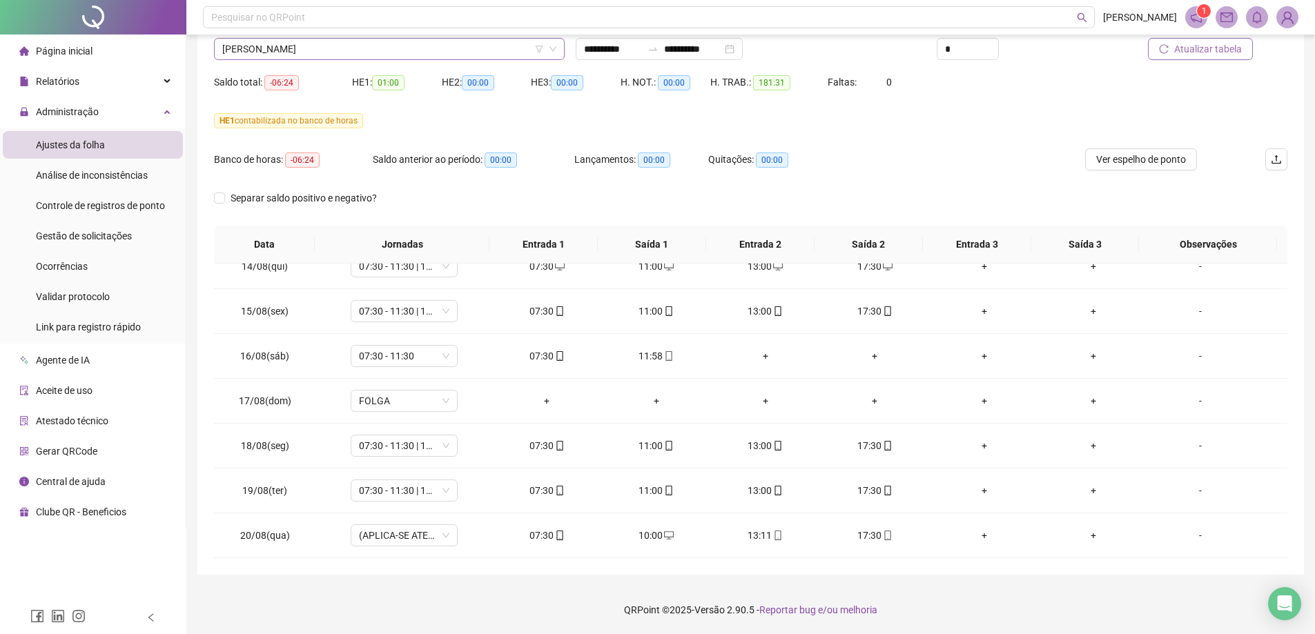
click at [300, 54] on span "[PERSON_NAME]" at bounding box center [389, 49] width 334 height 21
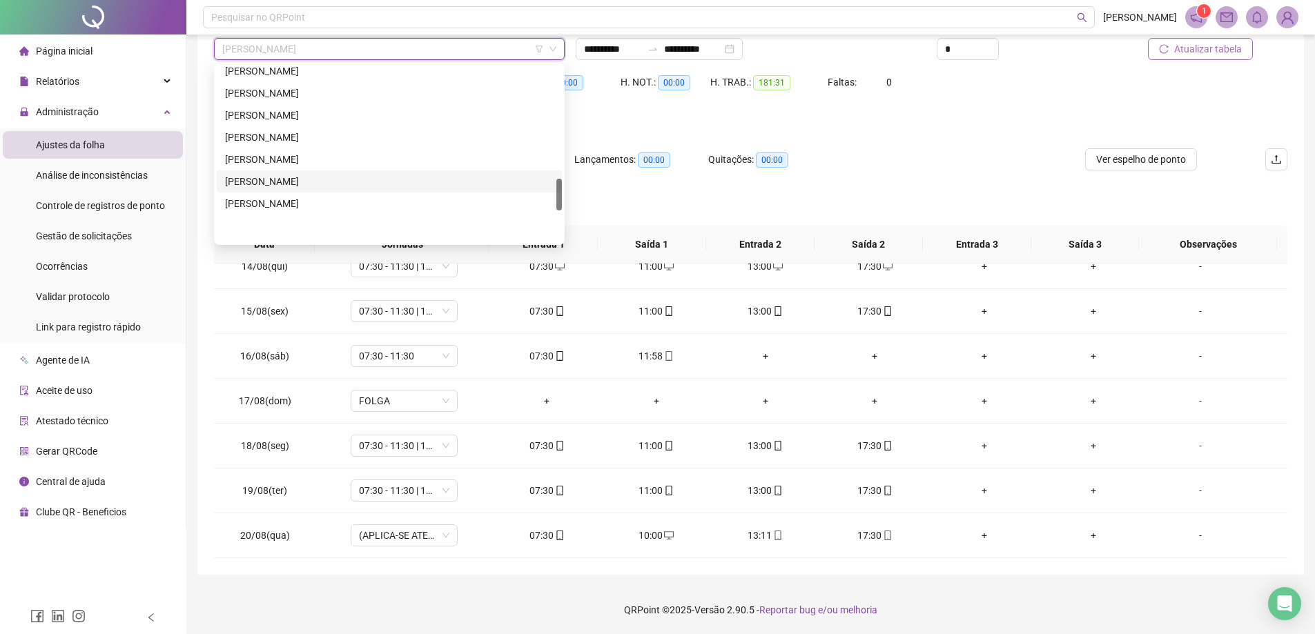
scroll to position [621, 0]
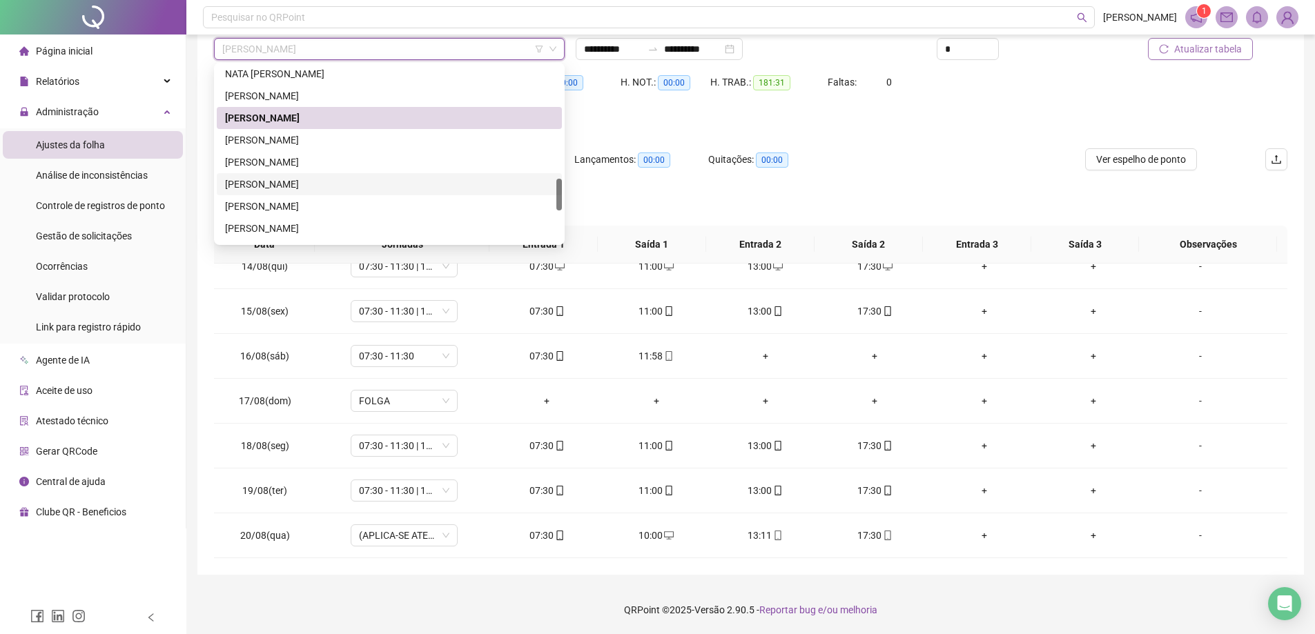
click at [263, 182] on div "[PERSON_NAME]" at bounding box center [389, 184] width 329 height 15
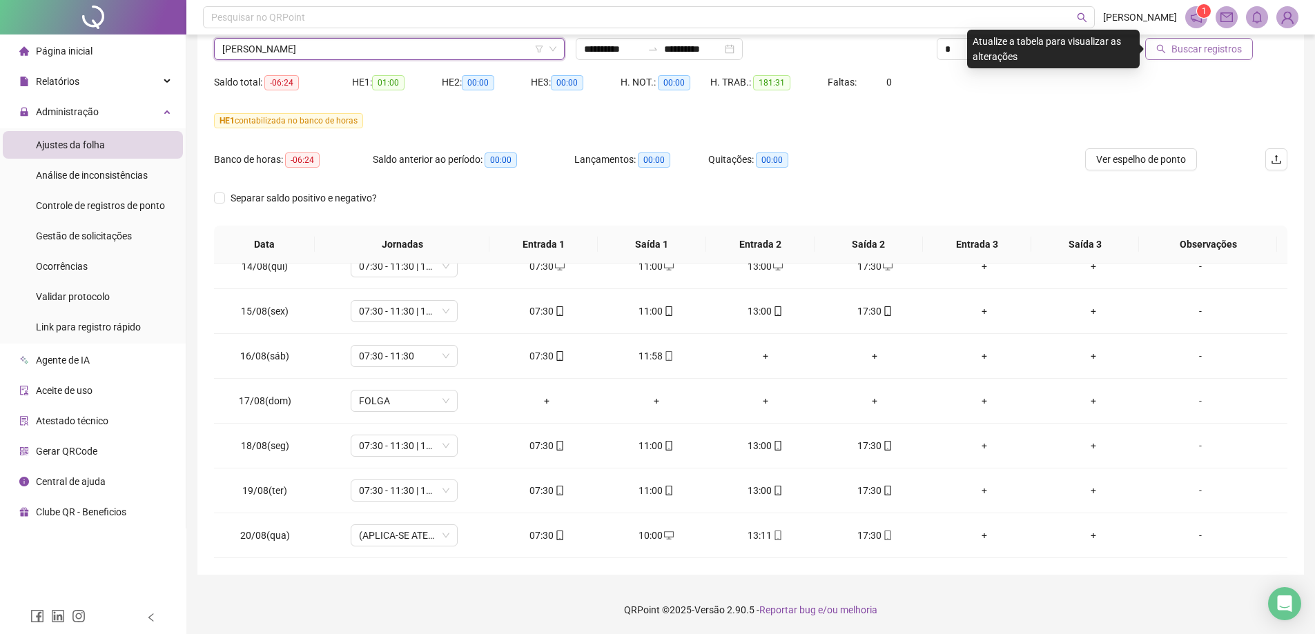
click at [1188, 52] on span "Buscar registros" at bounding box center [1206, 48] width 70 height 15
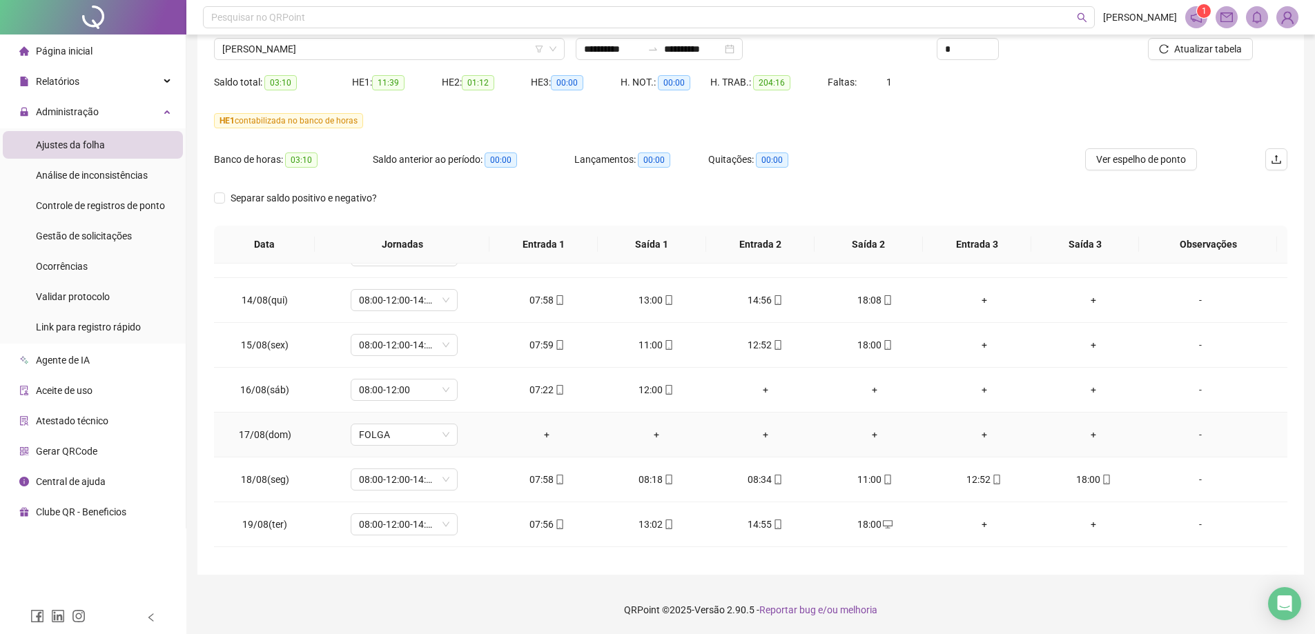
scroll to position [1096, 0]
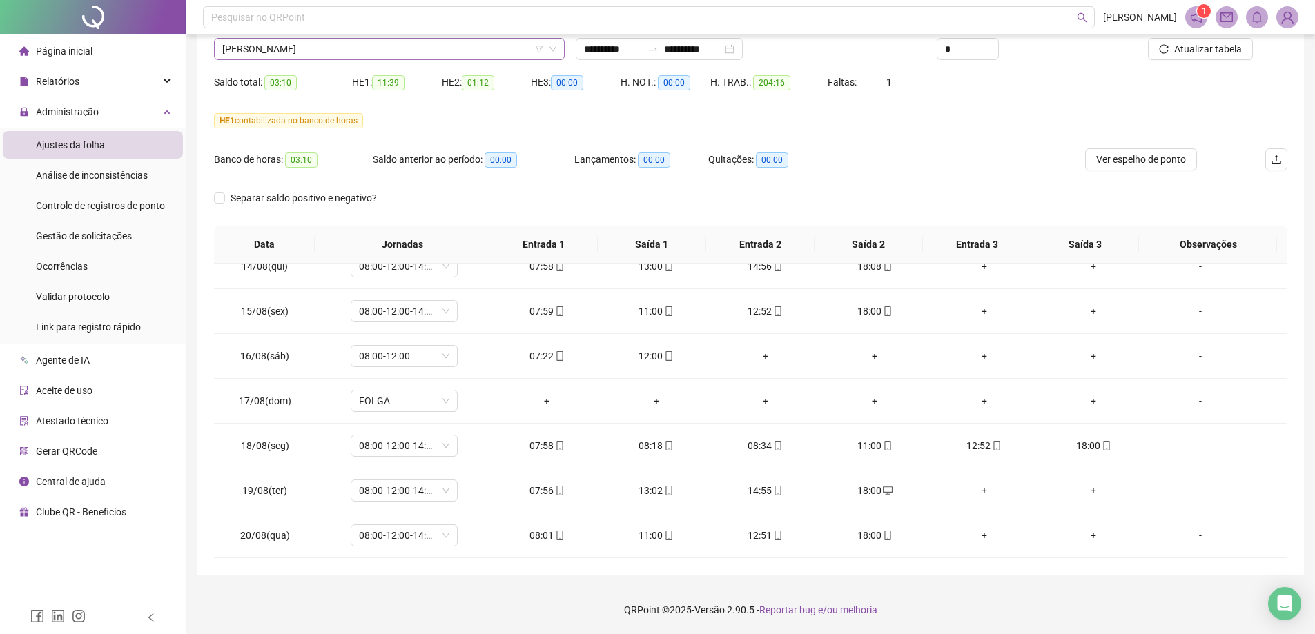
click at [384, 52] on span "[PERSON_NAME]" at bounding box center [389, 49] width 334 height 21
click at [333, 52] on span "[PERSON_NAME]" at bounding box center [389, 49] width 334 height 21
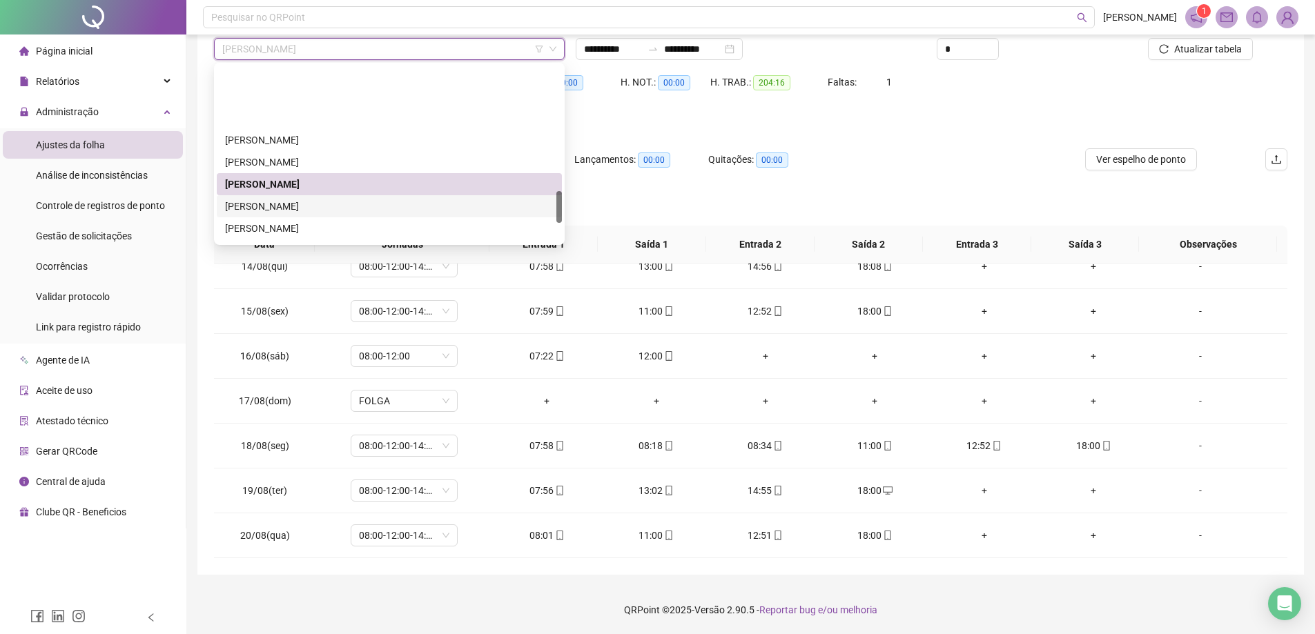
scroll to position [690, 0]
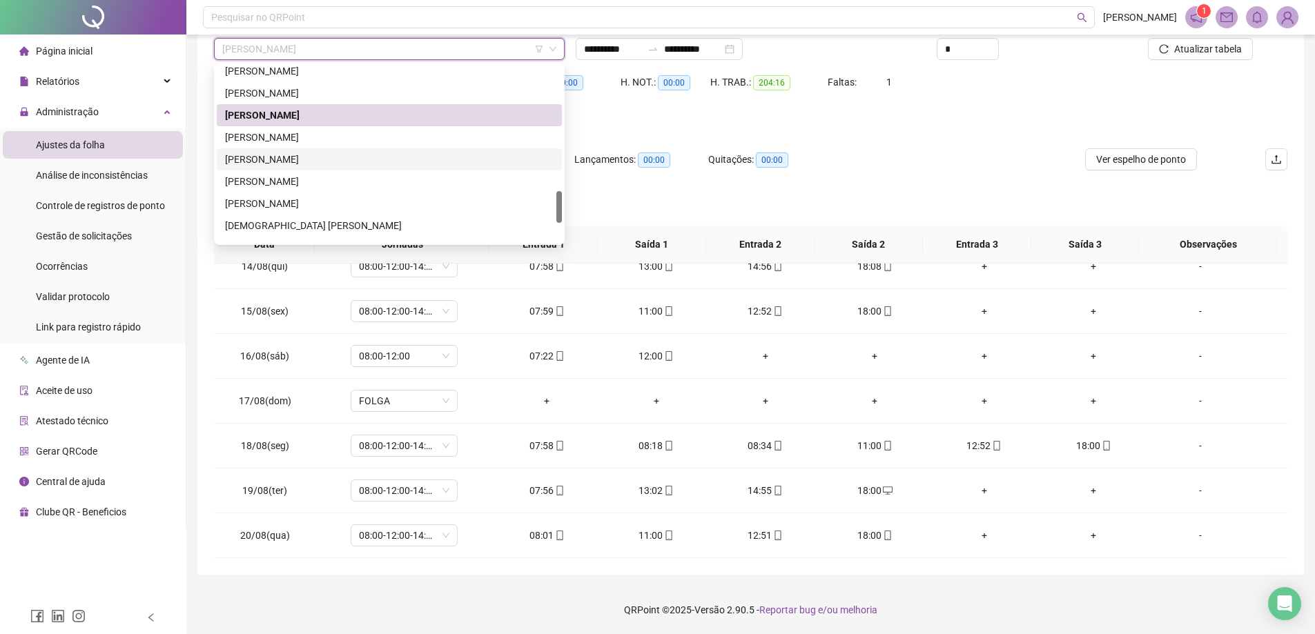
click at [251, 159] on div "[PERSON_NAME]" at bounding box center [389, 159] width 329 height 15
click at [251, 159] on div "Banco de horas: 03:10" at bounding box center [293, 160] width 159 height 16
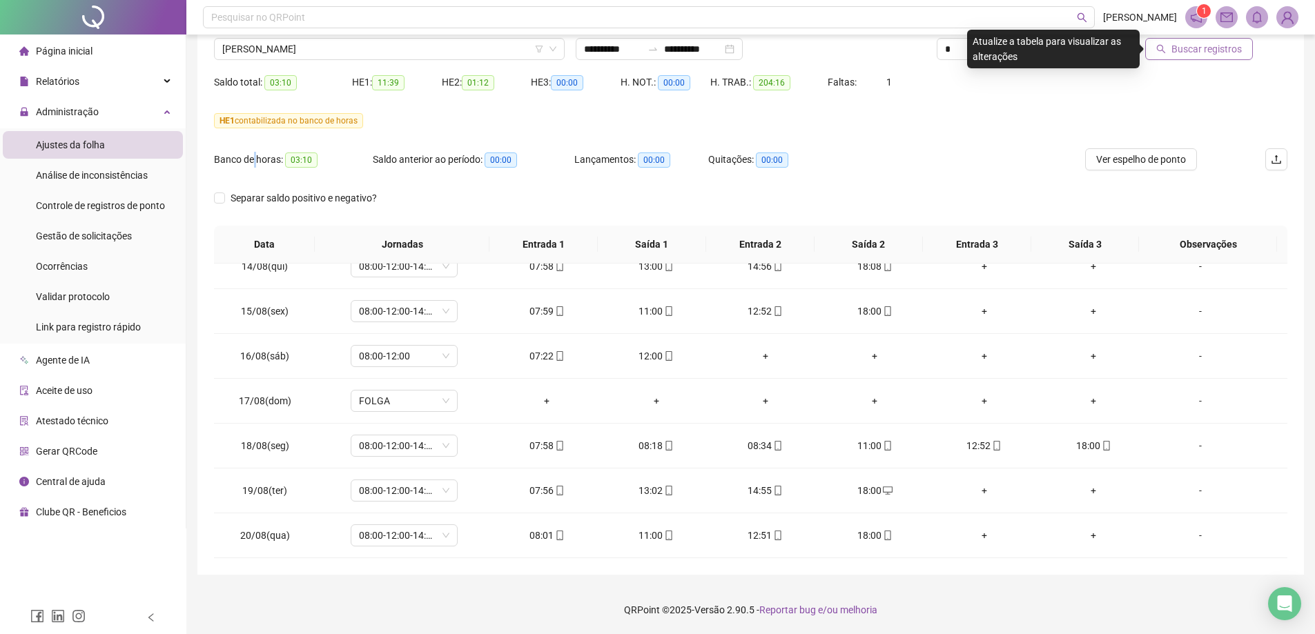
click at [1185, 50] on span "Buscar registros" at bounding box center [1206, 48] width 70 height 15
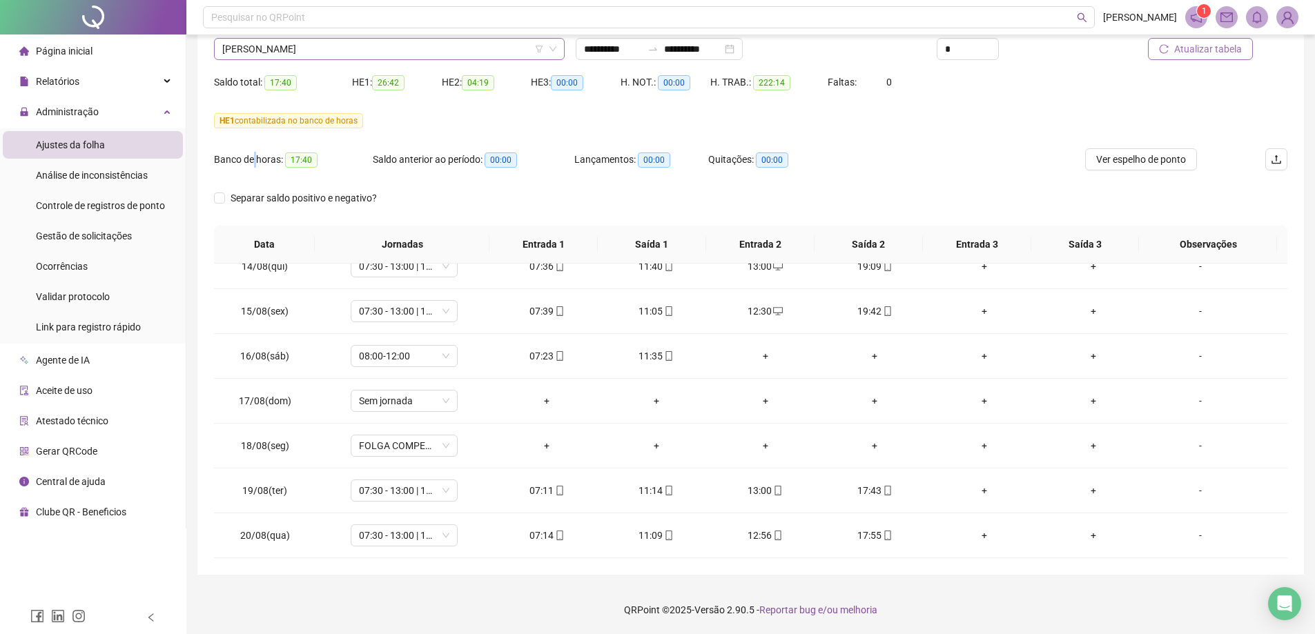
click at [328, 46] on span "[PERSON_NAME]" at bounding box center [389, 49] width 334 height 21
click at [326, 45] on span "[PERSON_NAME]" at bounding box center [389, 49] width 334 height 21
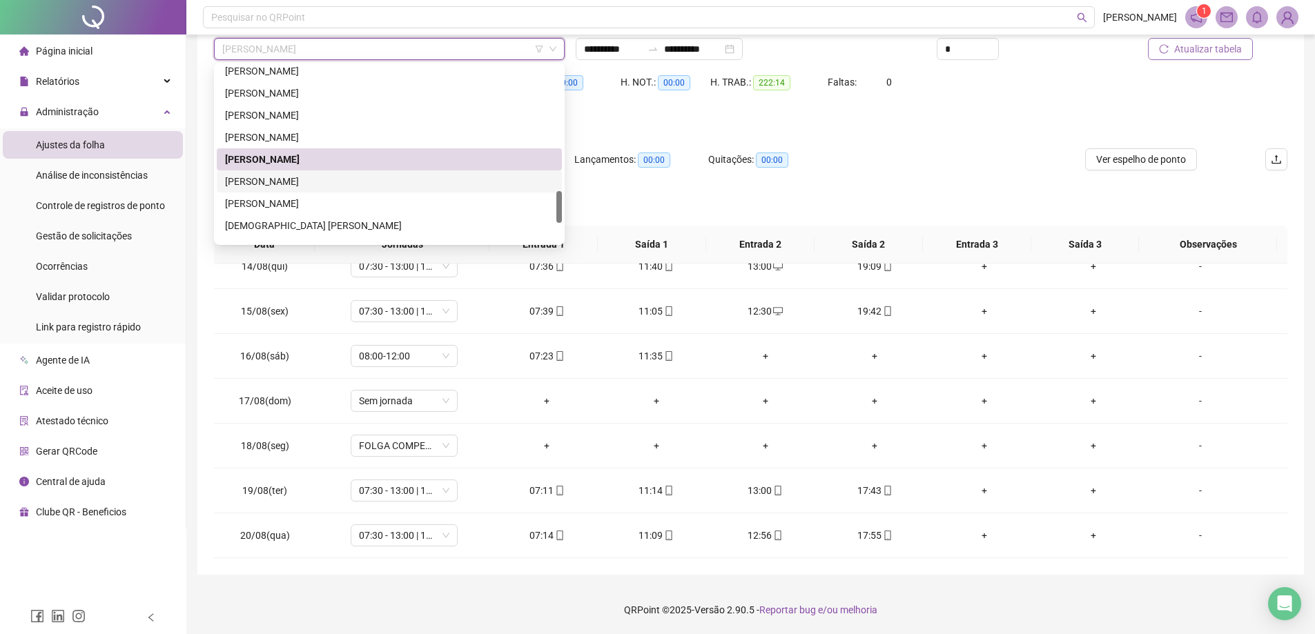
click at [268, 177] on div "[PERSON_NAME]" at bounding box center [389, 181] width 329 height 15
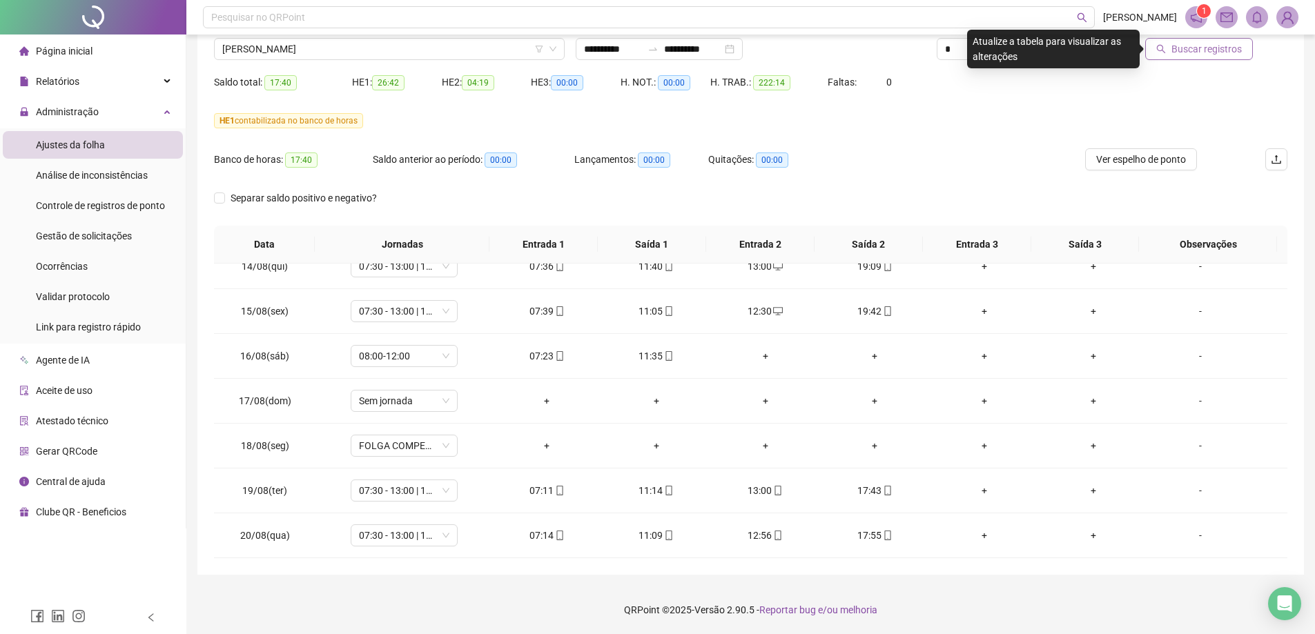
click at [1177, 57] on button "Buscar registros" at bounding box center [1199, 49] width 108 height 22
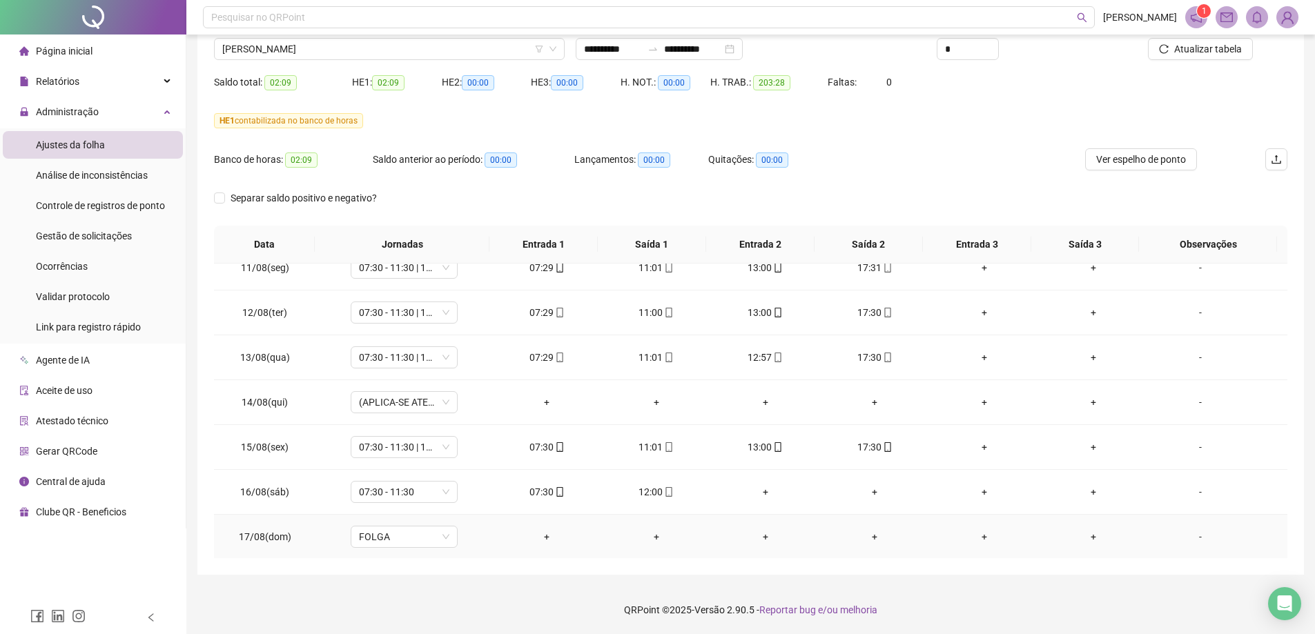
scroll to position [958, 0]
click at [340, 59] on span "[PERSON_NAME]" at bounding box center [389, 49] width 334 height 21
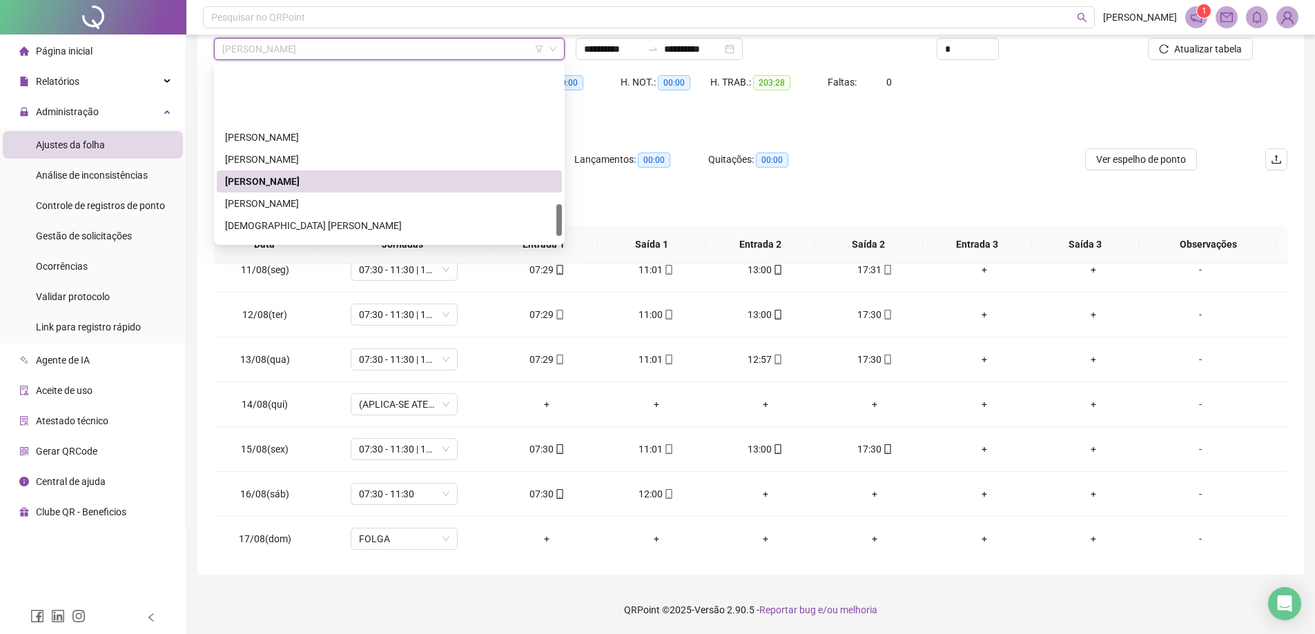
scroll to position [759, 0]
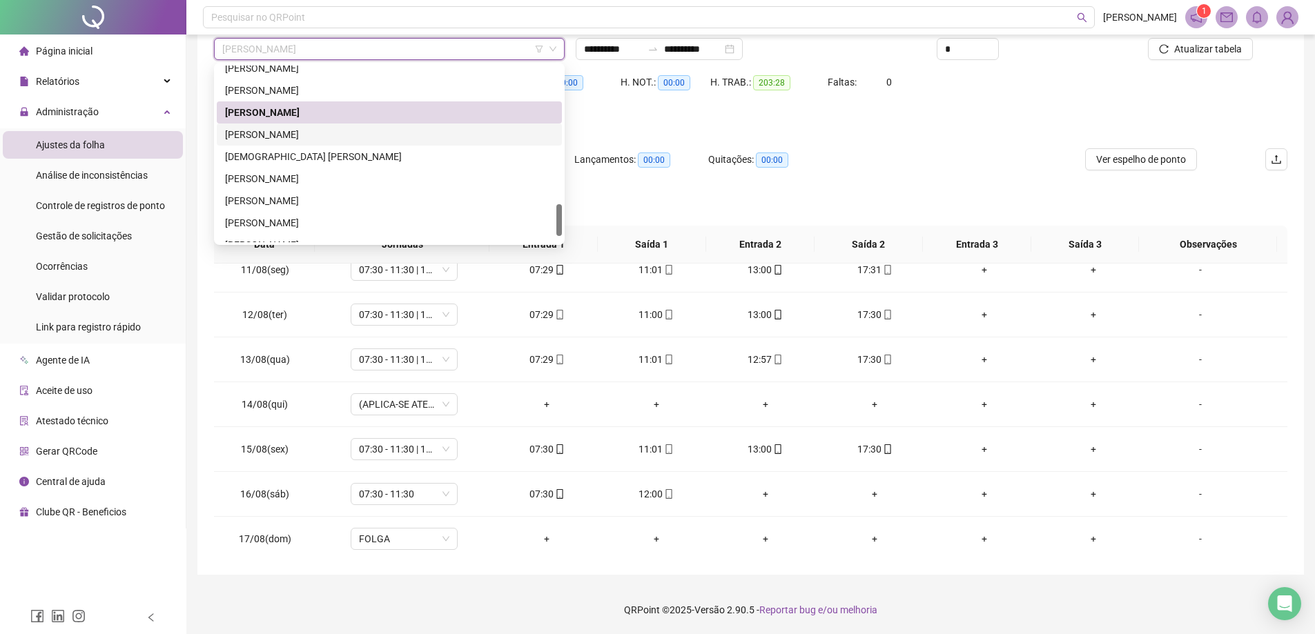
click at [286, 137] on div "[PERSON_NAME]" at bounding box center [389, 134] width 329 height 15
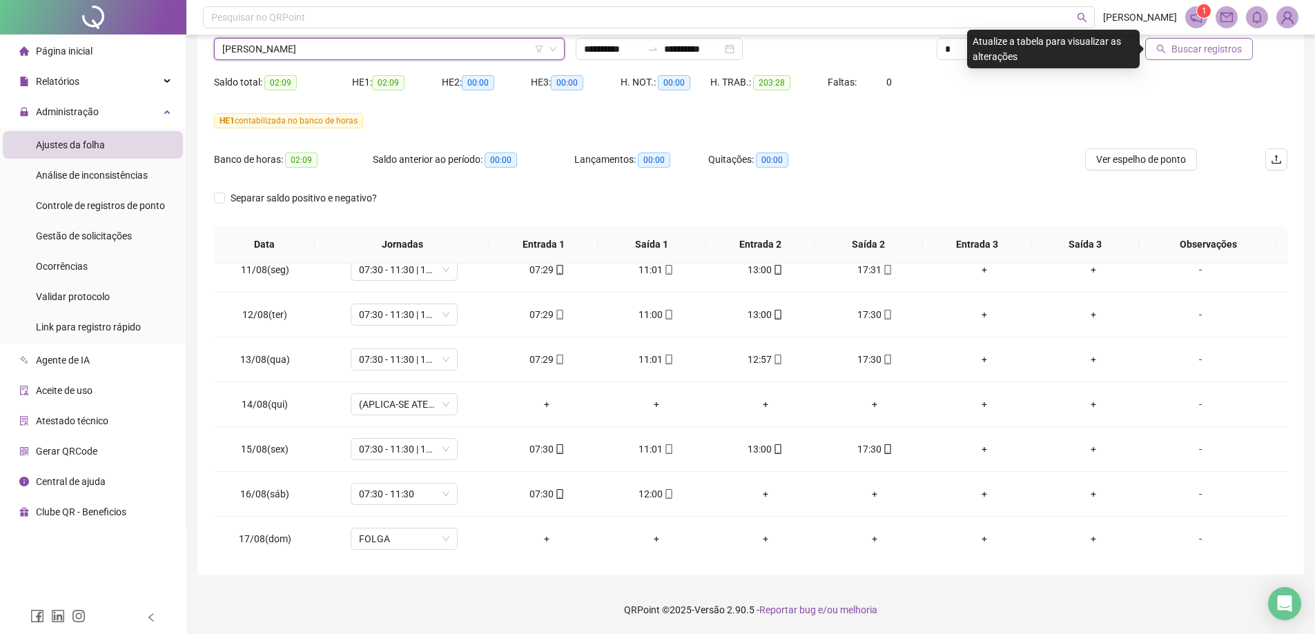
click at [1192, 54] on span "Buscar registros" at bounding box center [1206, 48] width 70 height 15
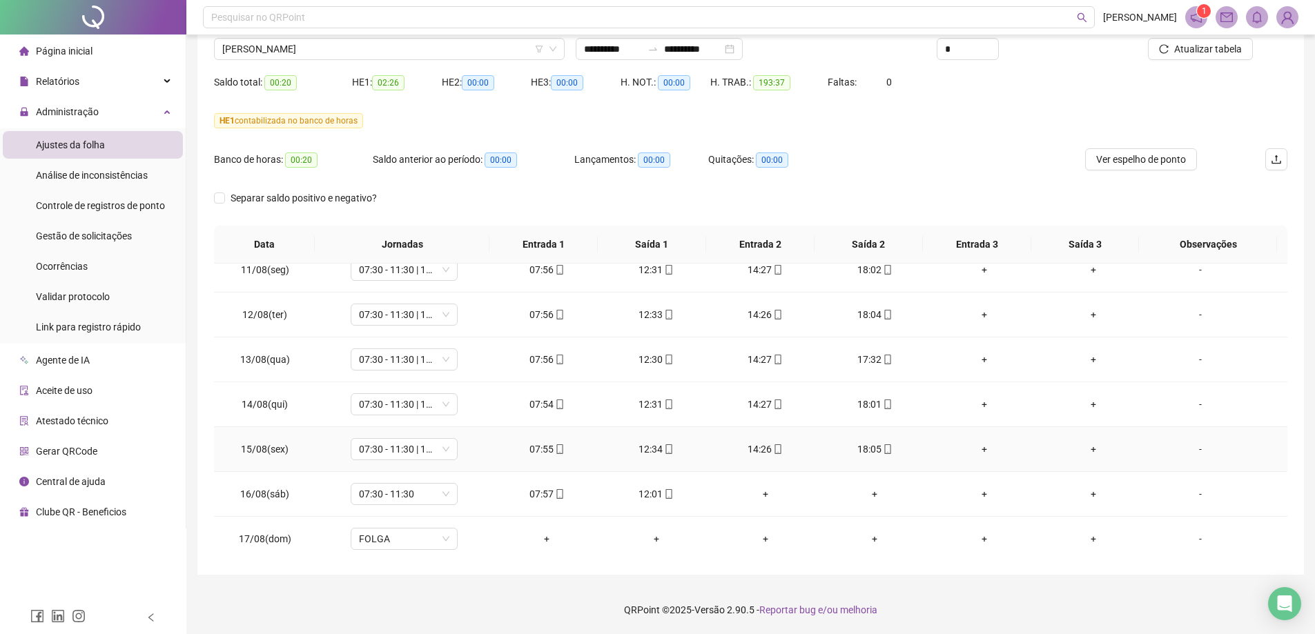
scroll to position [1096, 0]
click at [369, 52] on span "[PERSON_NAME]" at bounding box center [389, 49] width 334 height 21
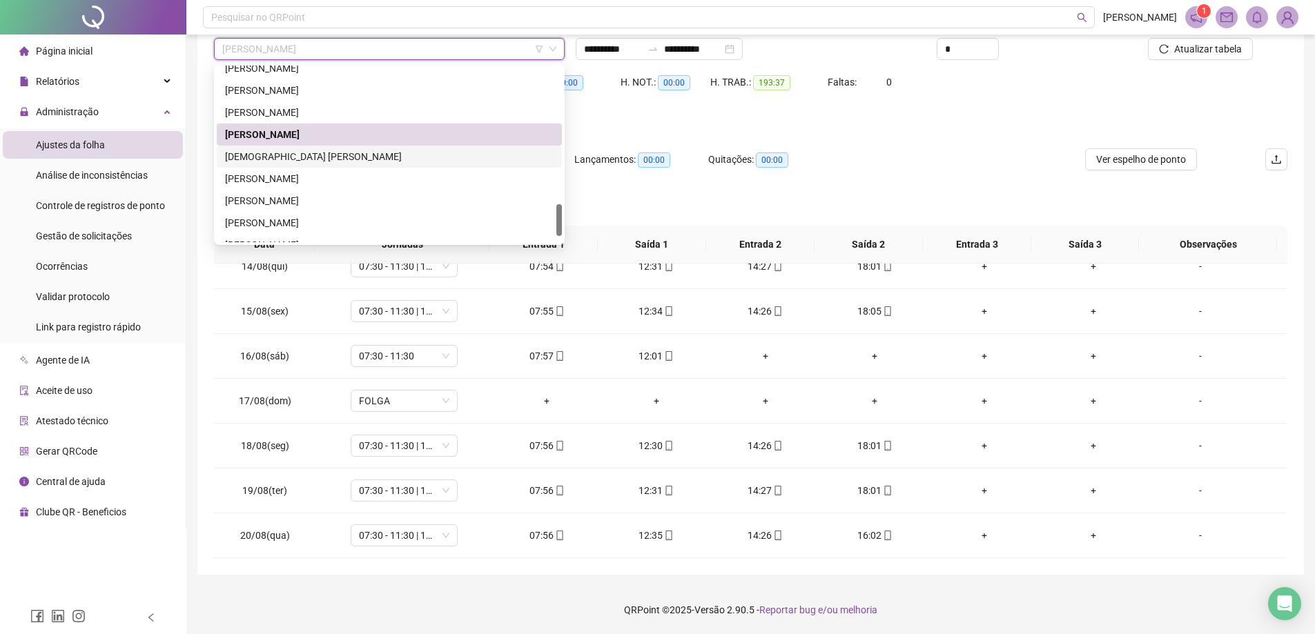
click at [280, 161] on div "[DEMOGRAPHIC_DATA] [PERSON_NAME]" at bounding box center [389, 156] width 329 height 15
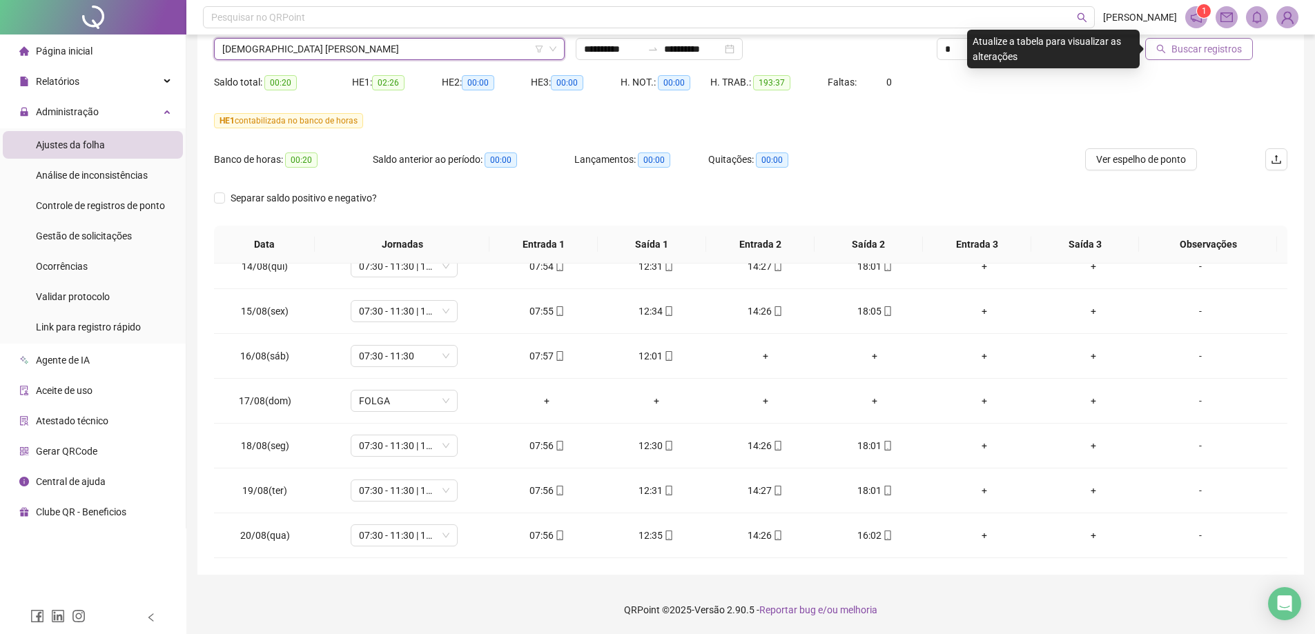
click at [1204, 54] on span "Buscar registros" at bounding box center [1206, 48] width 70 height 15
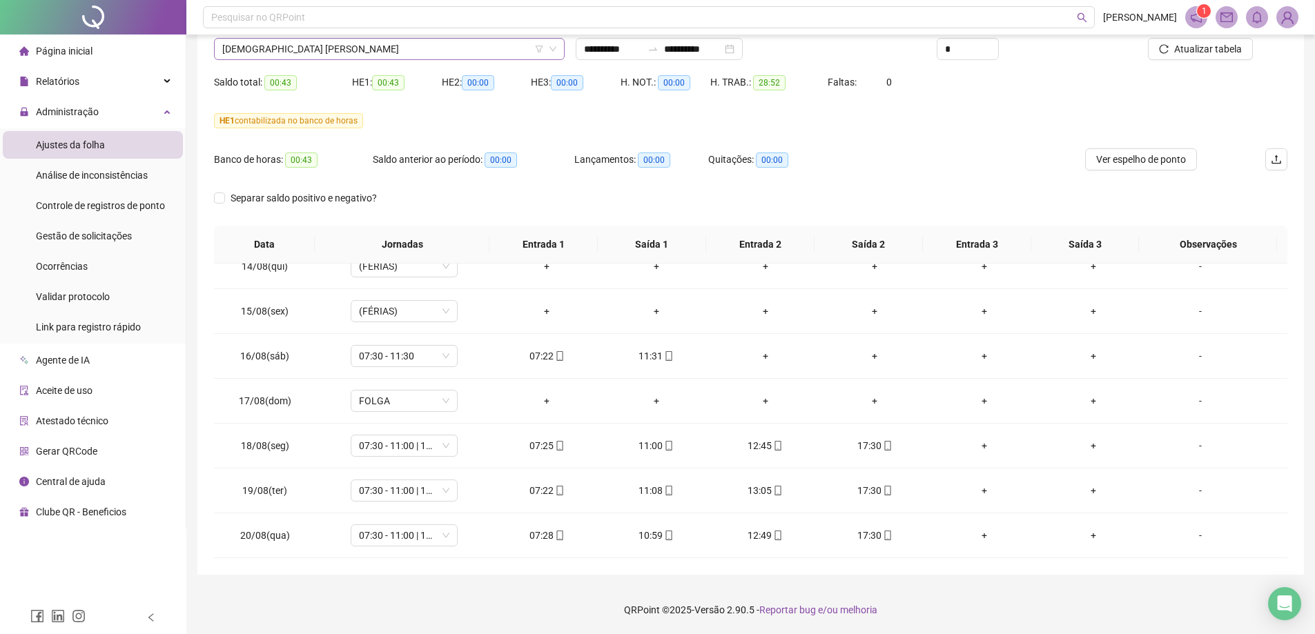
click at [351, 43] on span "[DEMOGRAPHIC_DATA] [PERSON_NAME]" at bounding box center [389, 49] width 334 height 21
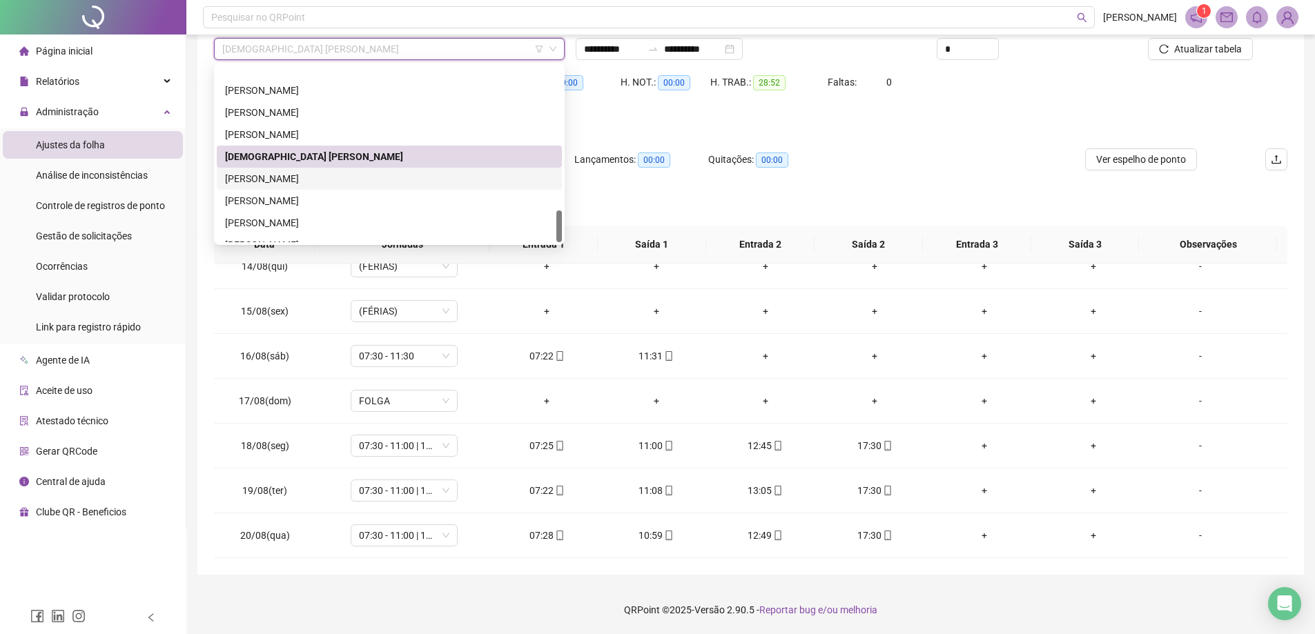
scroll to position [795, 0]
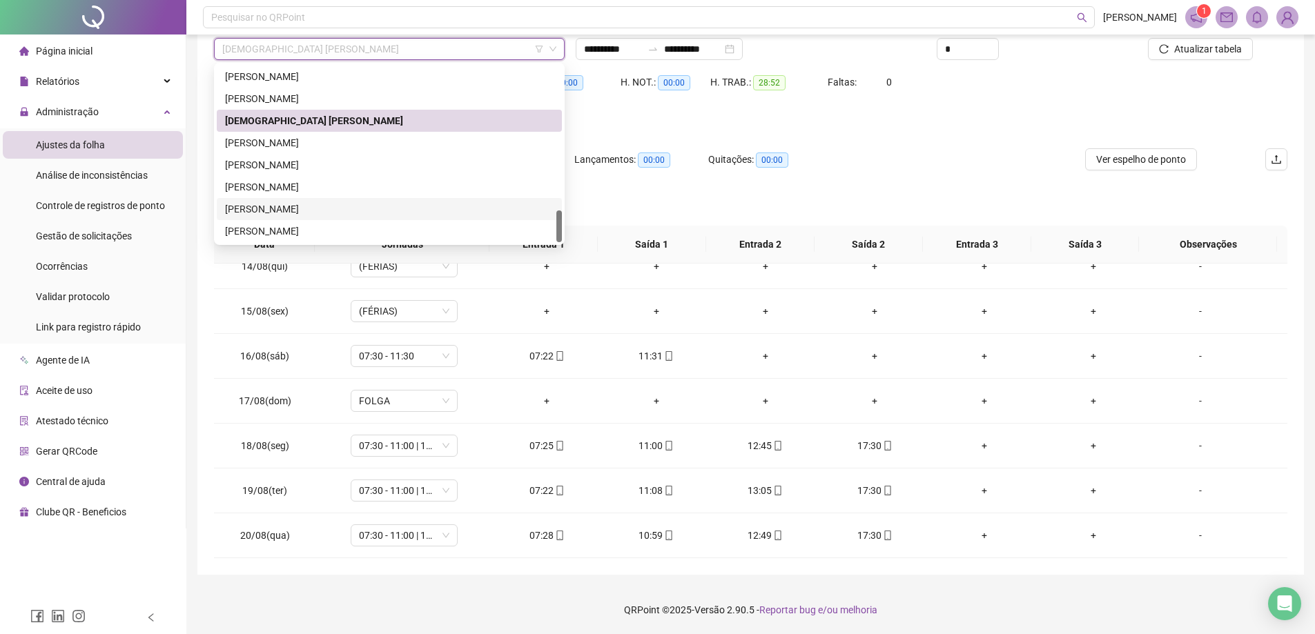
click at [284, 214] on div "[PERSON_NAME]" at bounding box center [389, 209] width 329 height 15
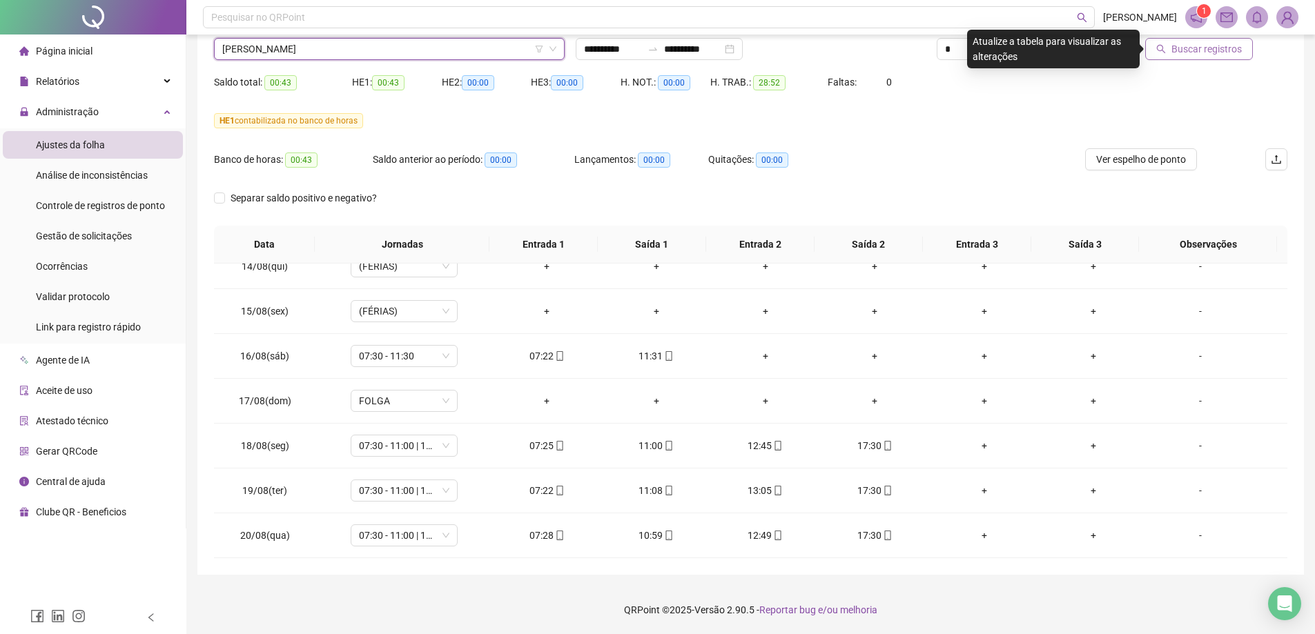
click at [1196, 45] on span "Buscar registros" at bounding box center [1206, 48] width 70 height 15
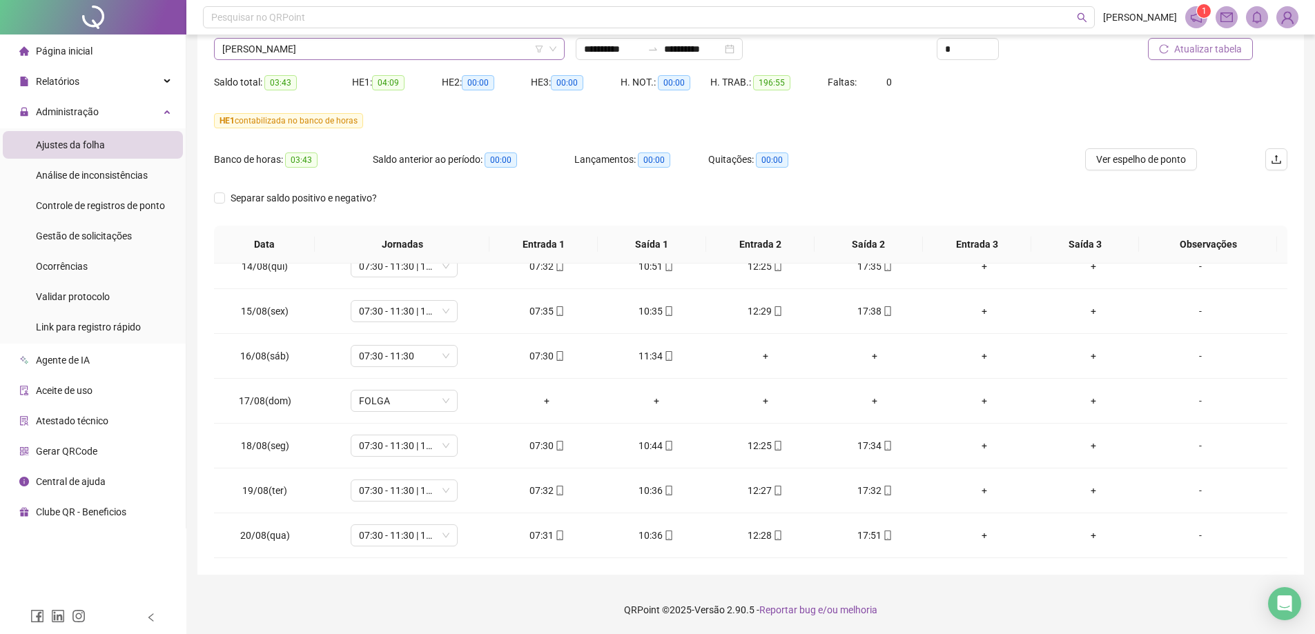
click at [319, 56] on span "[PERSON_NAME]" at bounding box center [389, 49] width 334 height 21
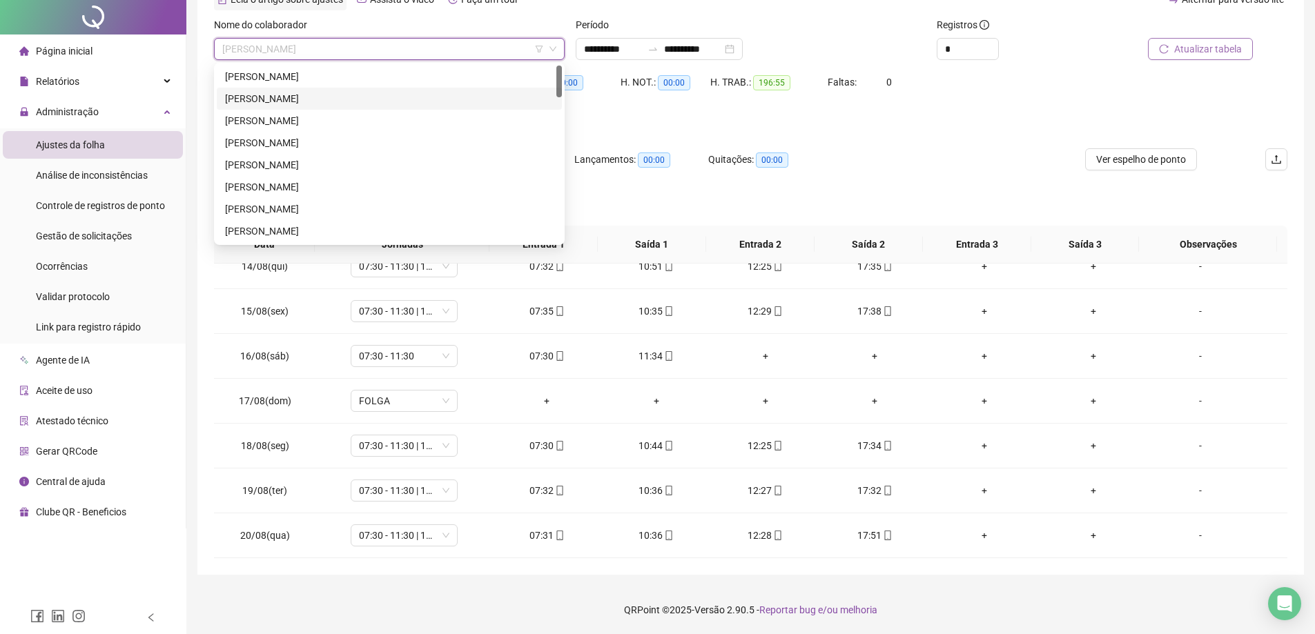
scroll to position [0, 0]
